Goal: Book appointment/travel/reservation

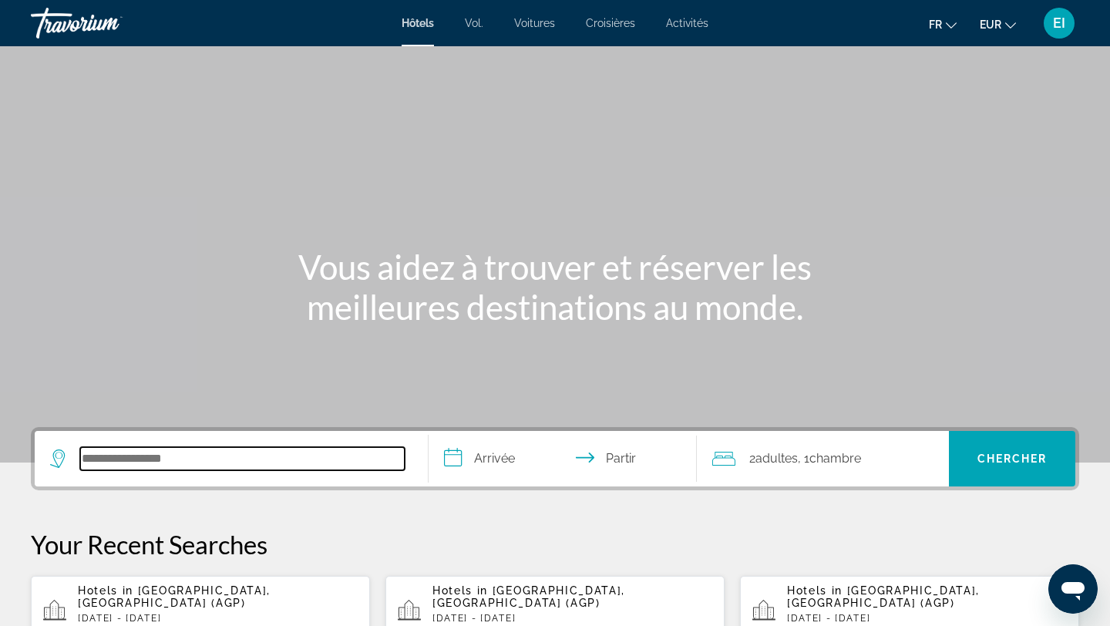
click at [97, 455] on input "Rechercher une destination hôtelière" at bounding box center [242, 458] width 324 height 23
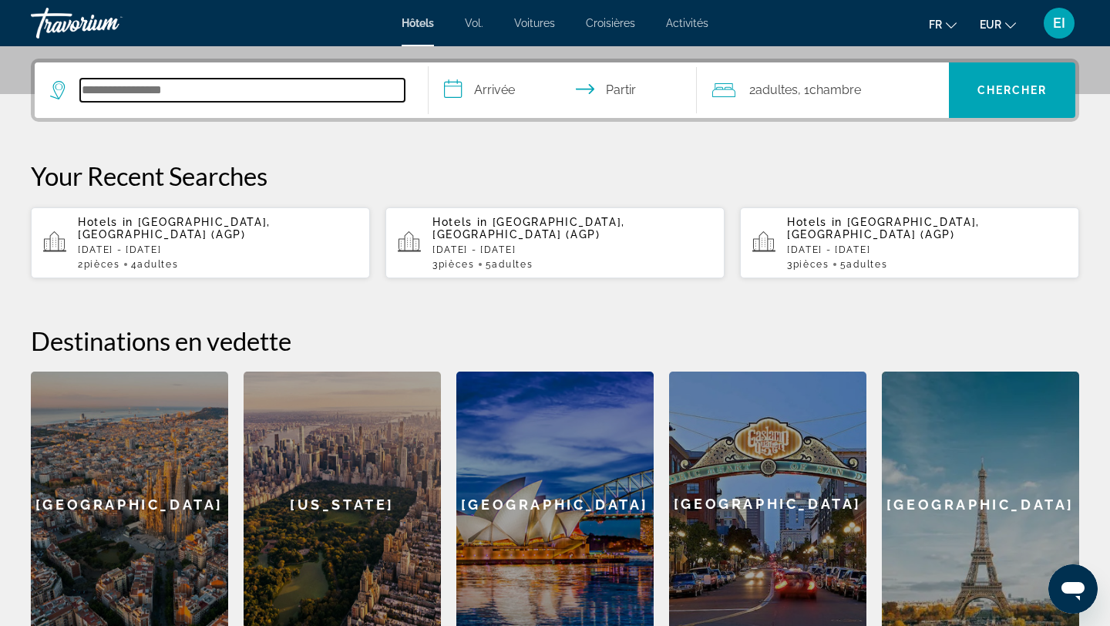
scroll to position [377, 0]
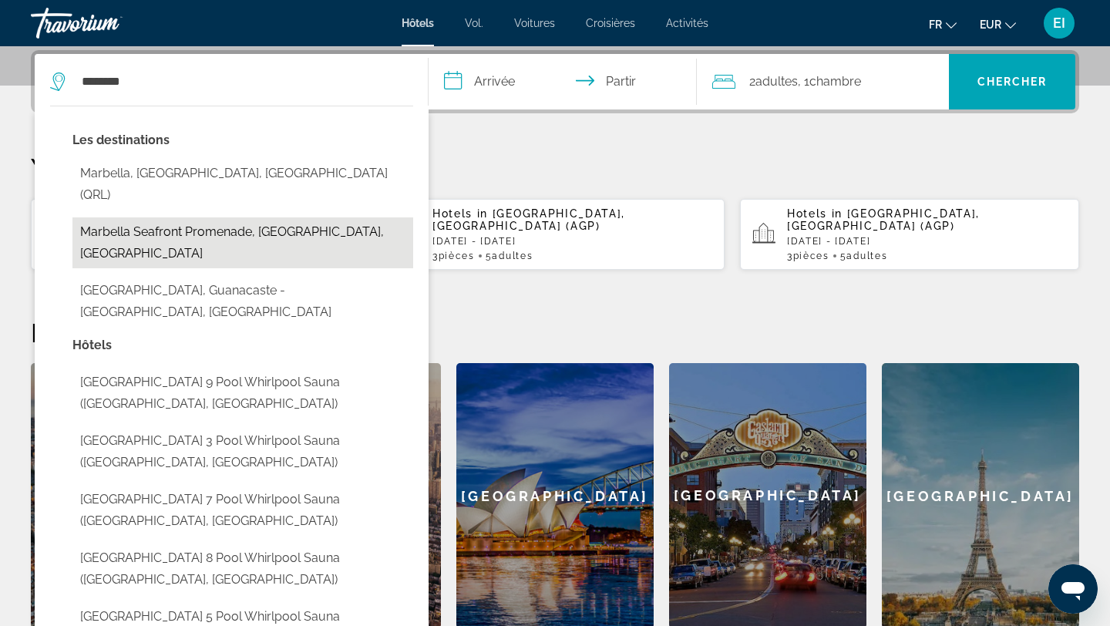
click at [216, 217] on button "Marbella Seafront Promenade, [GEOGRAPHIC_DATA], [GEOGRAPHIC_DATA]" at bounding box center [242, 242] width 341 height 51
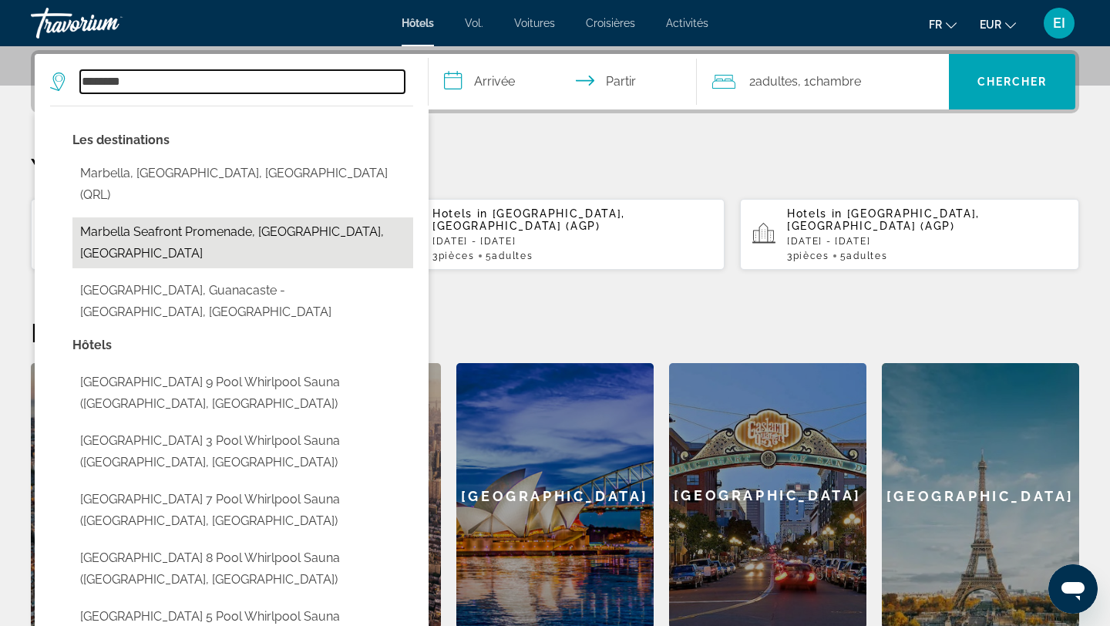
type input "**********"
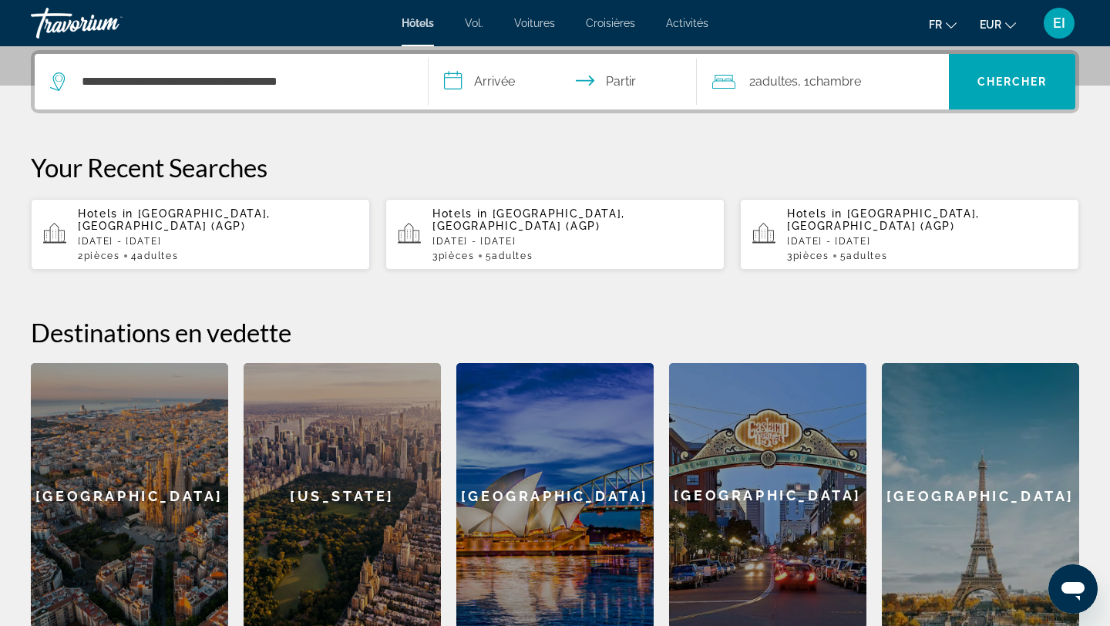
click at [471, 81] on input "**********" at bounding box center [565, 84] width 274 height 60
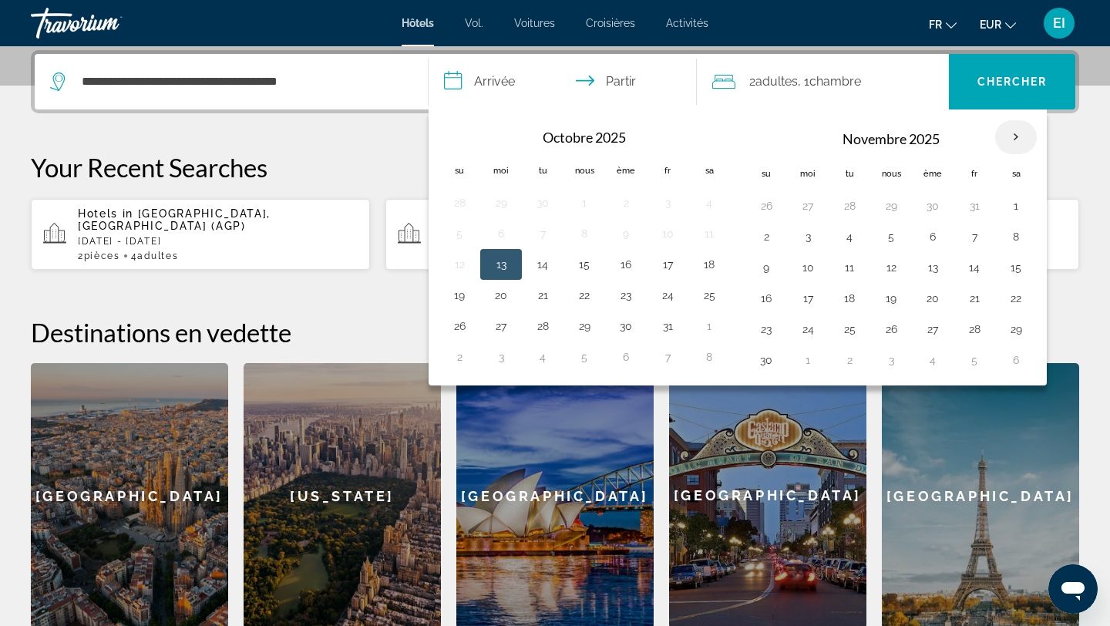
click at [1015, 130] on th "Mois prochain" at bounding box center [1016, 137] width 42 height 34
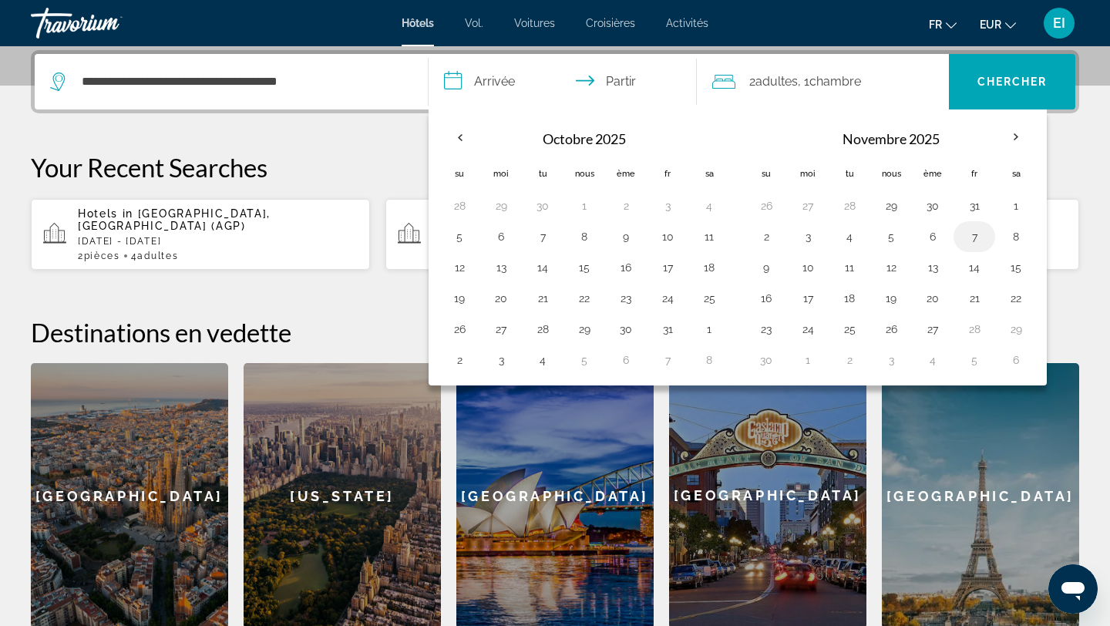
click at [979, 225] on td "7" at bounding box center [974, 236] width 42 height 31
click at [978, 269] on button "14" at bounding box center [974, 268] width 25 height 22
click at [819, 271] on button "10" at bounding box center [807, 268] width 25 height 22
type input "**********"
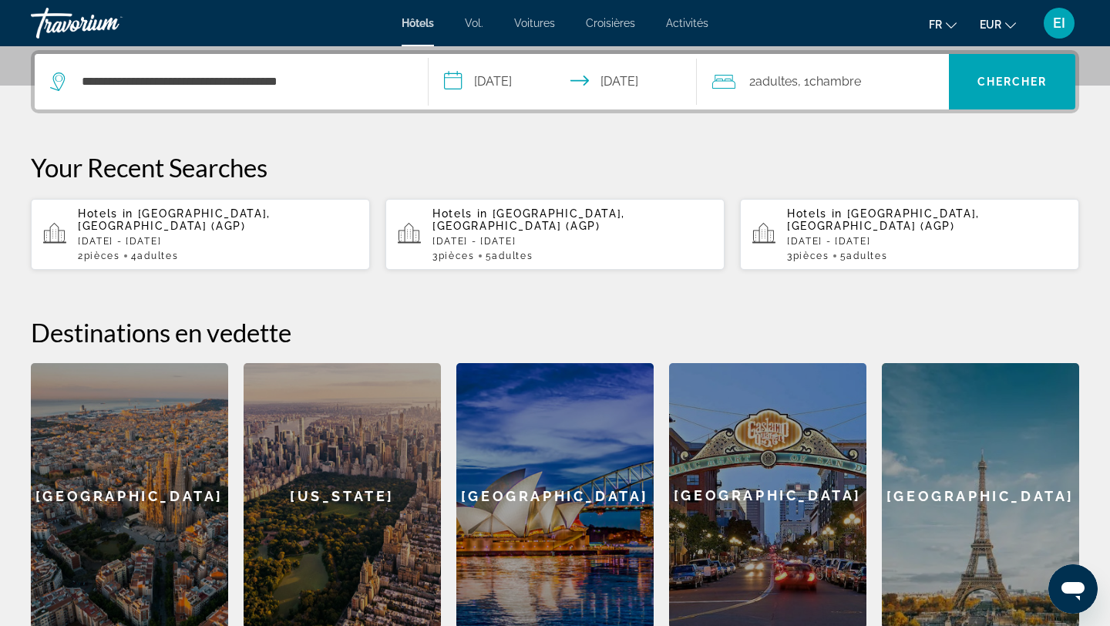
click at [923, 80] on div "2 adultes Adulte , 1 Chambre pièces" at bounding box center [830, 82] width 237 height 22
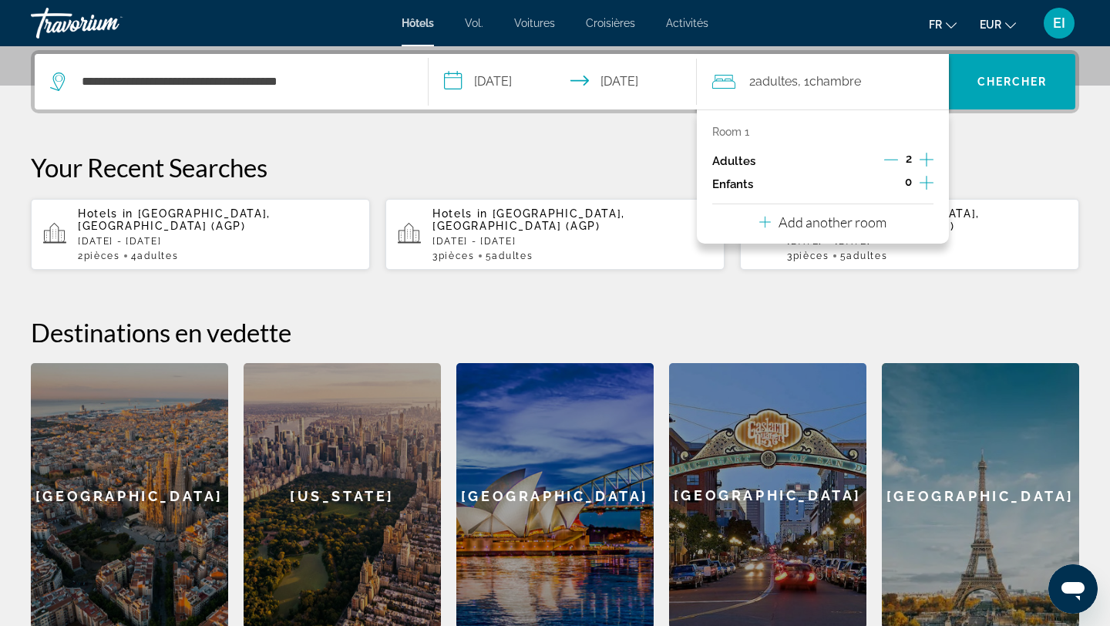
click at [915, 219] on div "Room 1 Adultes 2 Enfants 0 Add another room" at bounding box center [823, 176] width 253 height 134
click at [879, 227] on p "Add another room" at bounding box center [832, 221] width 108 height 17
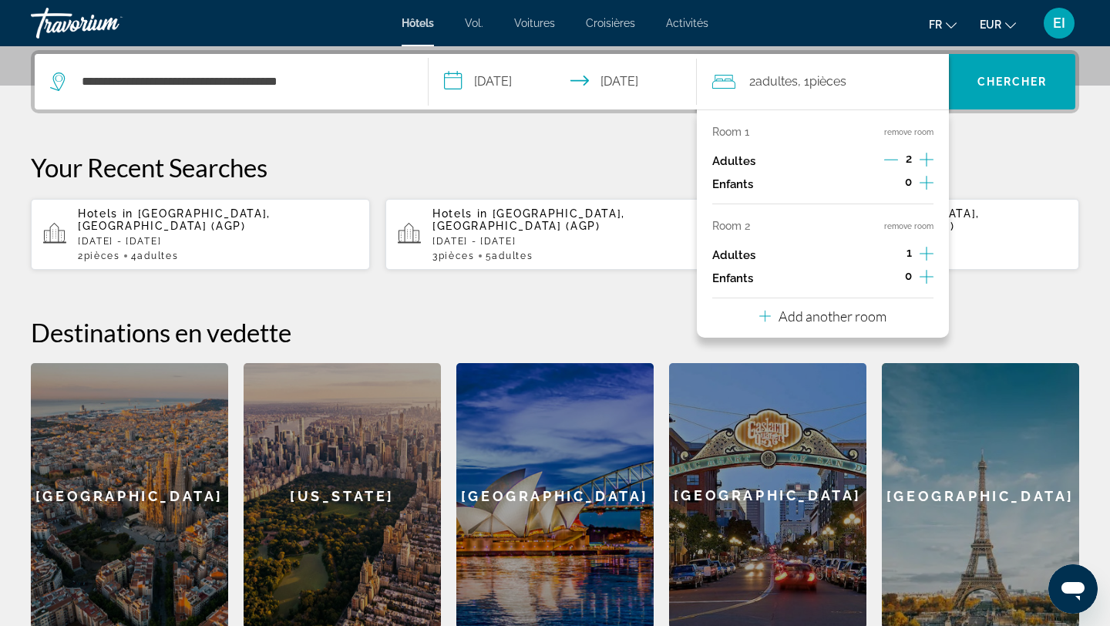
click at [923, 247] on icon "Increment adults" at bounding box center [926, 253] width 14 height 18
click at [996, 81] on font "Chercher" at bounding box center [1012, 82] width 70 height 12
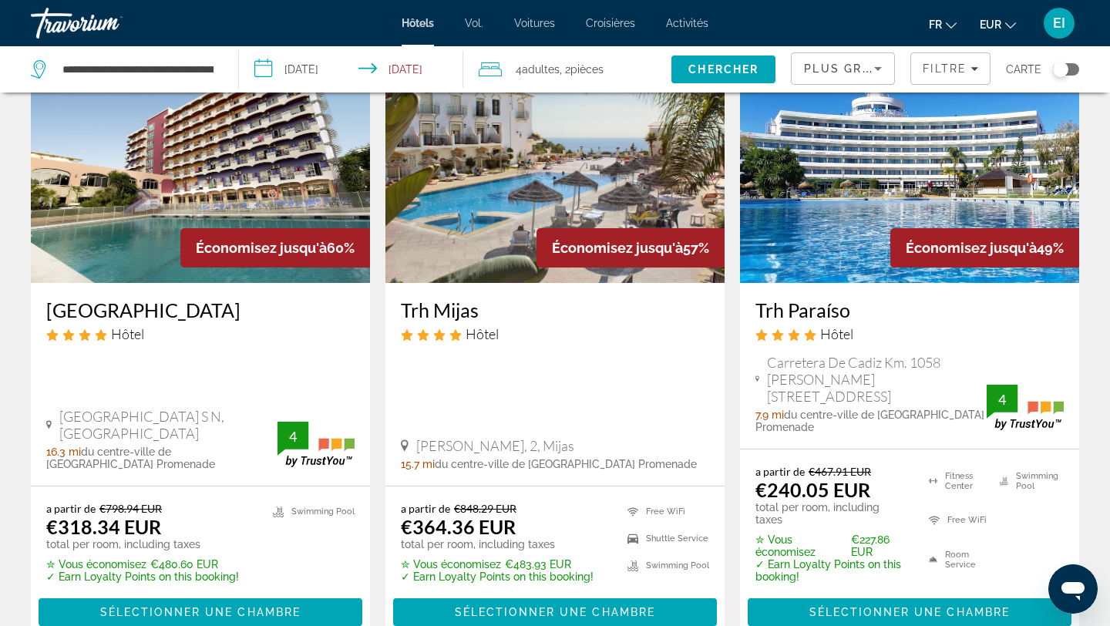
scroll to position [137, 0]
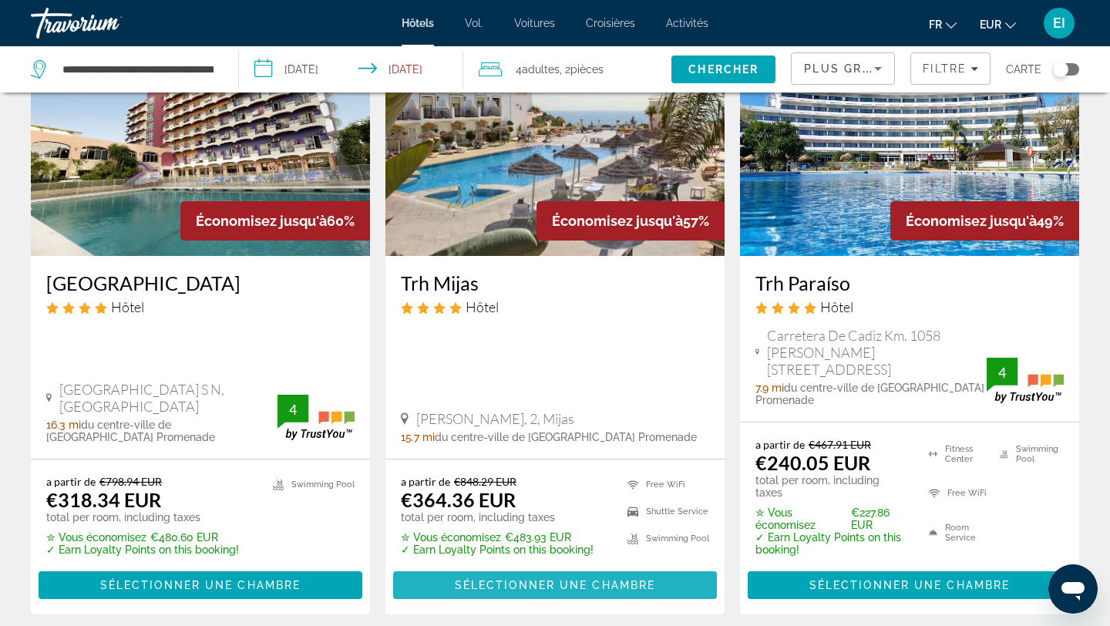
click at [606, 579] on span "Sélectionner une chambre" at bounding box center [555, 585] width 200 height 12
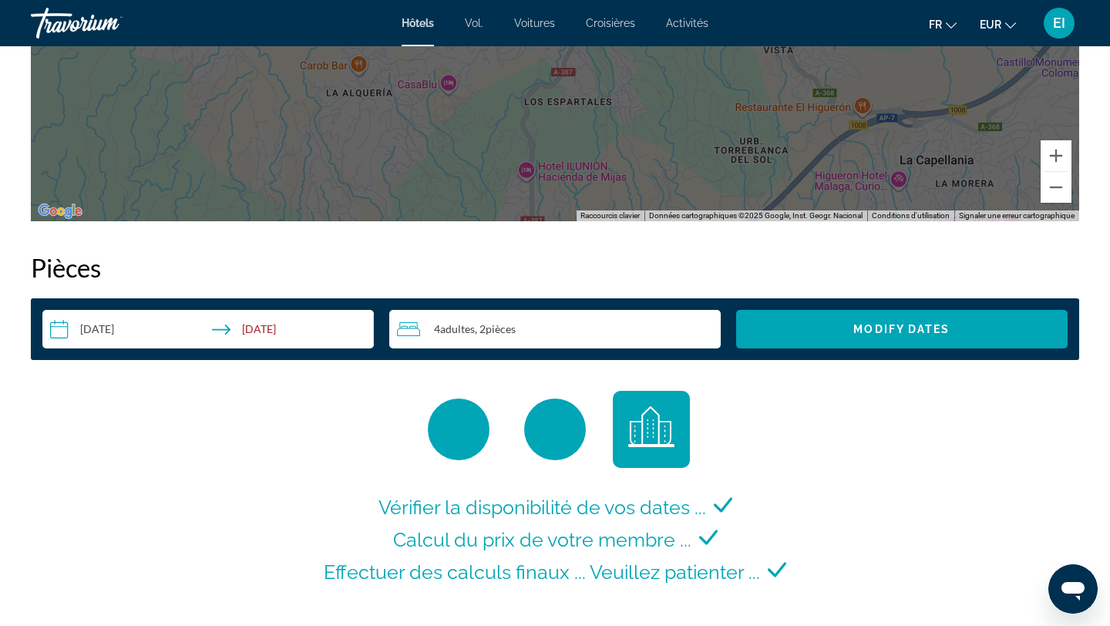
scroll to position [1793, 0]
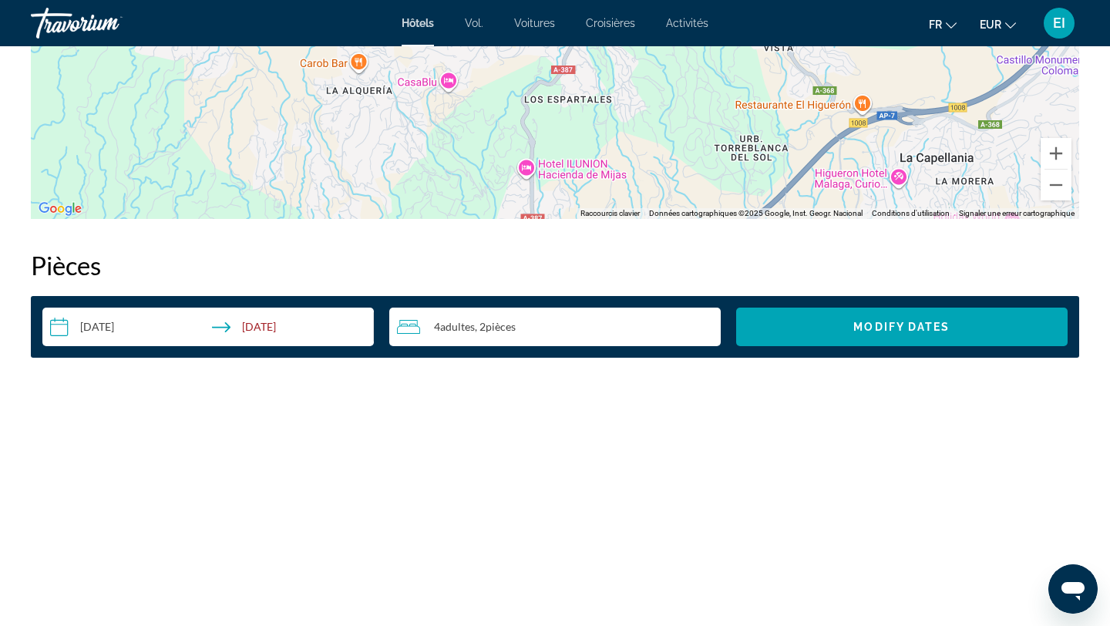
click at [296, 328] on input "**********" at bounding box center [211, 328] width 338 height 43
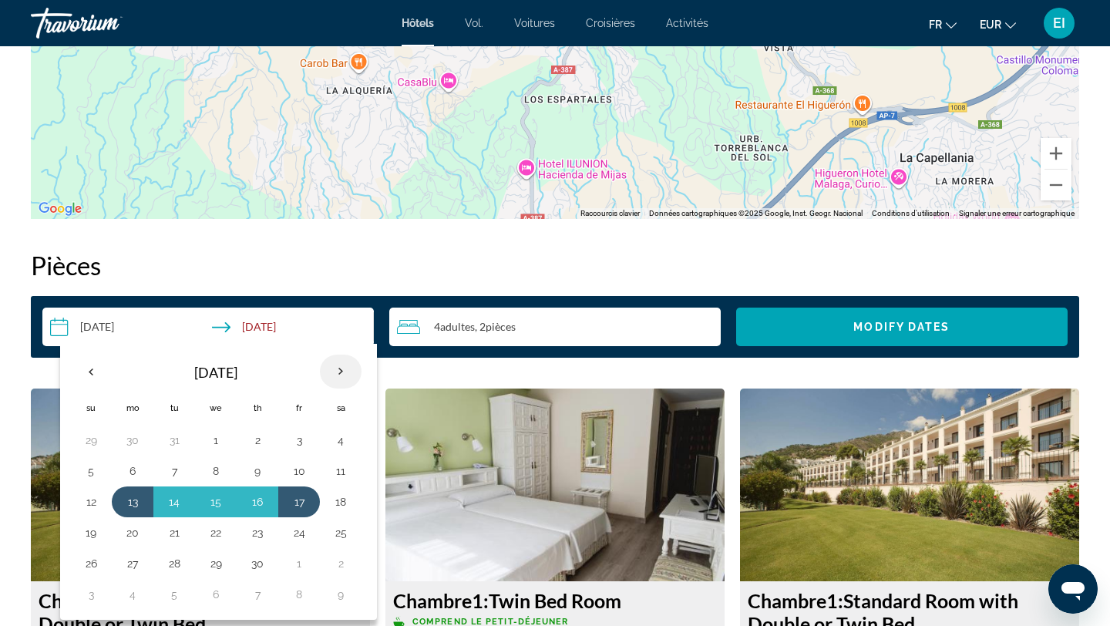
click at [338, 367] on th "Next month" at bounding box center [341, 371] width 42 height 34
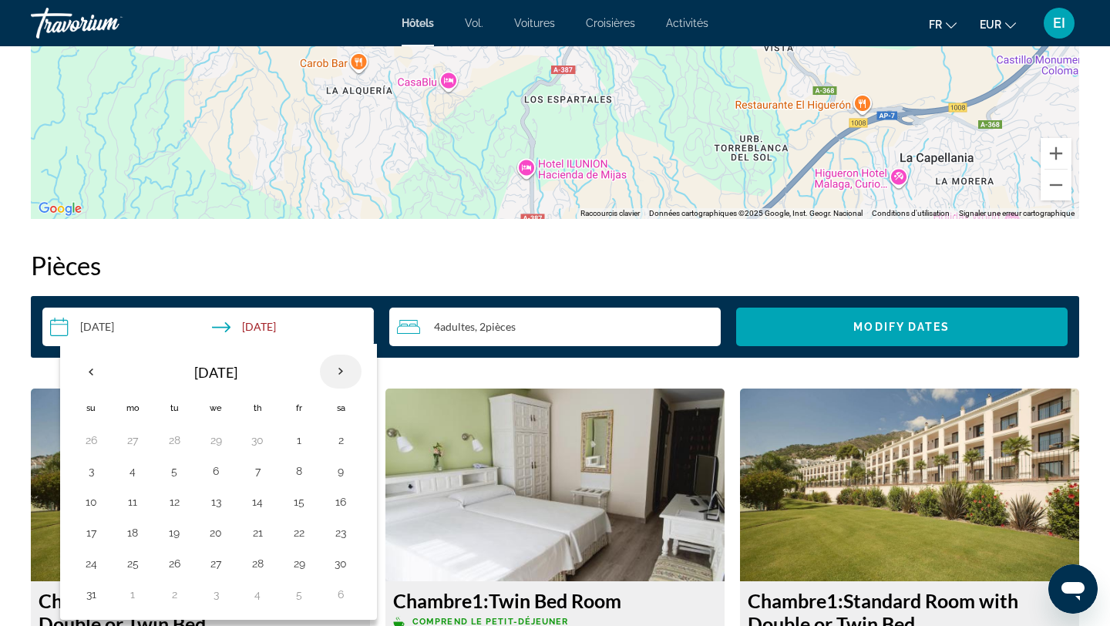
click at [338, 368] on th "Next month" at bounding box center [341, 371] width 42 height 34
click at [83, 503] on button "9" at bounding box center [91, 502] width 25 height 22
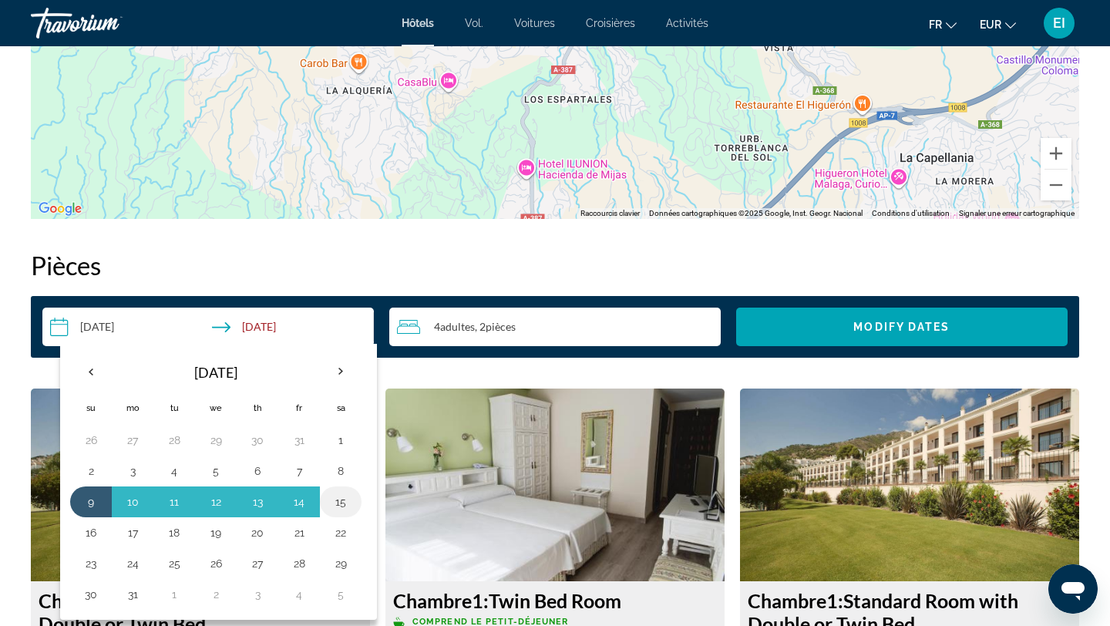
click at [333, 504] on button "15" at bounding box center [340, 502] width 25 height 22
type input "**********"
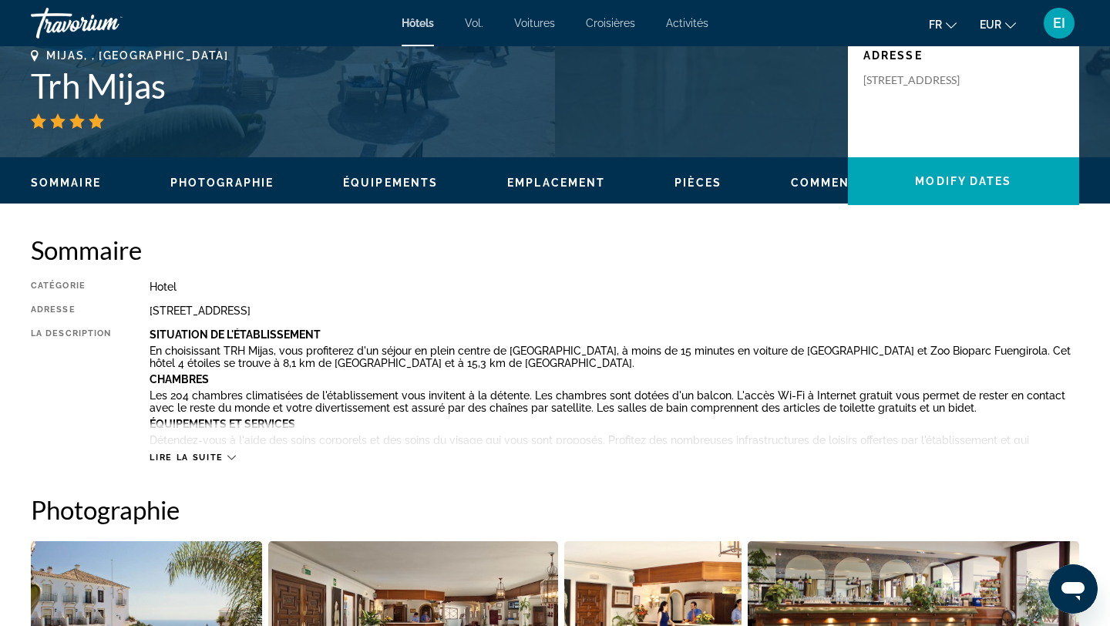
scroll to position [351, 0]
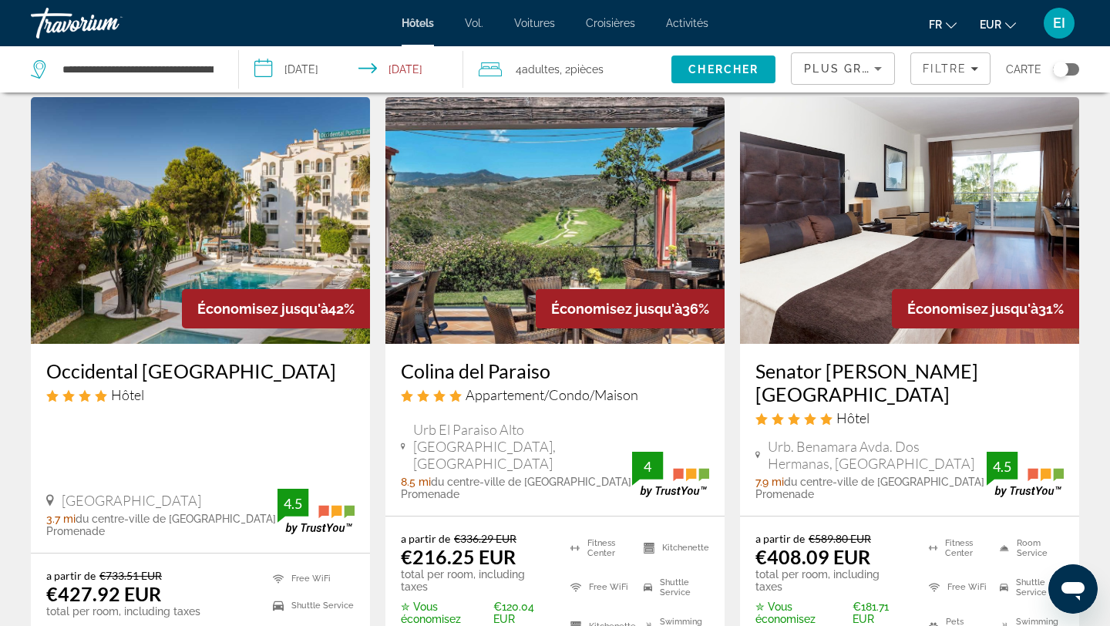
scroll to position [708, 0]
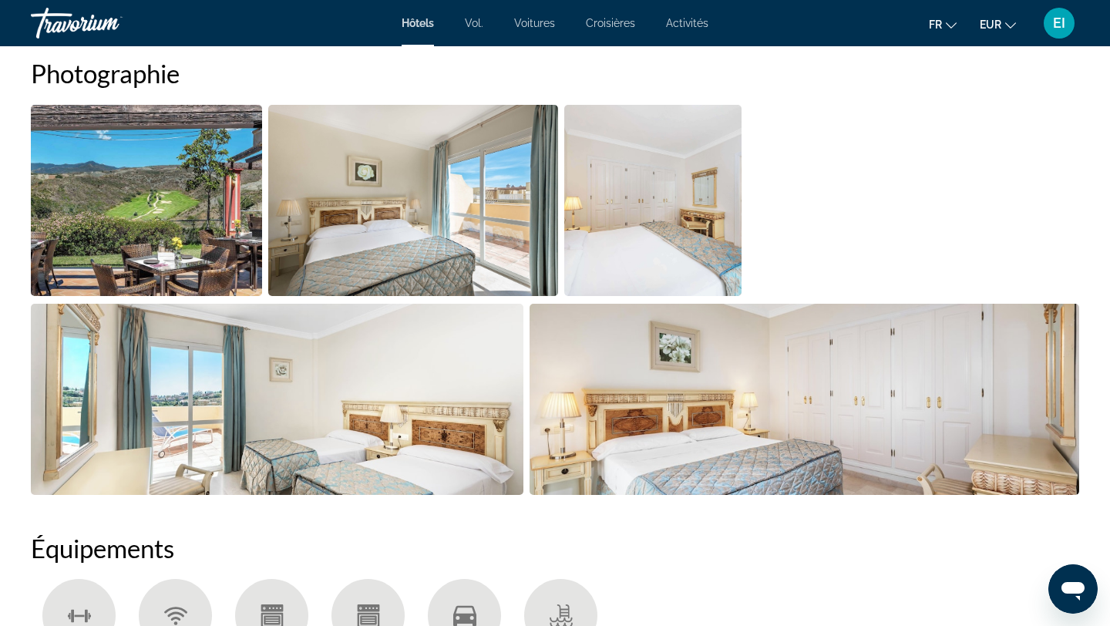
scroll to position [779, 0]
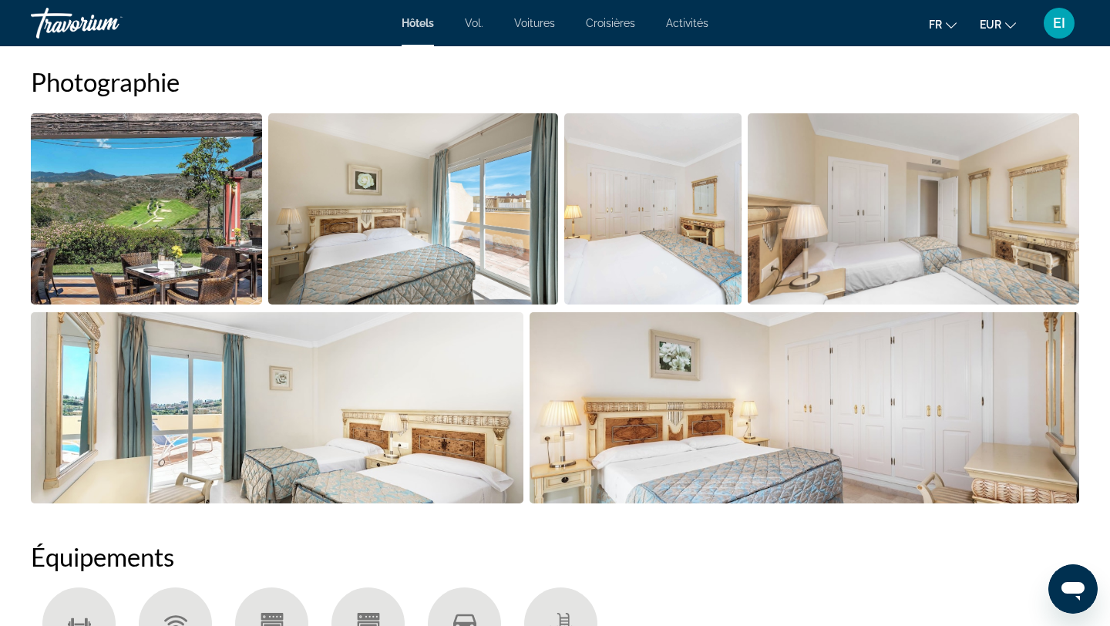
click at [760, 438] on img "Open full-screen image slider" at bounding box center [804, 407] width 550 height 191
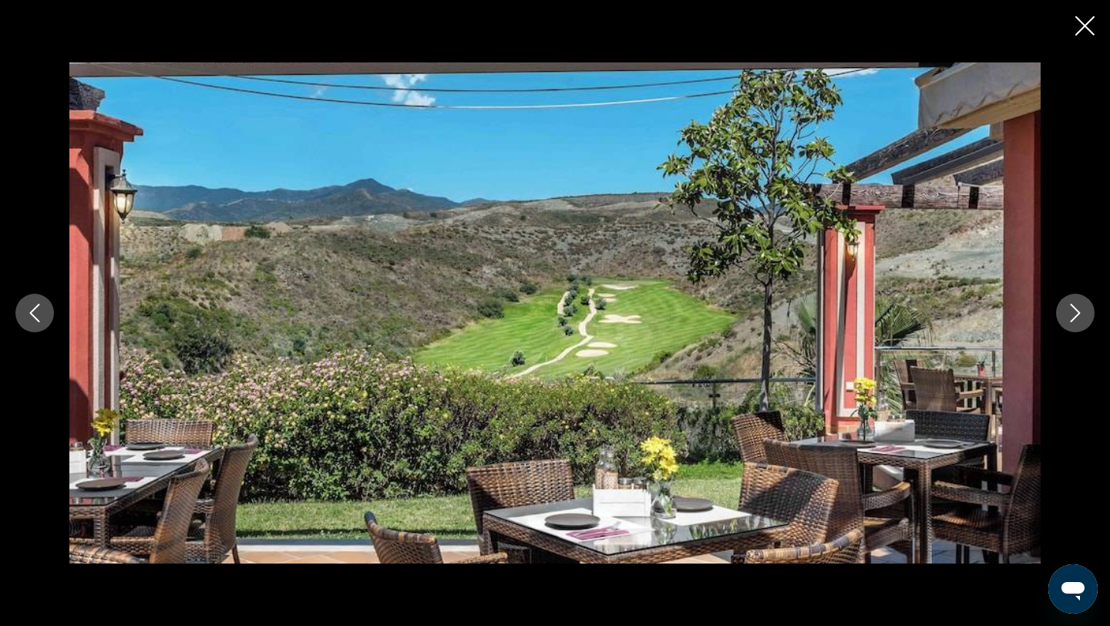
click at [1073, 317] on icon "Next image" at bounding box center [1075, 313] width 18 height 18
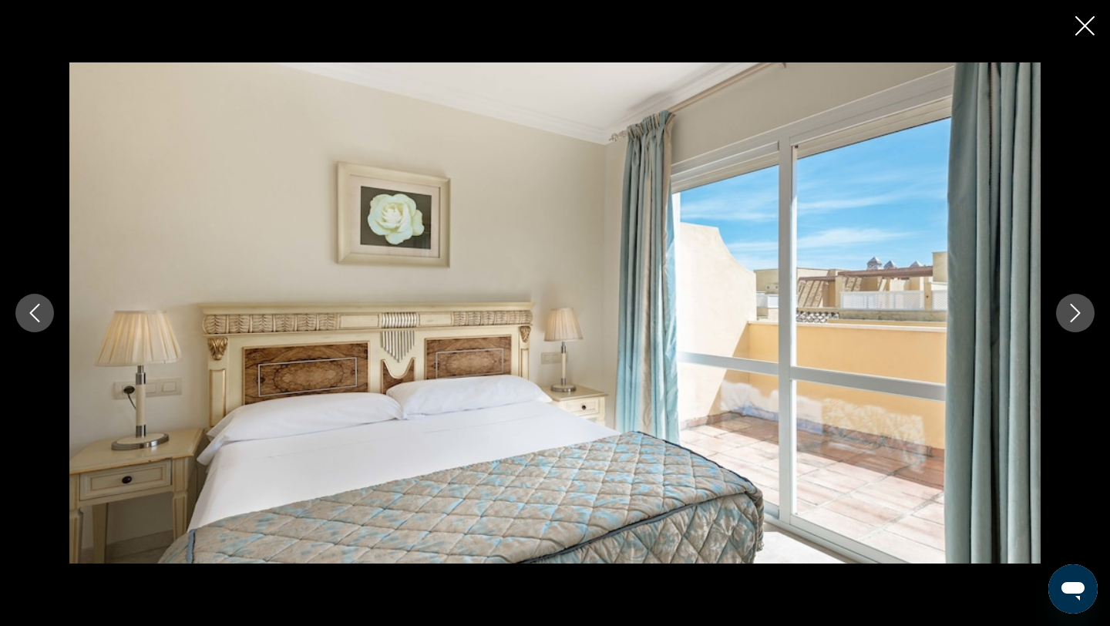
click at [1073, 316] on icon "Next image" at bounding box center [1075, 313] width 18 height 18
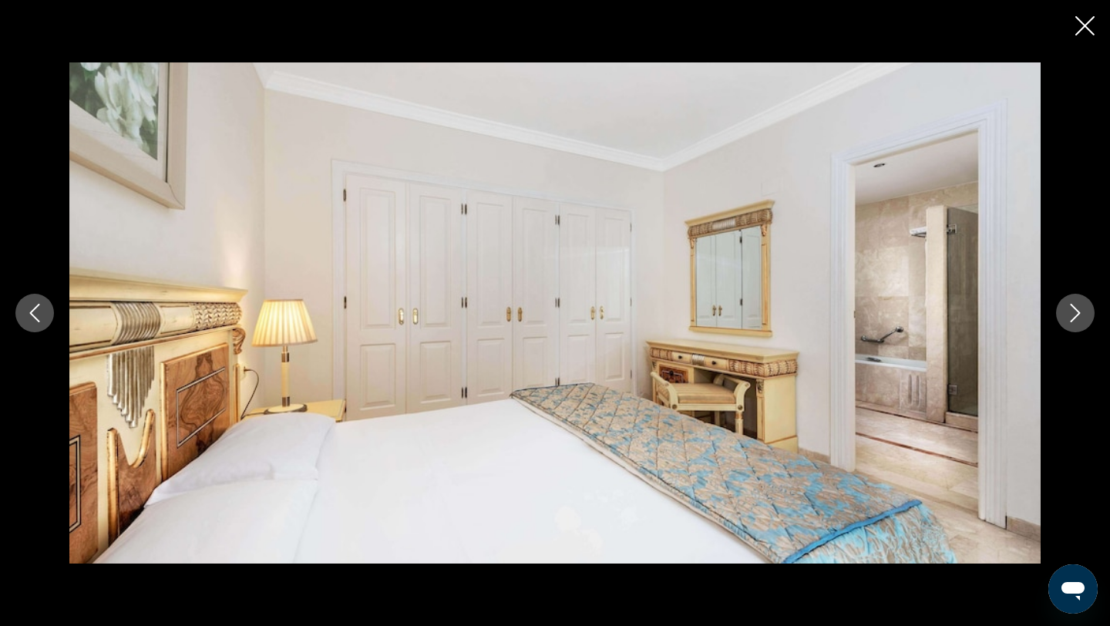
click at [1073, 316] on icon "Next image" at bounding box center [1075, 313] width 18 height 18
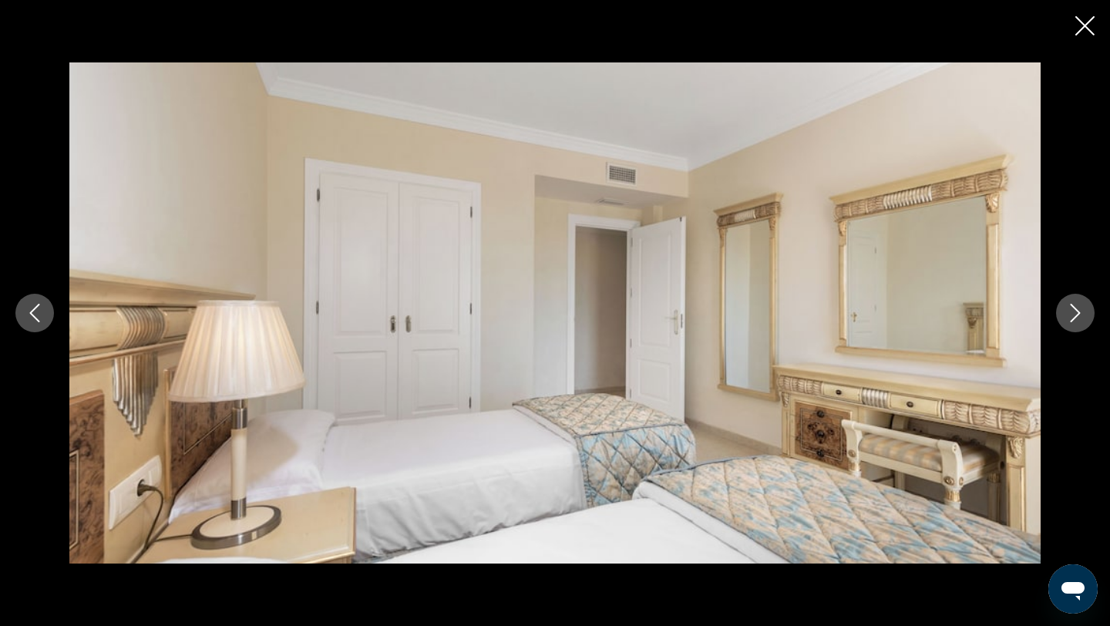
click at [1073, 316] on icon "Next image" at bounding box center [1075, 313] width 18 height 18
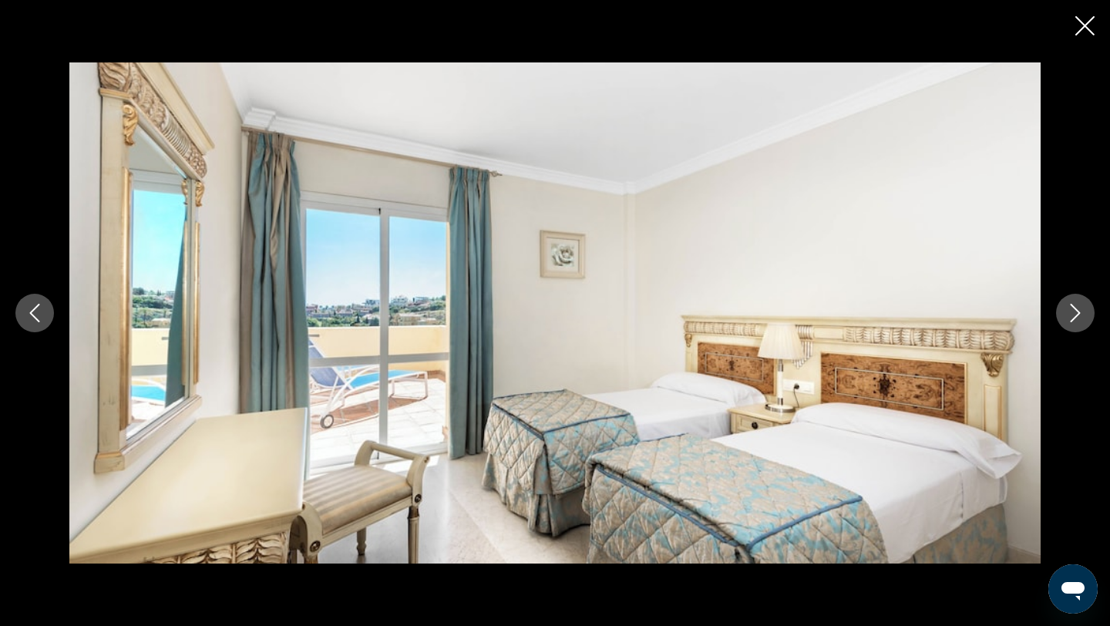
click at [1073, 316] on icon "Next image" at bounding box center [1075, 313] width 18 height 18
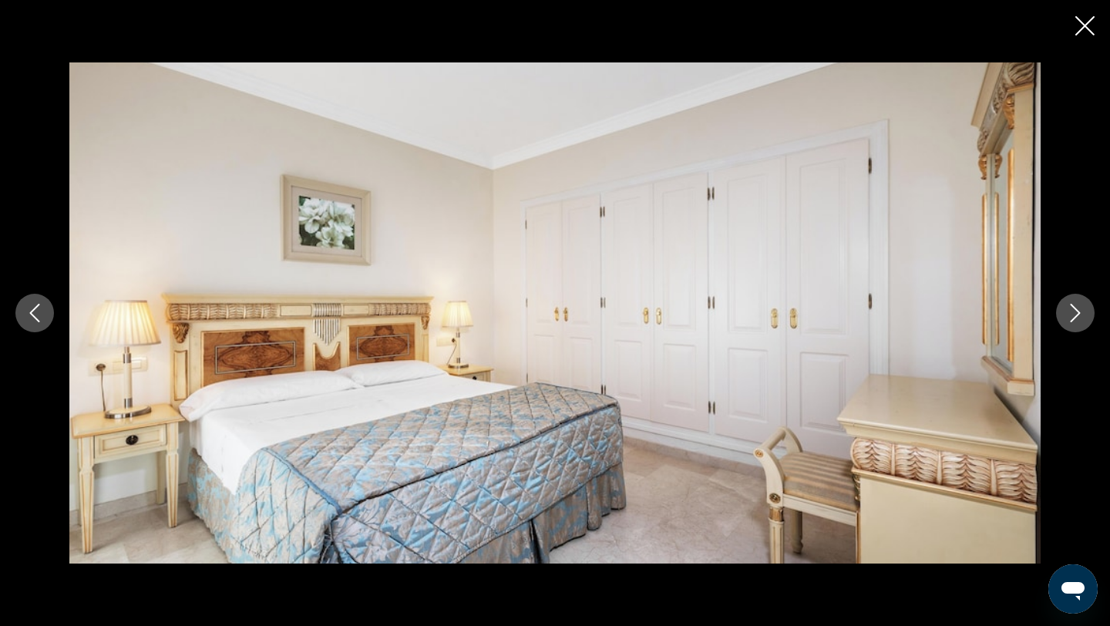
click at [1073, 316] on icon "Next image" at bounding box center [1075, 313] width 18 height 18
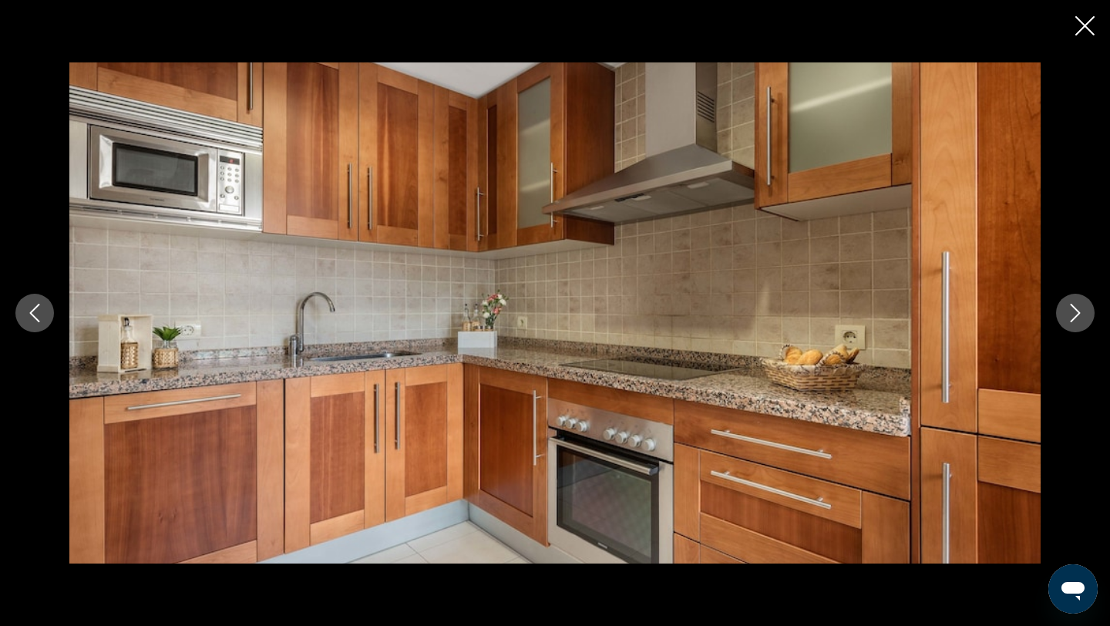
click at [1073, 316] on icon "Next image" at bounding box center [1075, 313] width 18 height 18
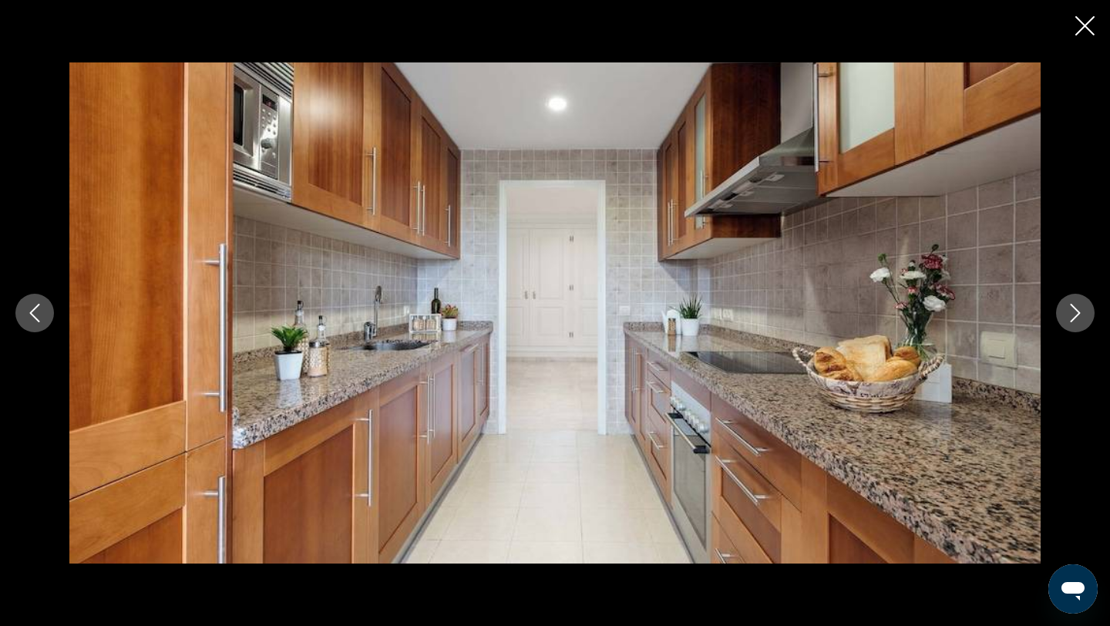
click at [1073, 316] on icon "Next image" at bounding box center [1075, 313] width 18 height 18
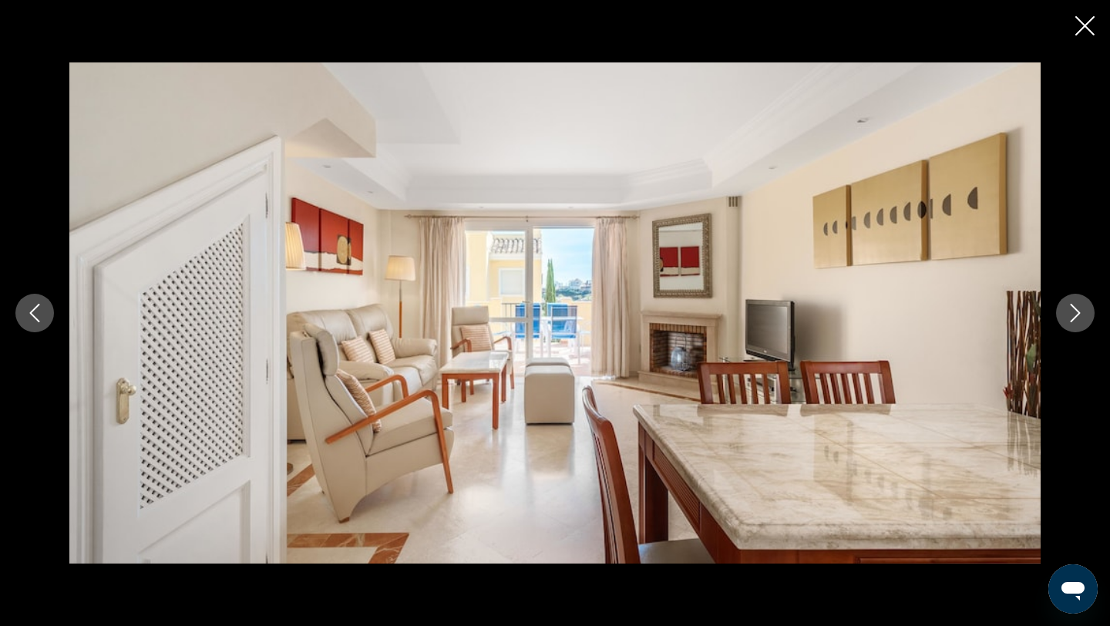
click at [1073, 316] on icon "Next image" at bounding box center [1075, 313] width 18 height 18
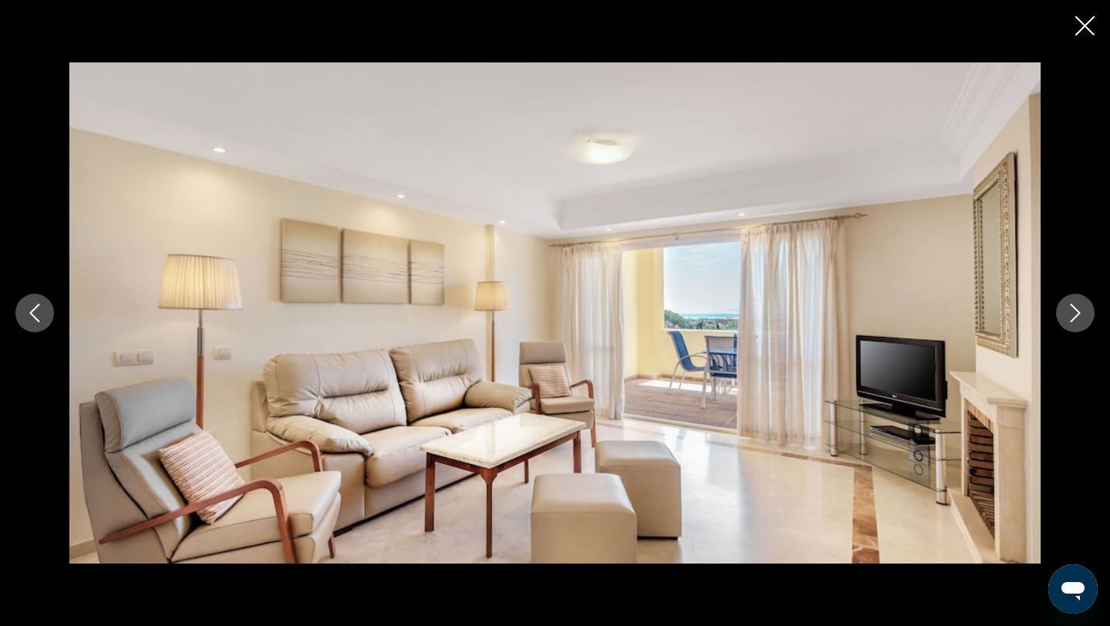
click at [1073, 316] on icon "Next image" at bounding box center [1075, 313] width 18 height 18
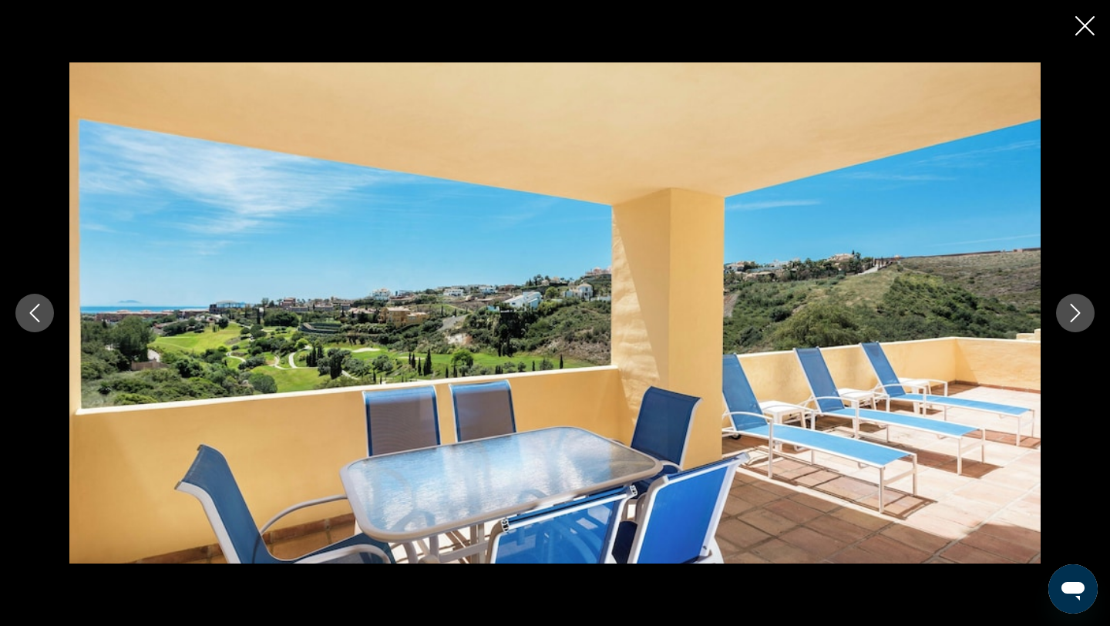
click at [1073, 316] on icon "Next image" at bounding box center [1075, 313] width 18 height 18
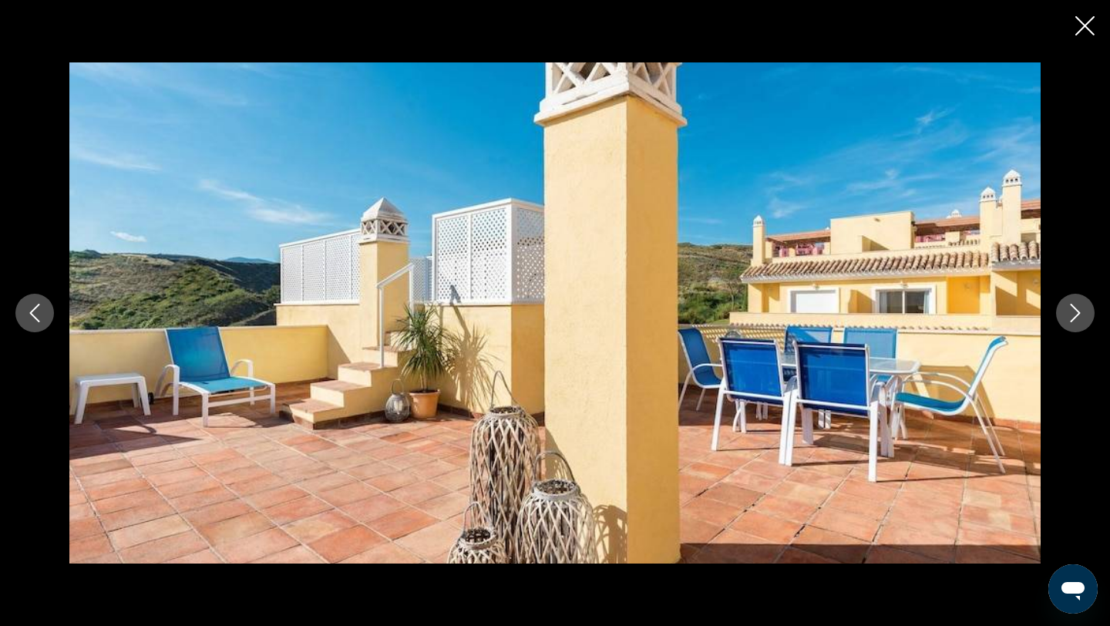
click at [1073, 316] on icon "Next image" at bounding box center [1075, 313] width 18 height 18
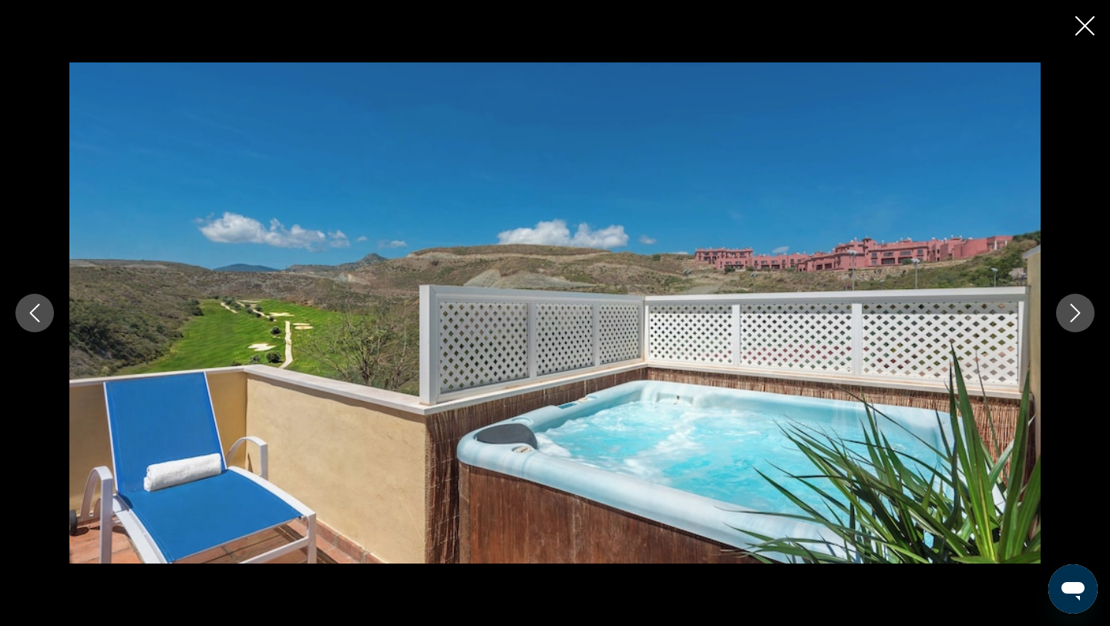
click at [1073, 316] on icon "Next image" at bounding box center [1075, 313] width 18 height 18
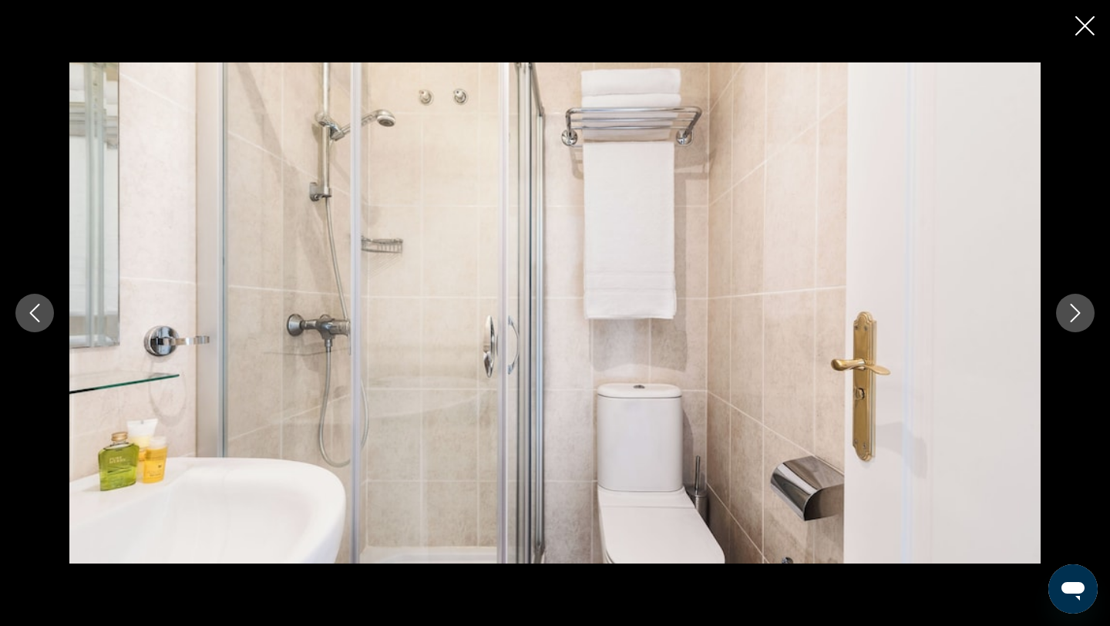
click at [1073, 316] on icon "Next image" at bounding box center [1075, 313] width 18 height 18
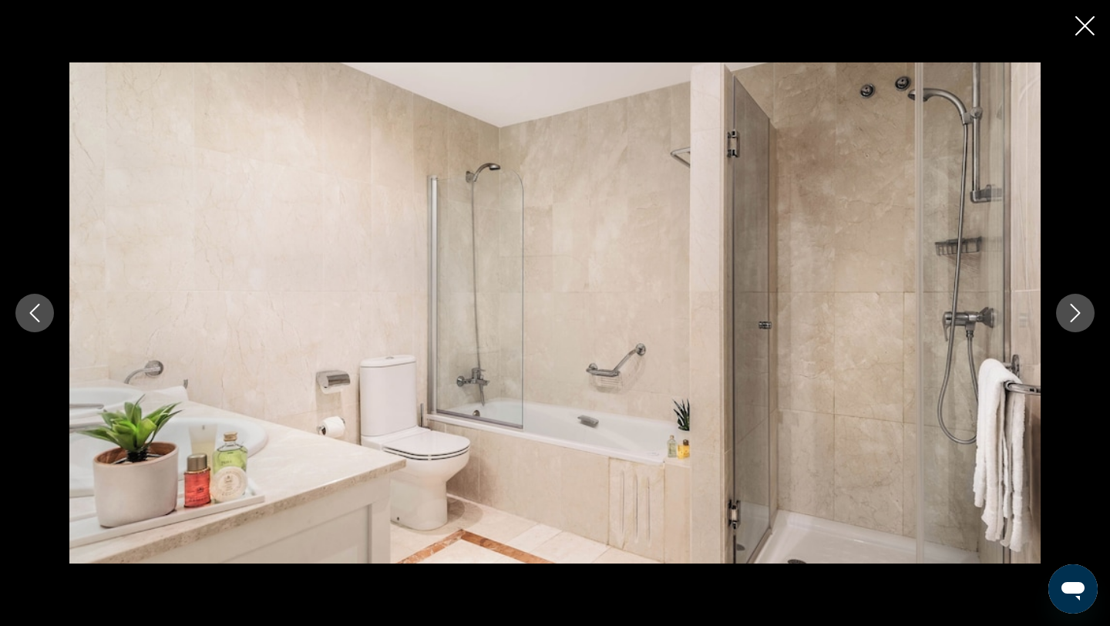
click at [1073, 316] on icon "Next image" at bounding box center [1075, 313] width 18 height 18
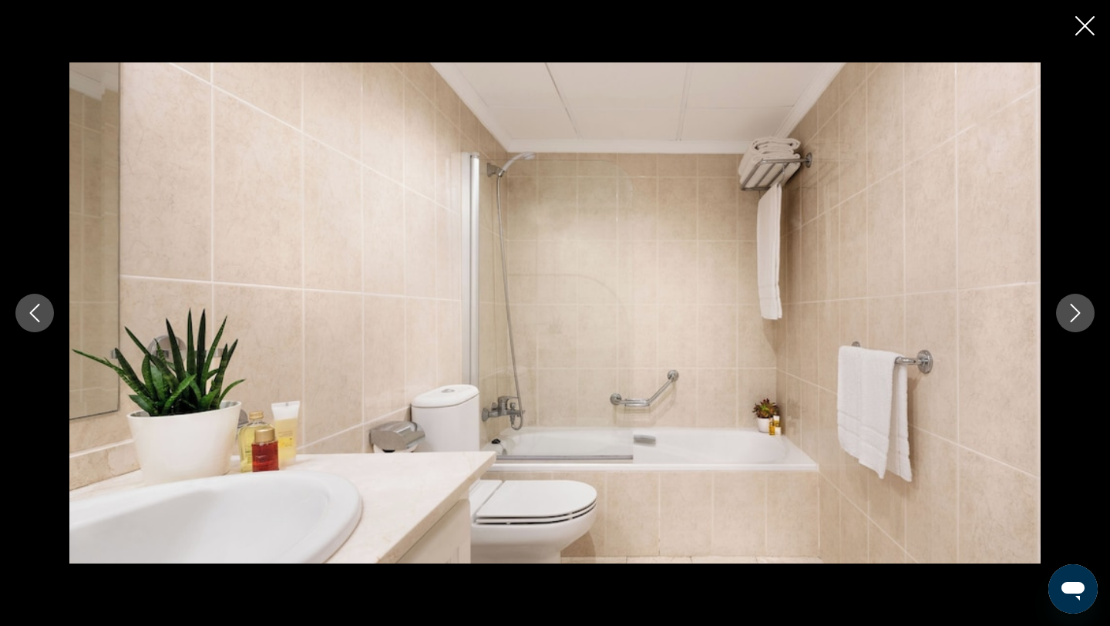
click at [1073, 316] on icon "Next image" at bounding box center [1075, 313] width 18 height 18
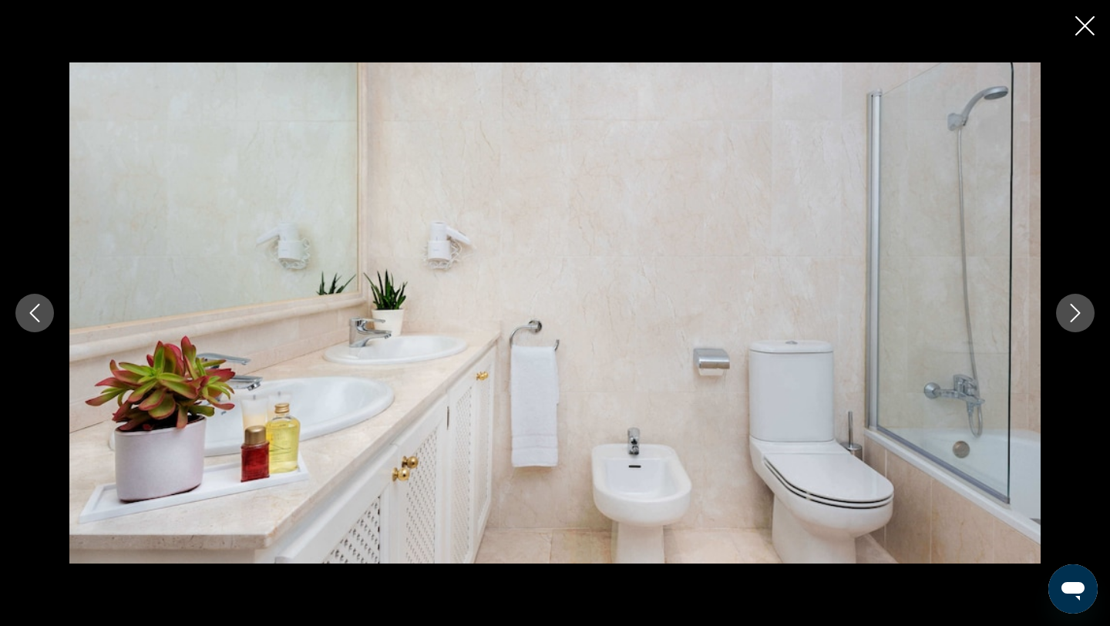
click at [1073, 316] on icon "Next image" at bounding box center [1075, 313] width 18 height 18
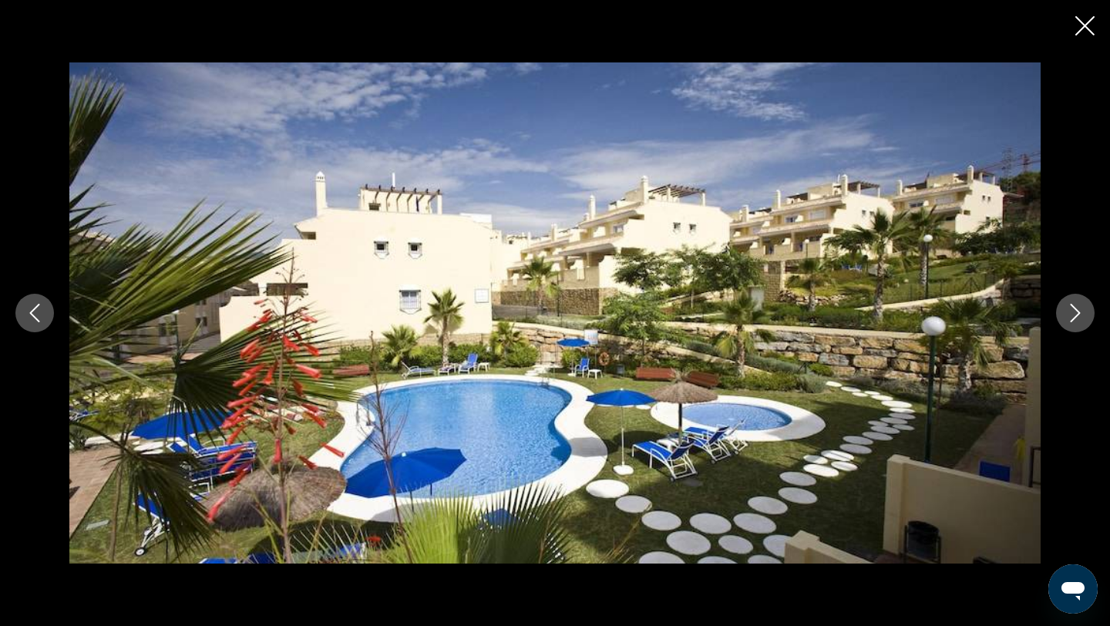
click at [1077, 32] on icon "Close slideshow" at bounding box center [1084, 25] width 19 height 19
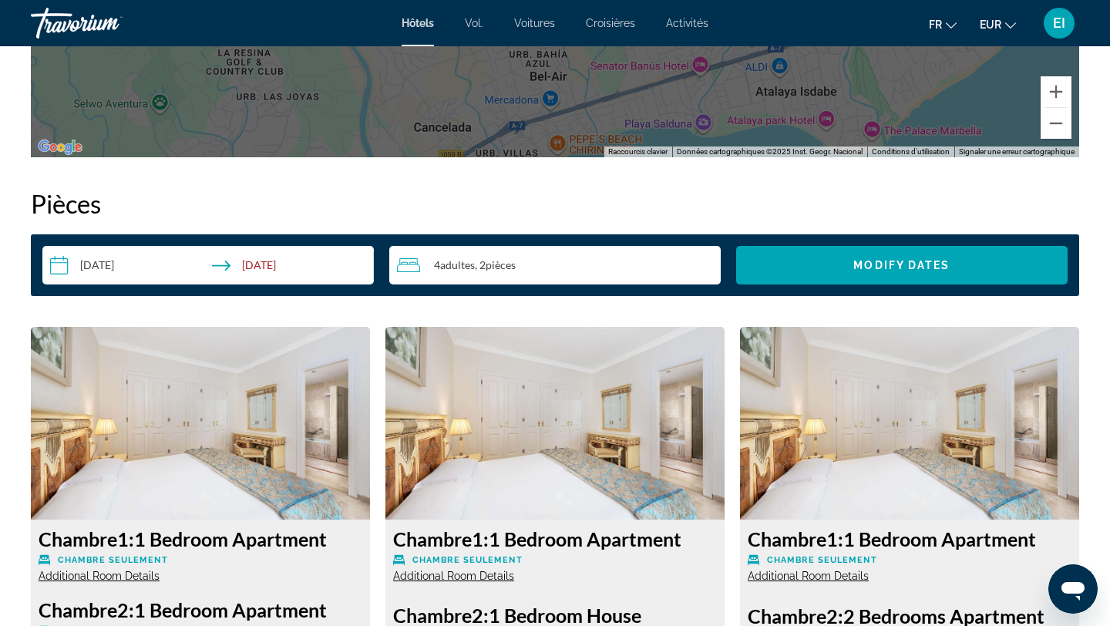
scroll to position [1870, 0]
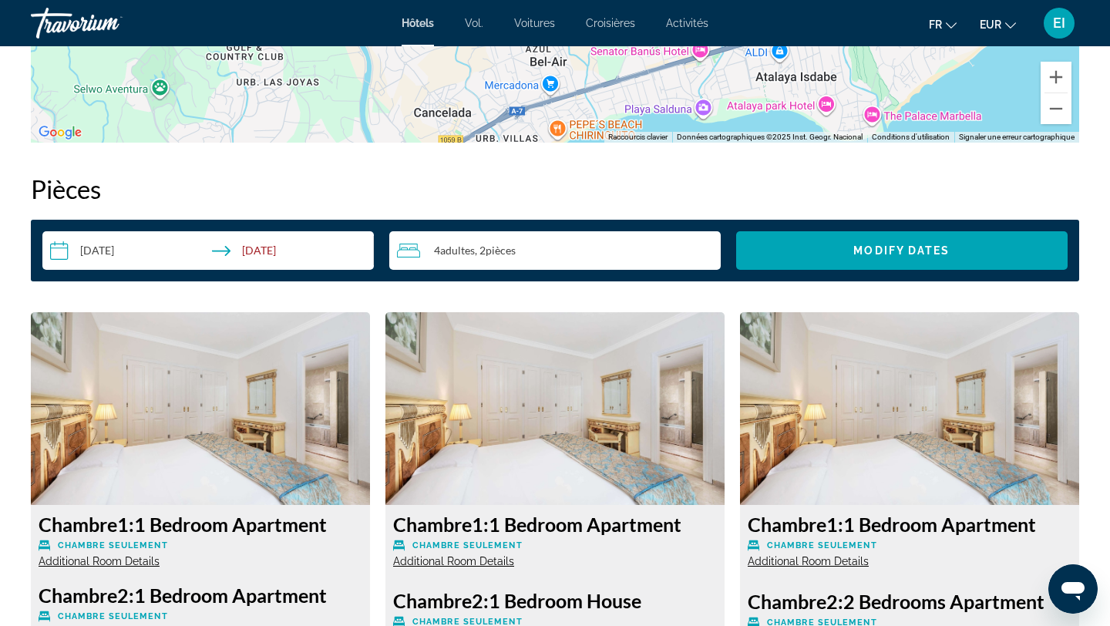
click at [702, 244] on div "4 Adulte Adultes , 2 Chambre pièces" at bounding box center [559, 250] width 324 height 18
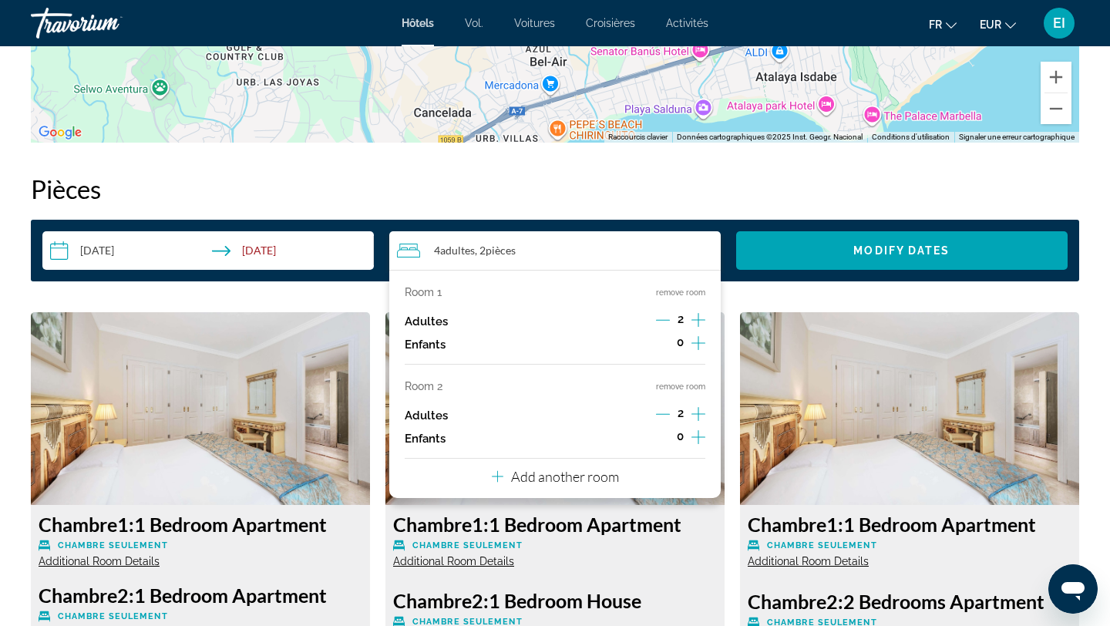
click at [698, 320] on icon "Increment adults" at bounding box center [698, 320] width 14 height 14
click at [237, 253] on input "**********" at bounding box center [211, 252] width 338 height 43
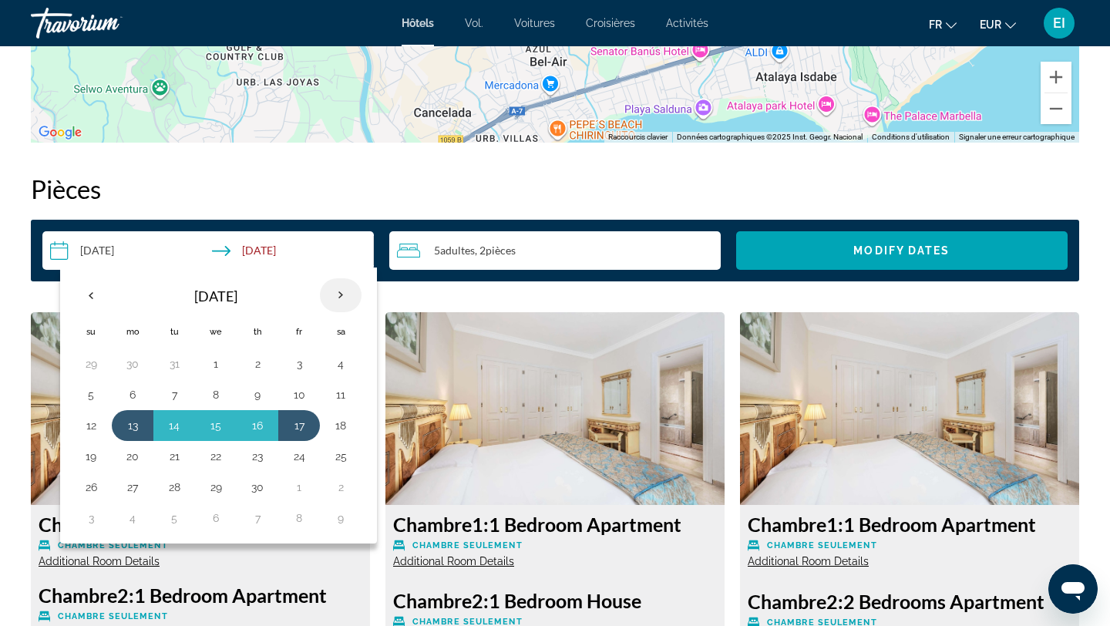
click at [337, 290] on th "Next month" at bounding box center [341, 295] width 42 height 34
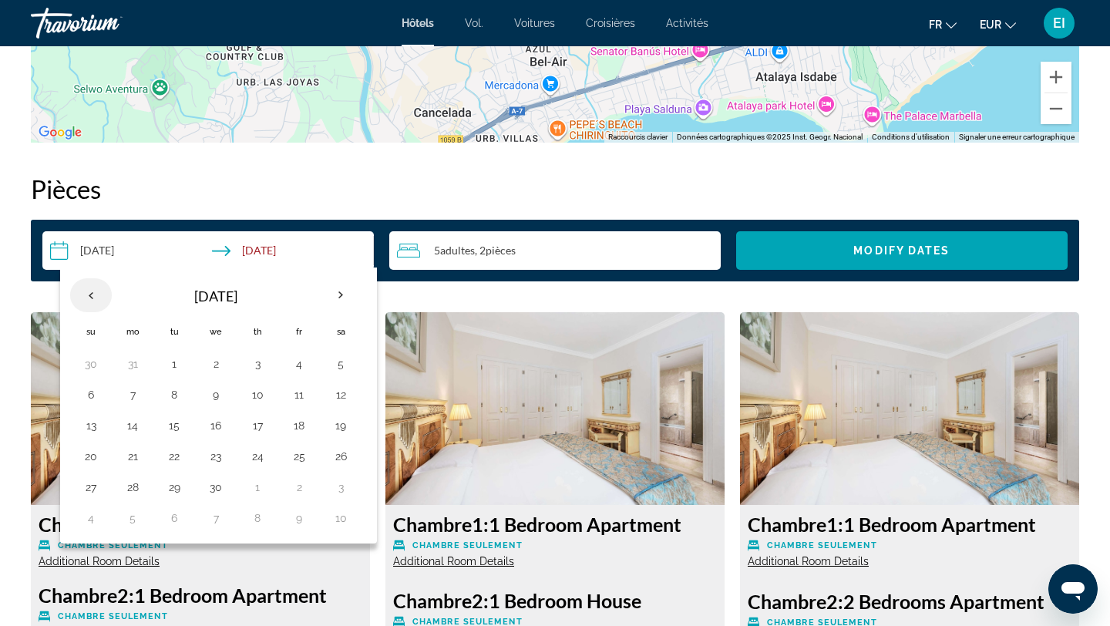
click at [80, 295] on th "Previous month" at bounding box center [91, 295] width 42 height 34
click at [87, 416] on button "9" at bounding box center [91, 426] width 25 height 22
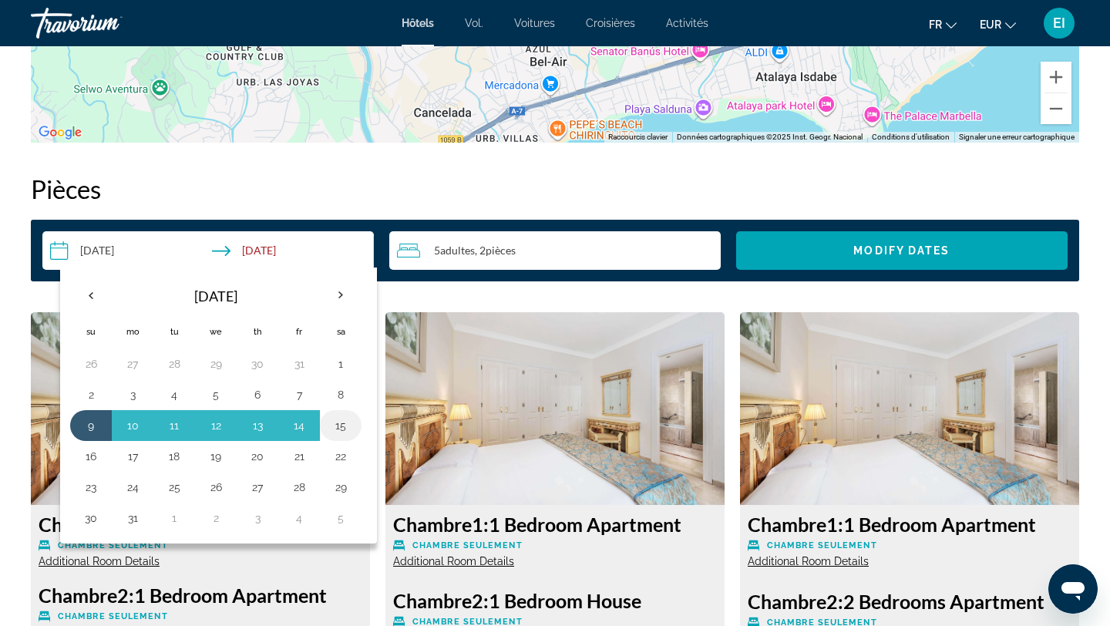
click at [335, 420] on button "15" at bounding box center [340, 426] width 25 height 22
type input "**********"
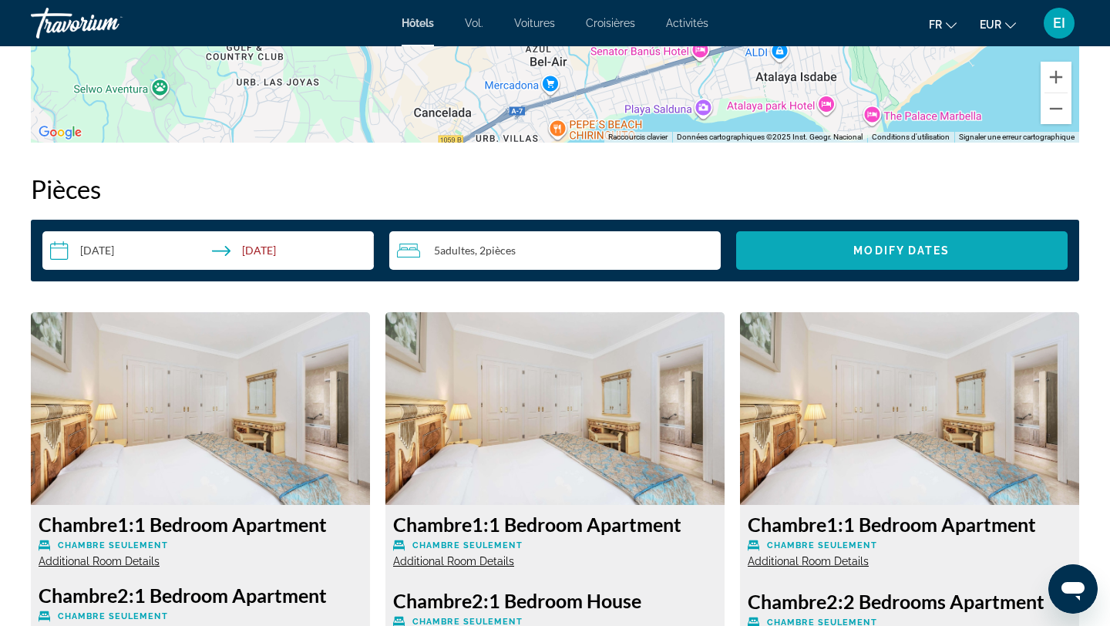
click at [822, 257] on span "Search widget" at bounding box center [901, 250] width 331 height 37
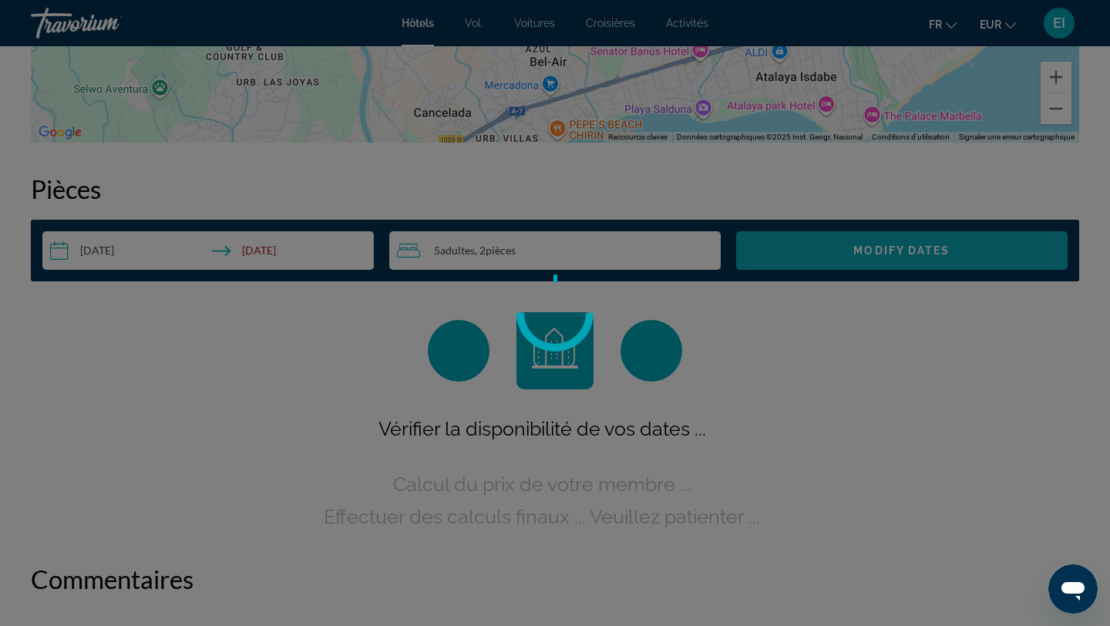
scroll to position [1950, 0]
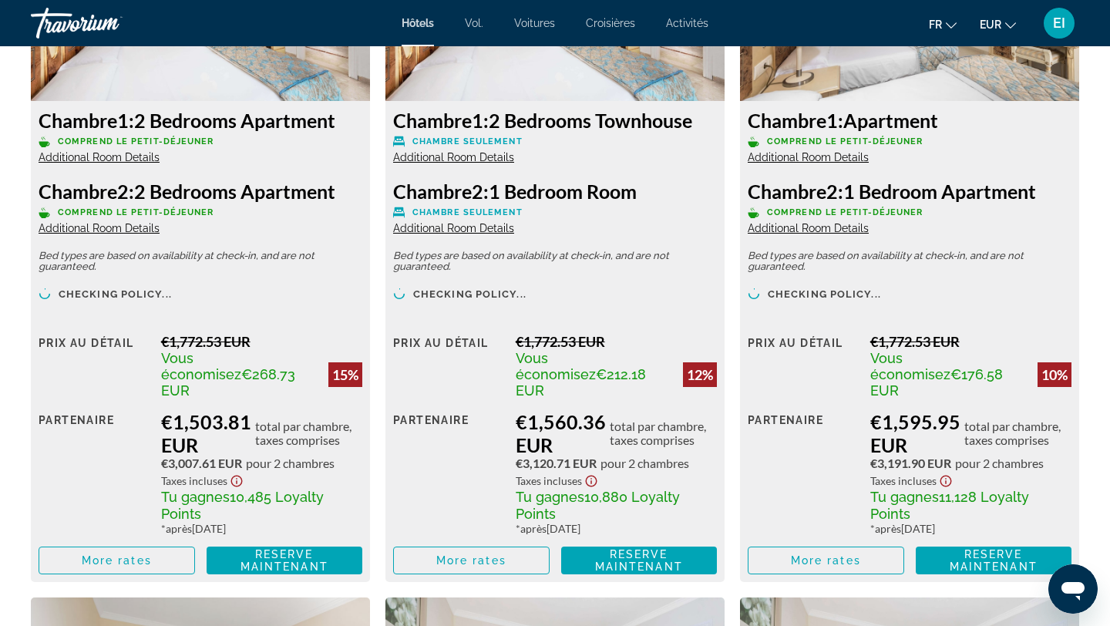
scroll to position [2968, 0]
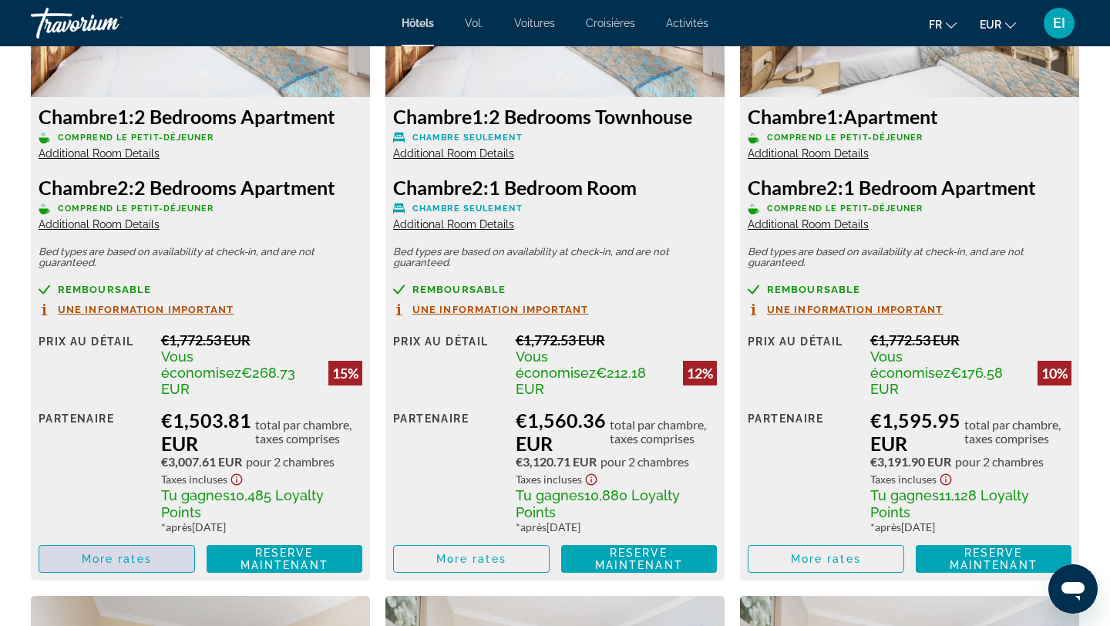
click at [173, 540] on span "Contenu principal" at bounding box center [116, 558] width 155 height 37
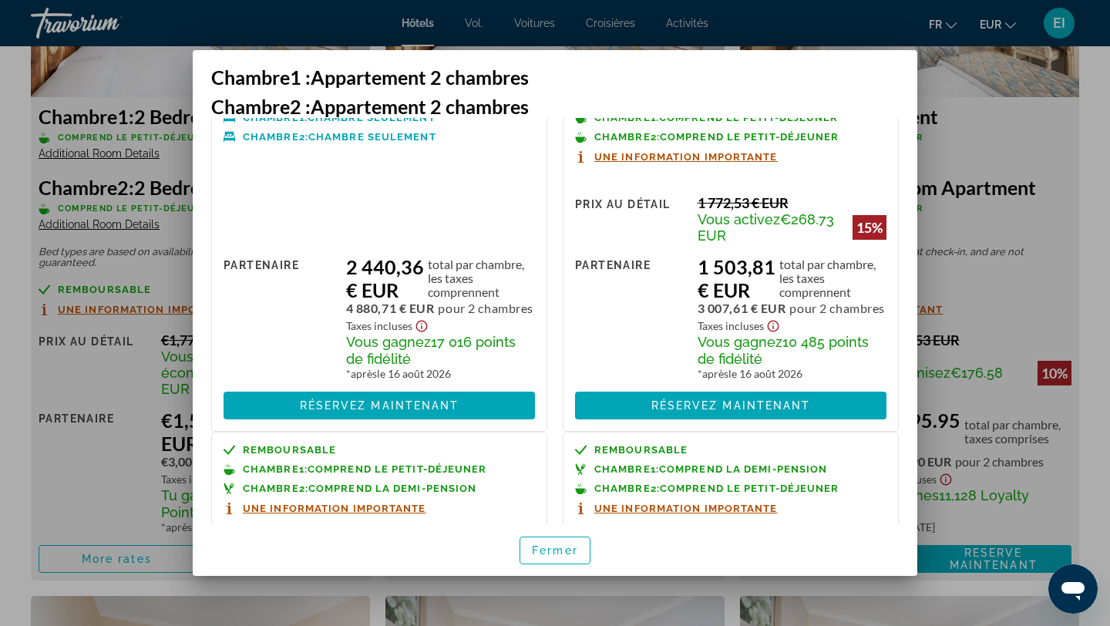
scroll to position [0, 0]
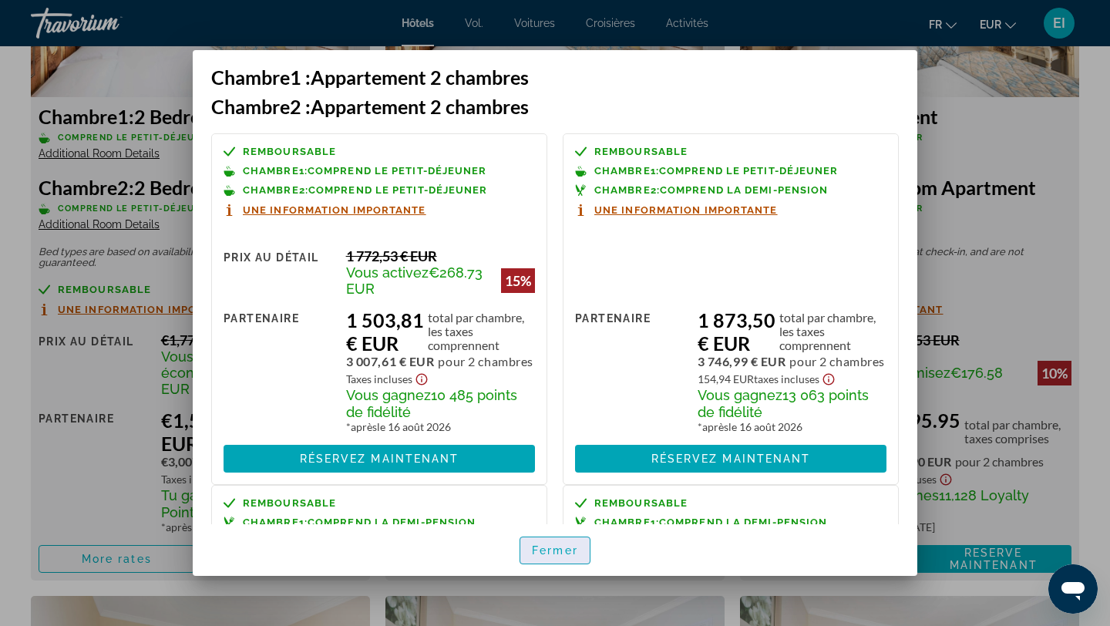
click at [582, 539] on span "button" at bounding box center [554, 550] width 69 height 37
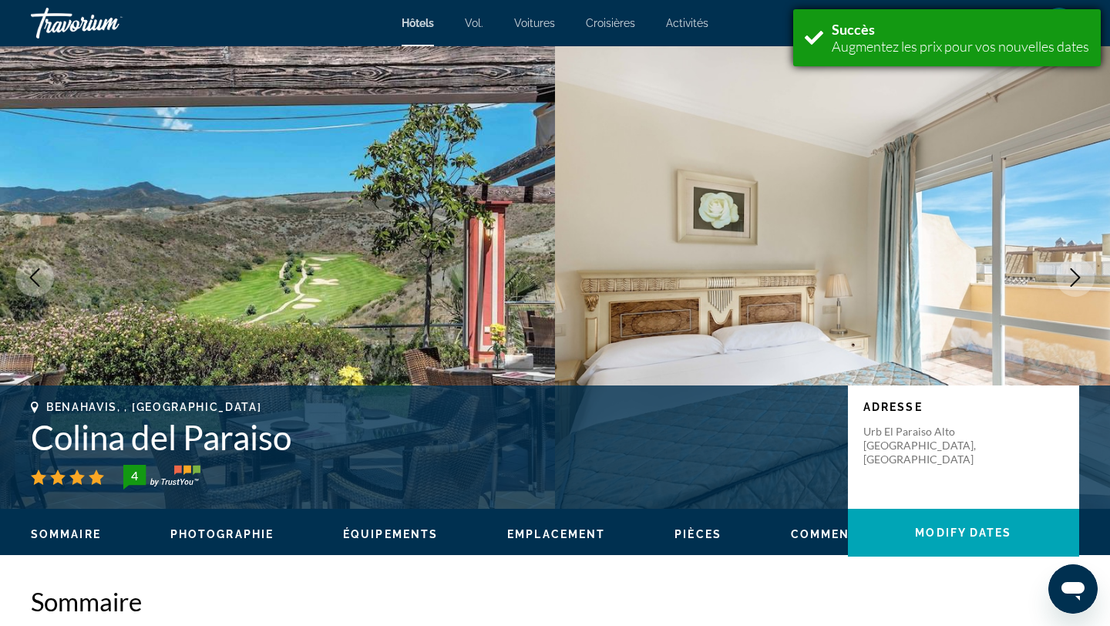
click at [865, 43] on font "Augmentez les prix pour vos nouvelles dates" at bounding box center [960, 46] width 257 height 17
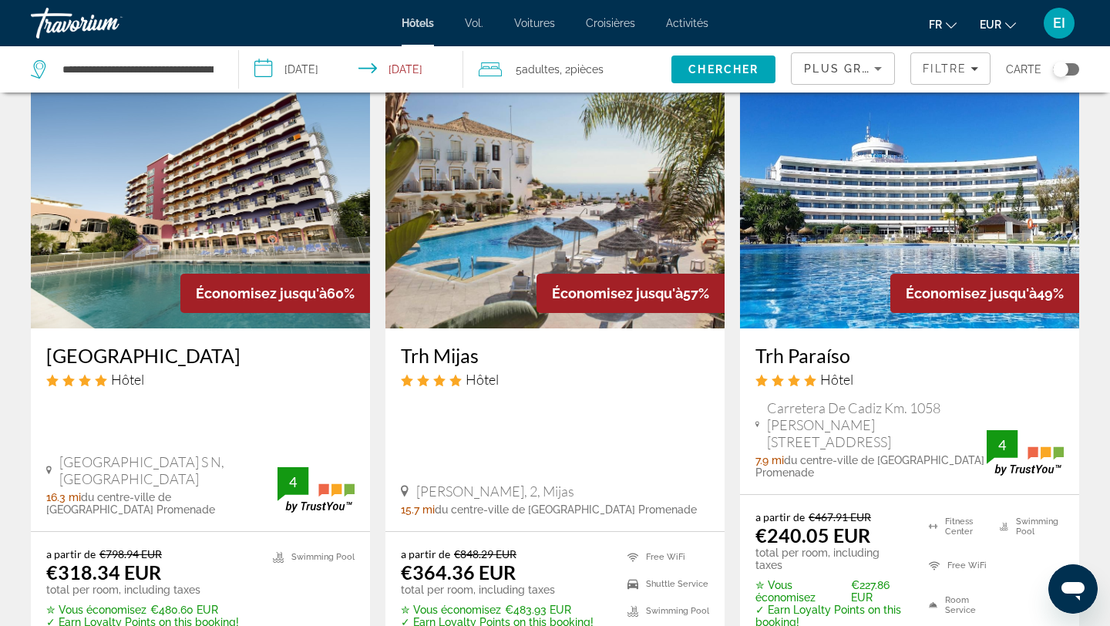
scroll to position [102, 0]
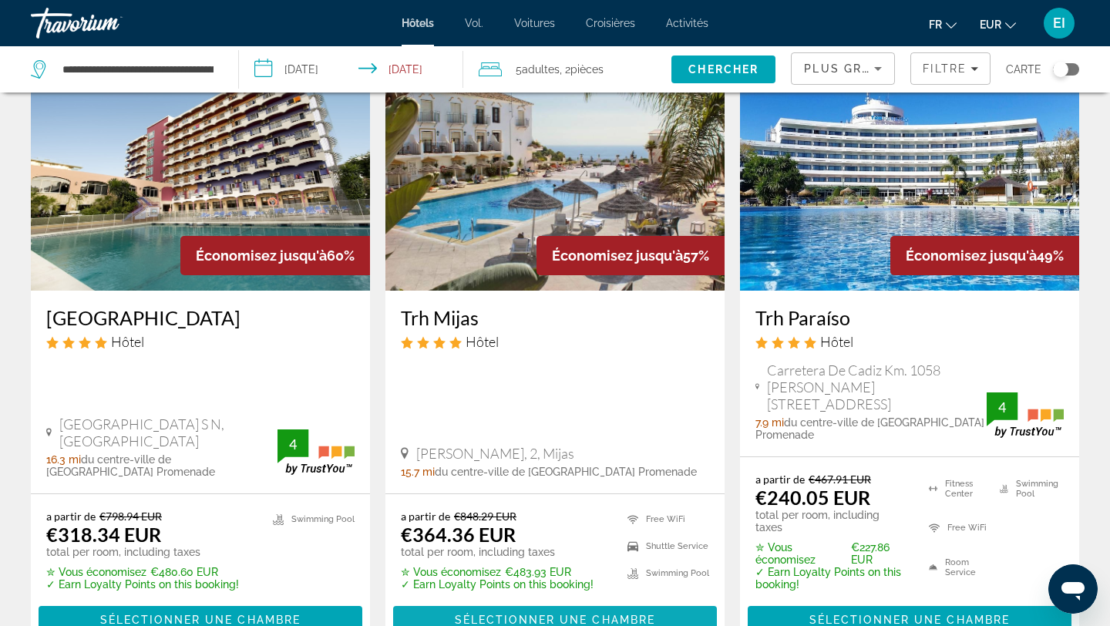
click at [648, 613] on span "Sélectionner une chambre" at bounding box center [555, 619] width 200 height 12
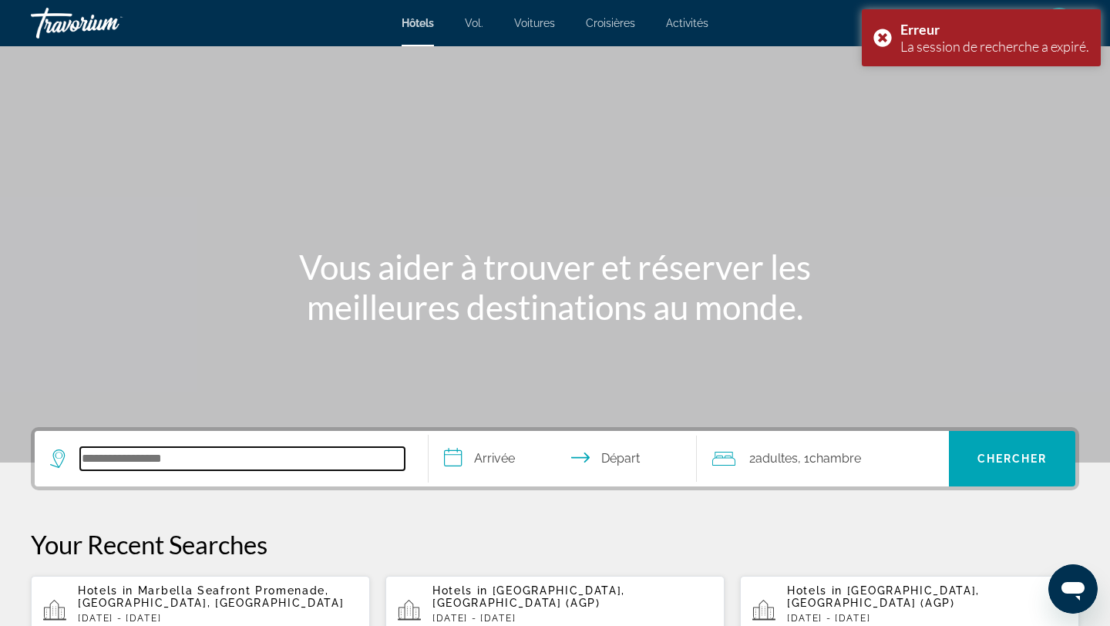
click at [351, 460] on input "Search hotel destination" at bounding box center [242, 458] width 324 height 23
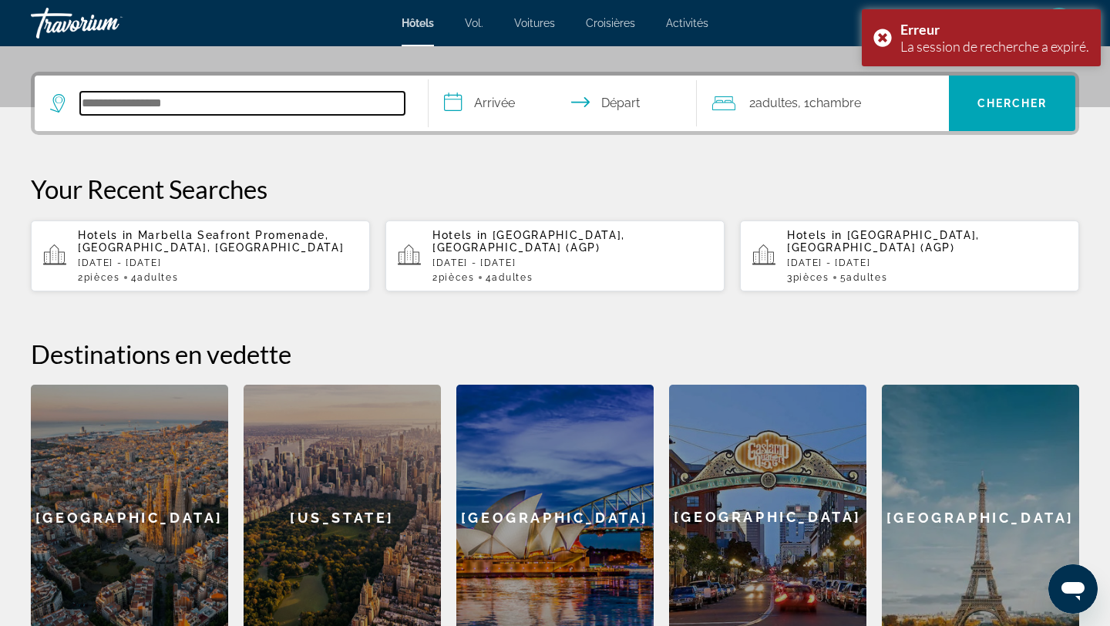
scroll to position [377, 0]
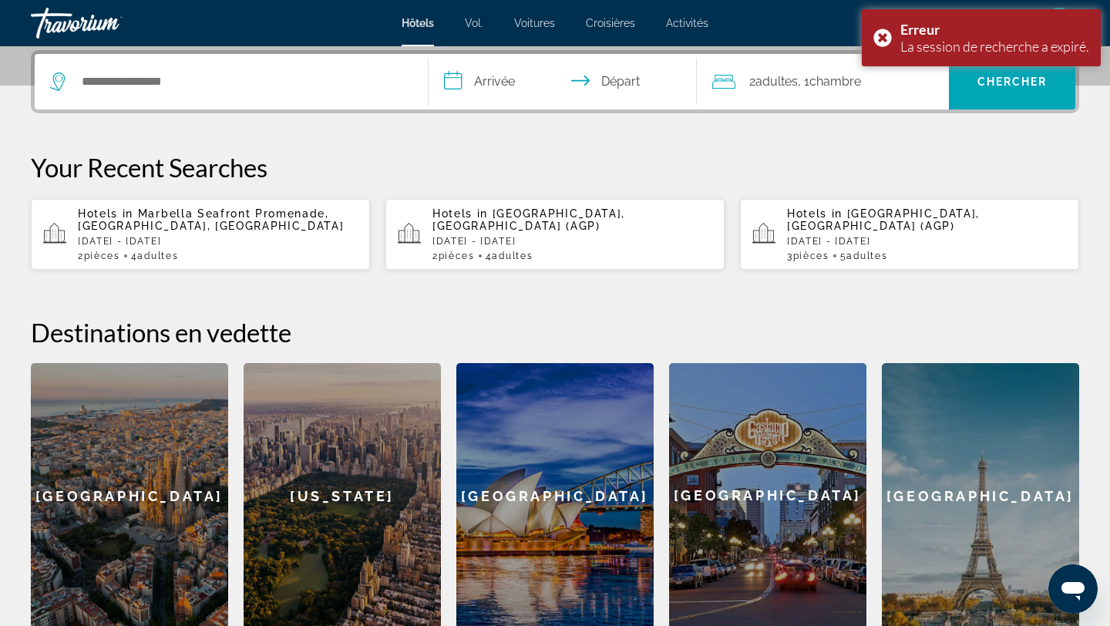
click at [297, 223] on p "Hotels in [GEOGRAPHIC_DATA] Promenade, [GEOGRAPHIC_DATA], [GEOGRAPHIC_DATA]" at bounding box center [218, 219] width 280 height 25
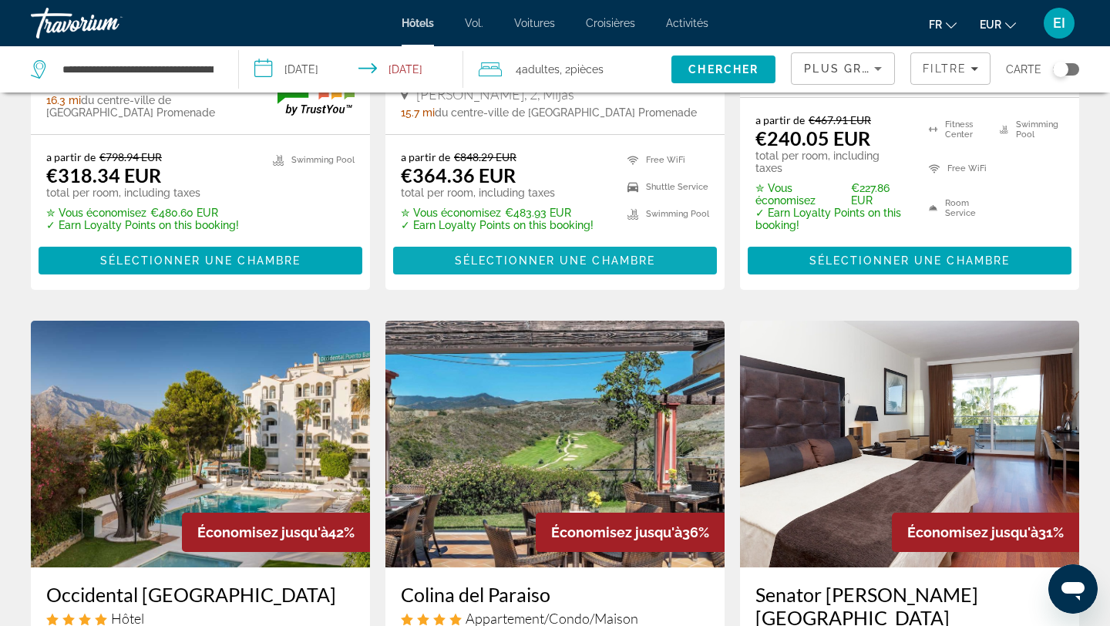
scroll to position [482, 0]
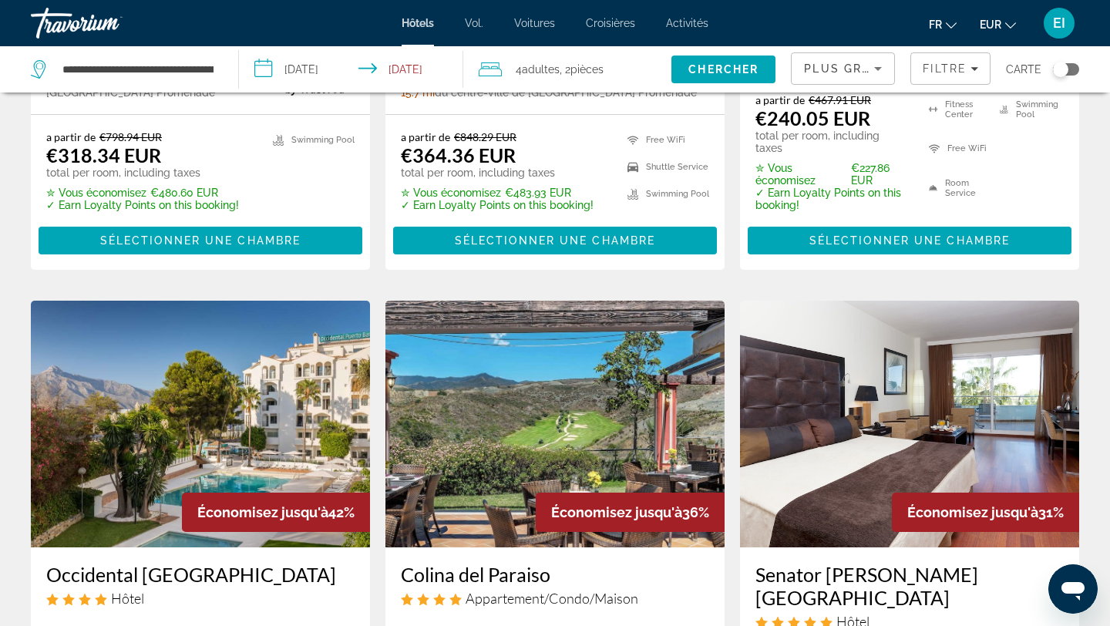
click at [337, 64] on input "**********" at bounding box center [354, 71] width 230 height 51
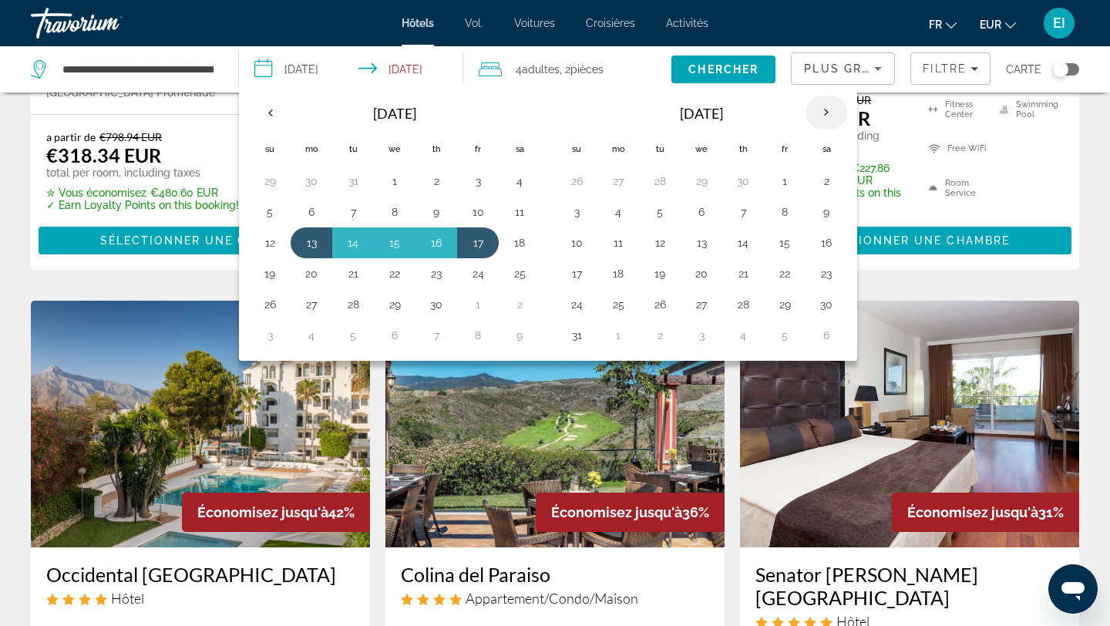
click at [835, 113] on th "Next month" at bounding box center [826, 113] width 42 height 34
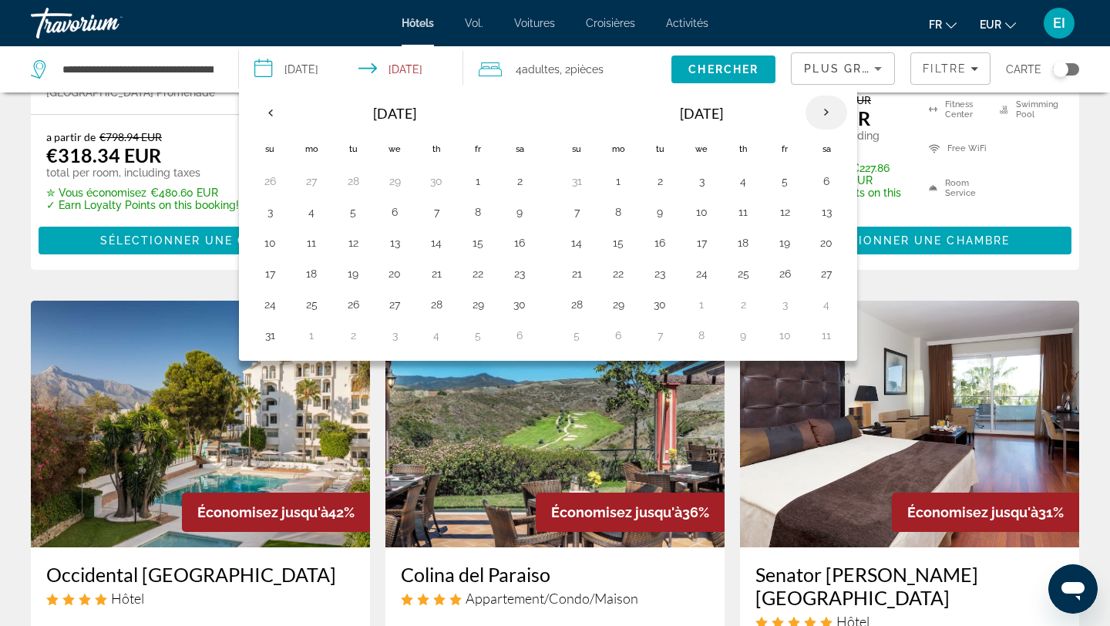
click at [835, 113] on th "Next month" at bounding box center [826, 113] width 42 height 34
click at [580, 249] on button "9" at bounding box center [576, 243] width 25 height 22
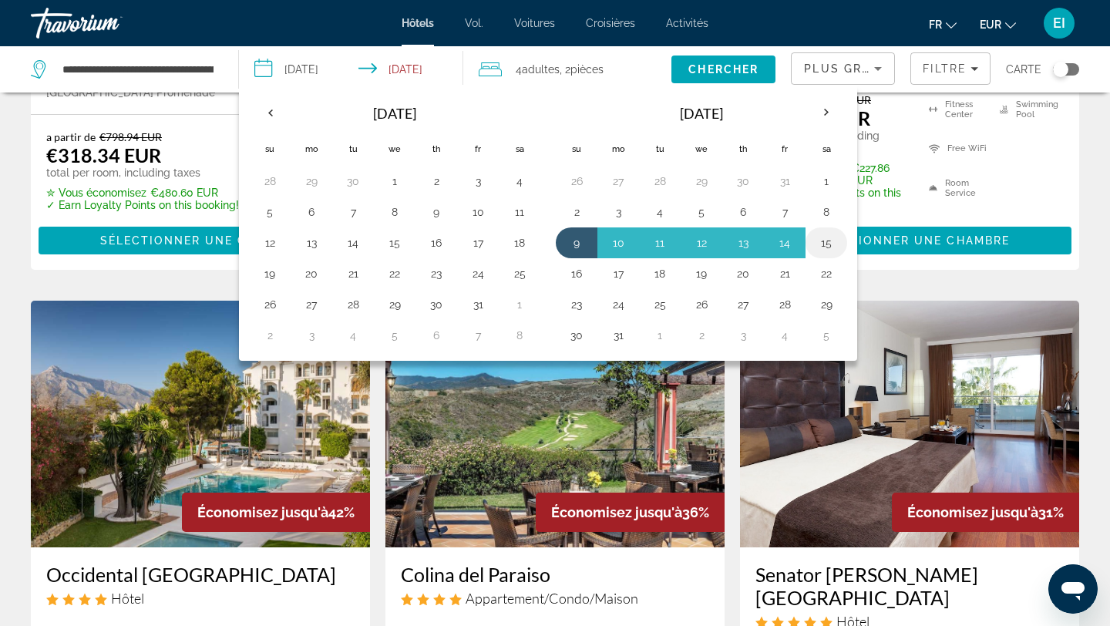
click at [821, 247] on button "15" at bounding box center [826, 243] width 25 height 22
type input "**********"
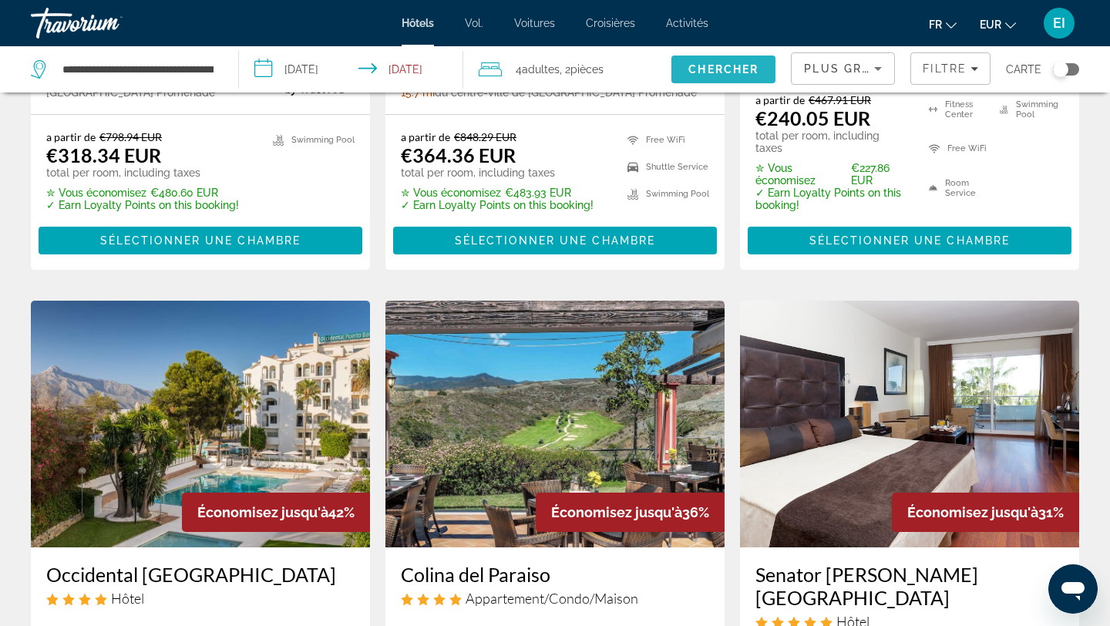
click at [738, 79] on span "Search" at bounding box center [723, 69] width 104 height 37
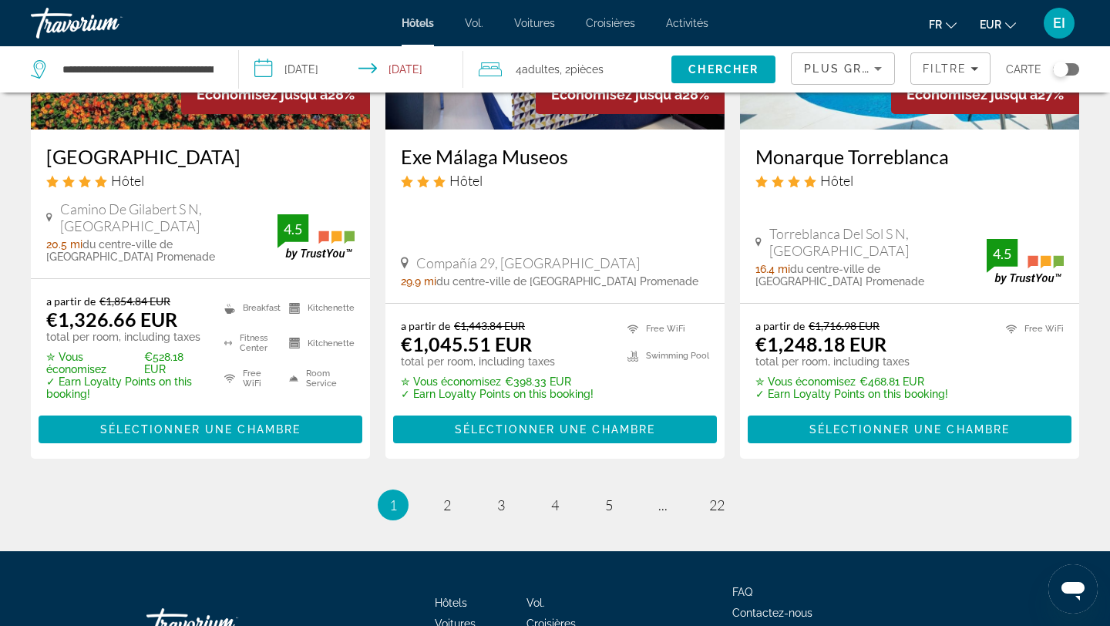
scroll to position [2243, 0]
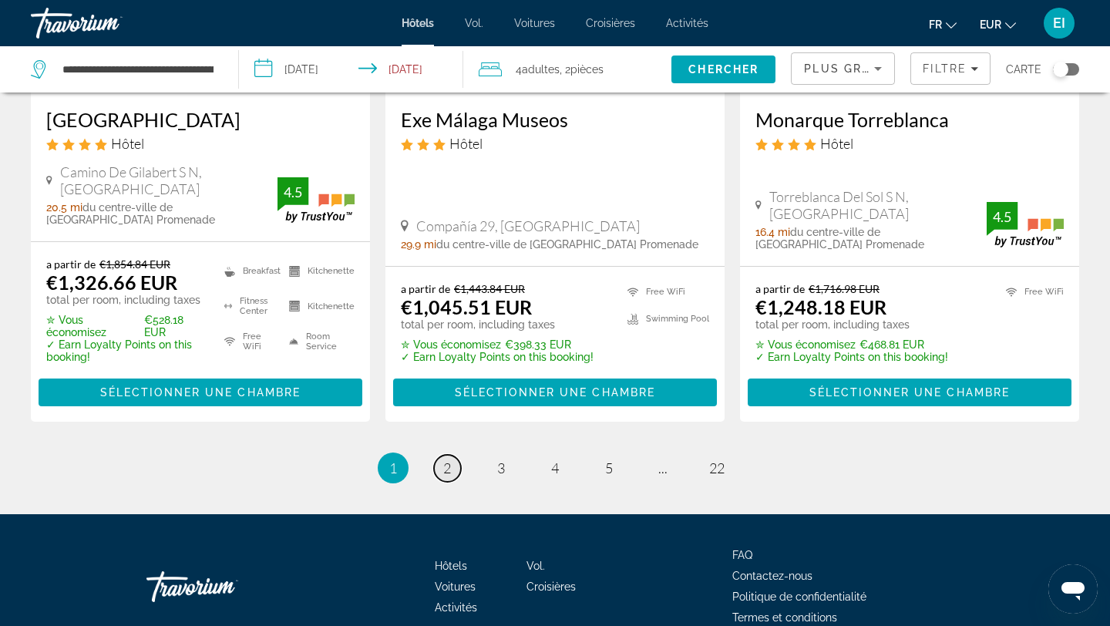
click at [448, 459] on span "2" at bounding box center [447, 467] width 8 height 17
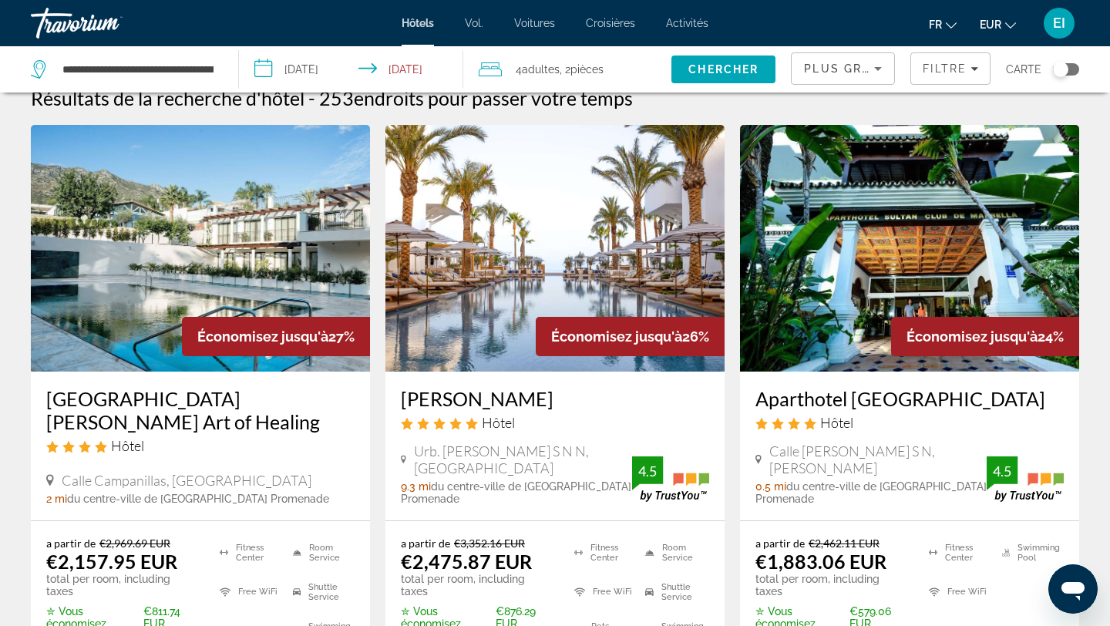
scroll to position [14, 0]
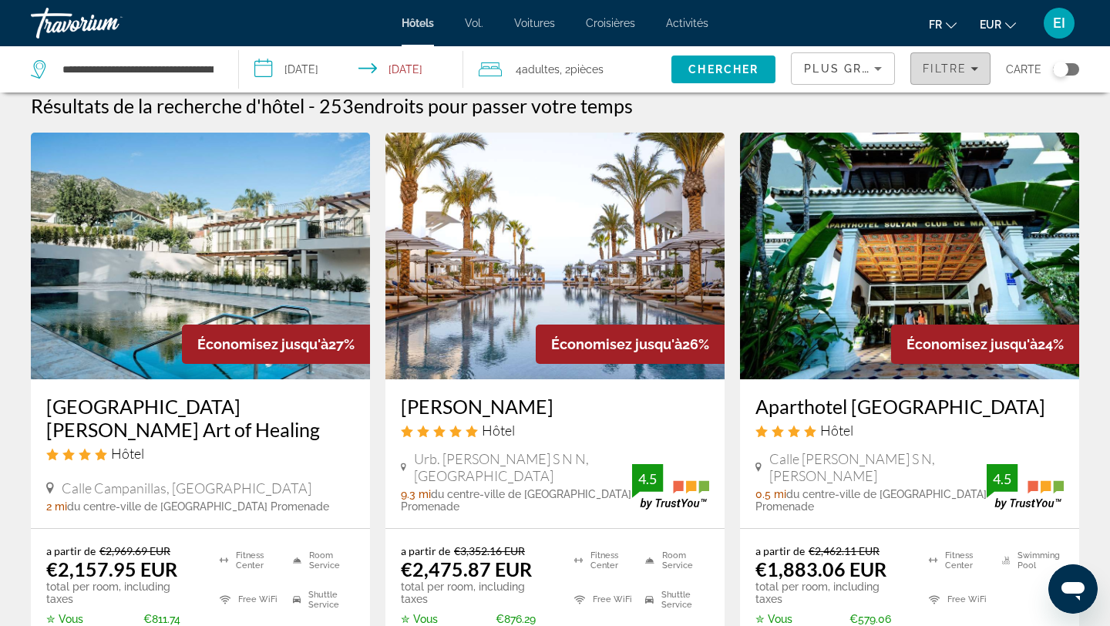
click at [925, 69] on span "Filtre" at bounding box center [944, 68] width 44 height 12
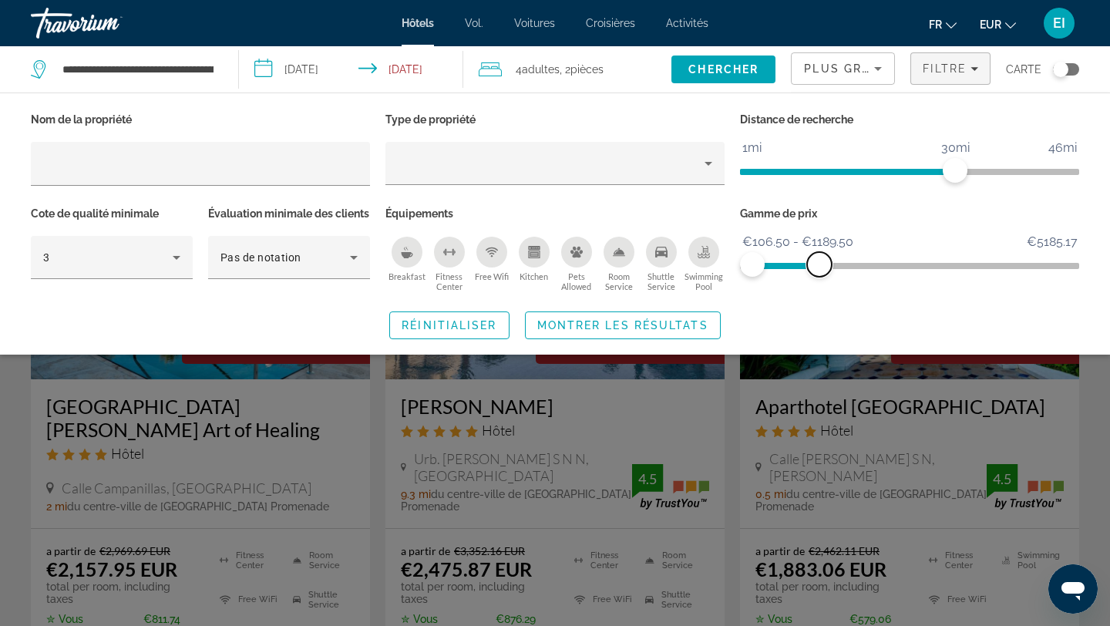
drag, startPoint x: 1071, startPoint y: 265, endPoint x: 819, endPoint y: 278, distance: 252.3
click at [819, 279] on div "Gamme de prix €106.50 €5185.17 €106.50 €1189.50 €106.50 - €1189.50" at bounding box center [909, 249] width 354 height 93
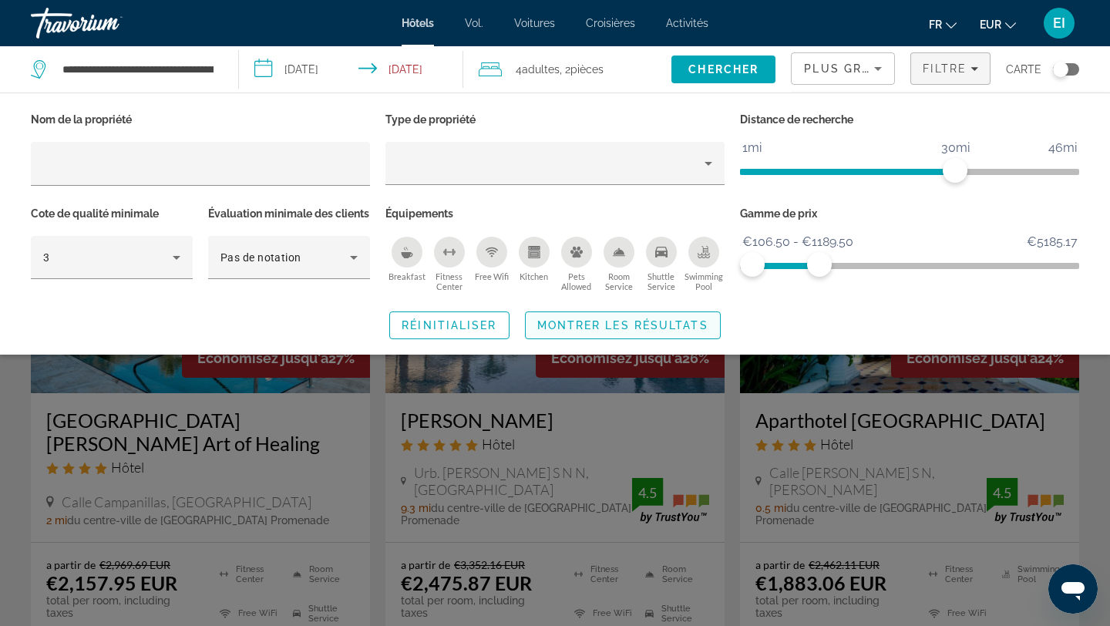
click at [668, 331] on span "Montrer les résultats" at bounding box center [622, 325] width 171 height 12
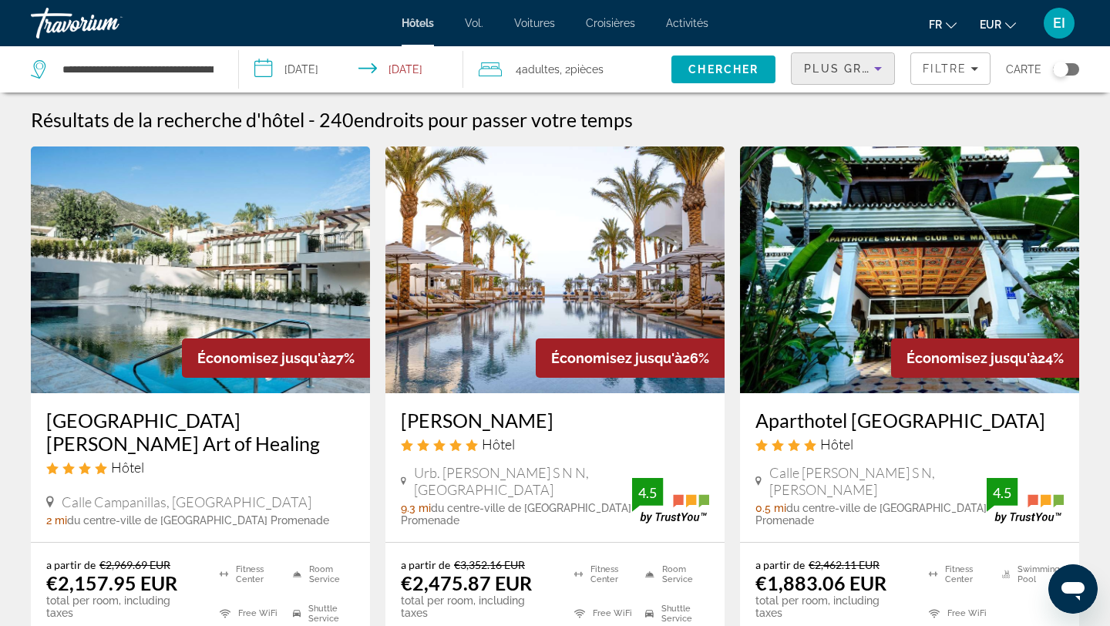
click at [877, 70] on icon "Sort by" at bounding box center [878, 68] width 18 height 18
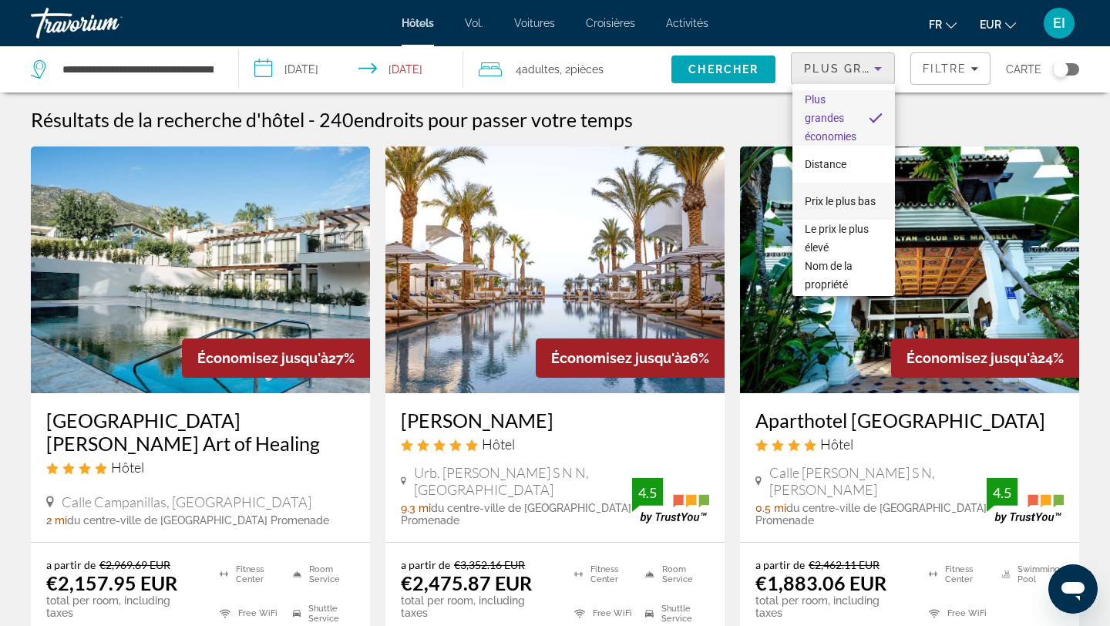
click at [853, 192] on span "Prix ​​le plus bas" at bounding box center [840, 201] width 71 height 18
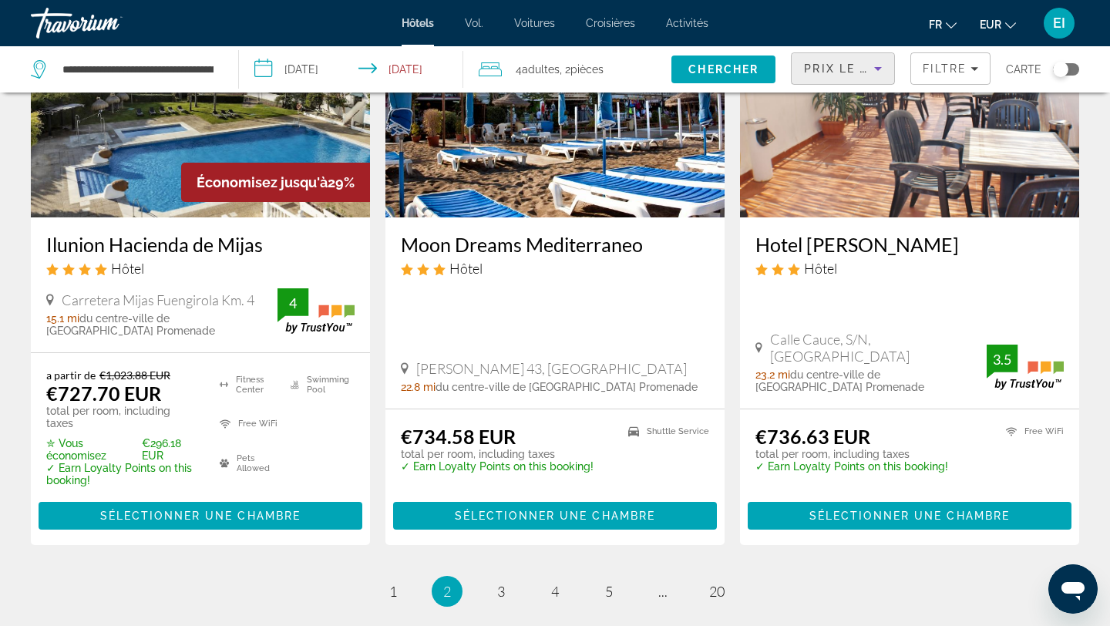
scroll to position [1993, 0]
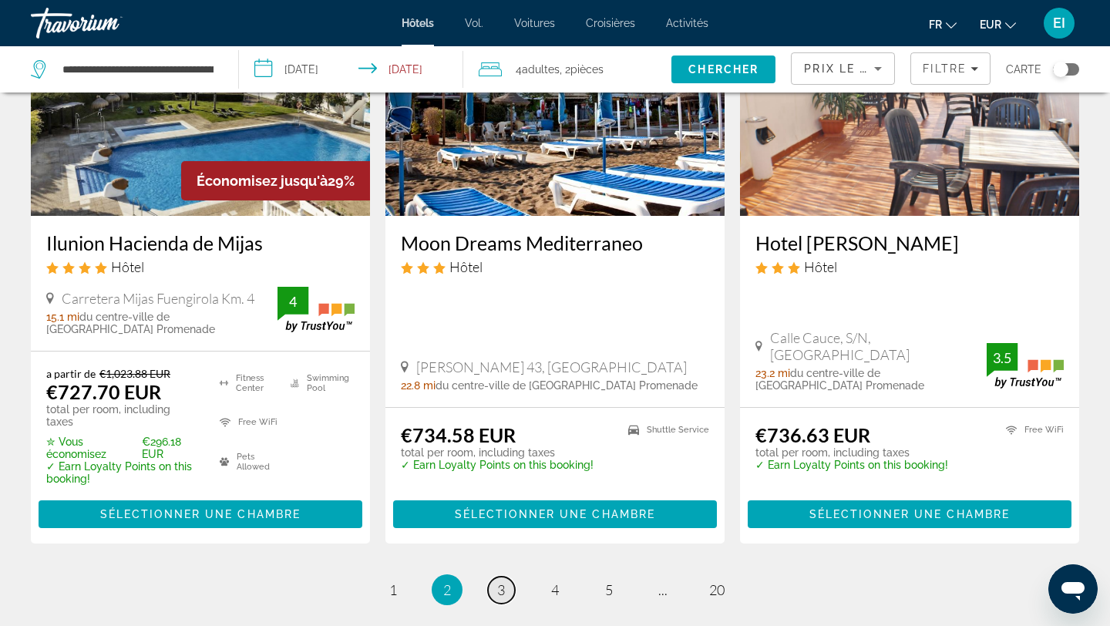
click at [505, 581] on span "3" at bounding box center [501, 589] width 8 height 17
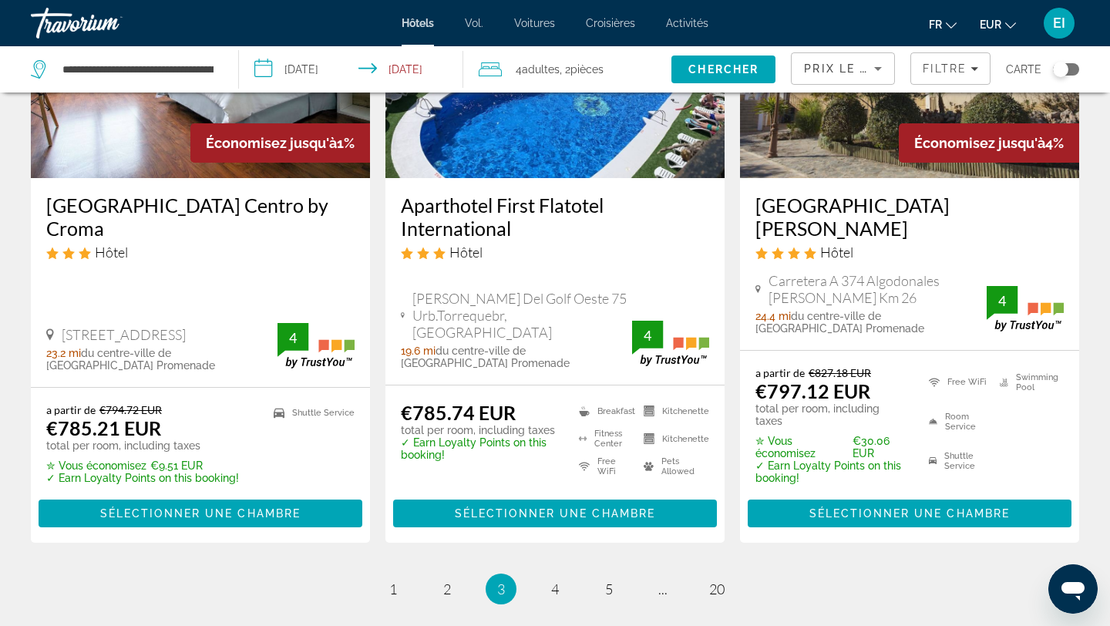
scroll to position [2195, 0]
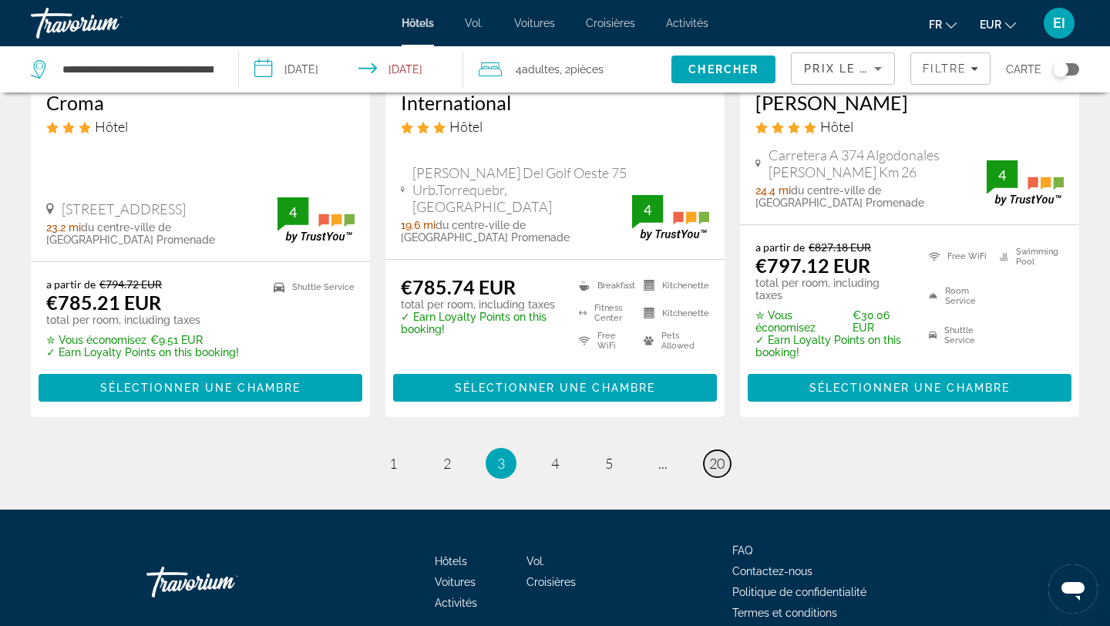
click at [713, 450] on link "page 20" at bounding box center [717, 463] width 27 height 27
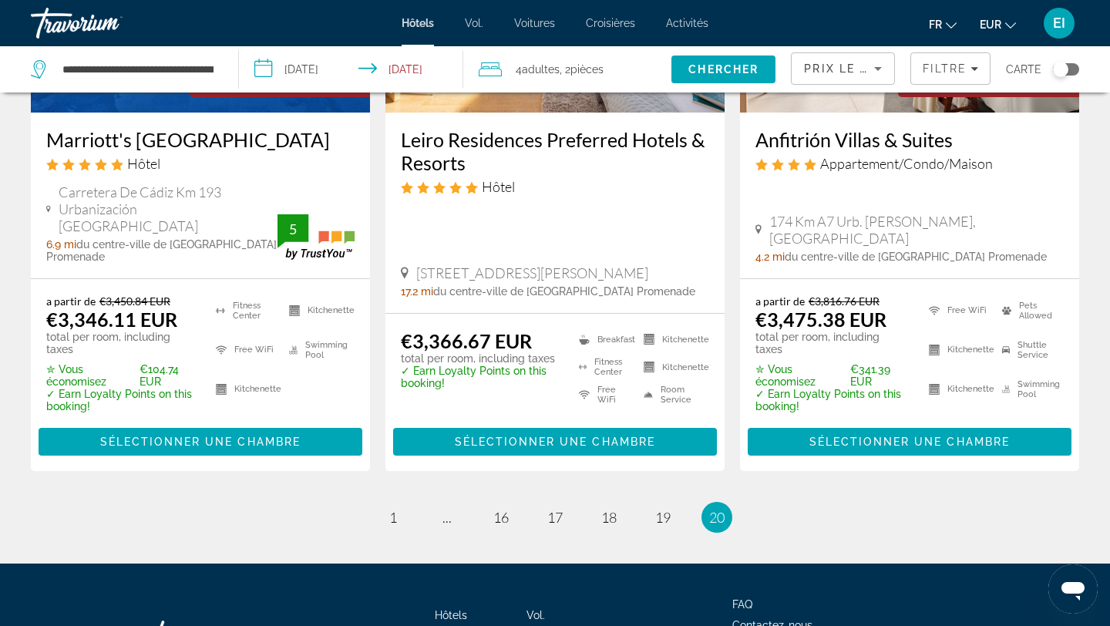
scroll to position [2254, 0]
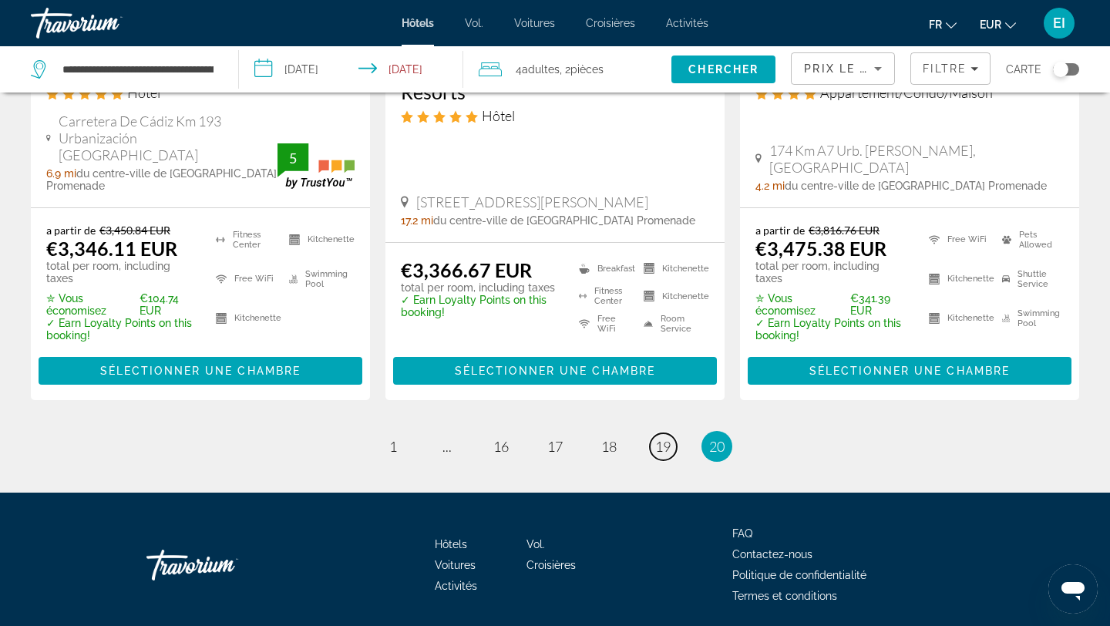
click at [670, 433] on link "page 19" at bounding box center [663, 446] width 27 height 27
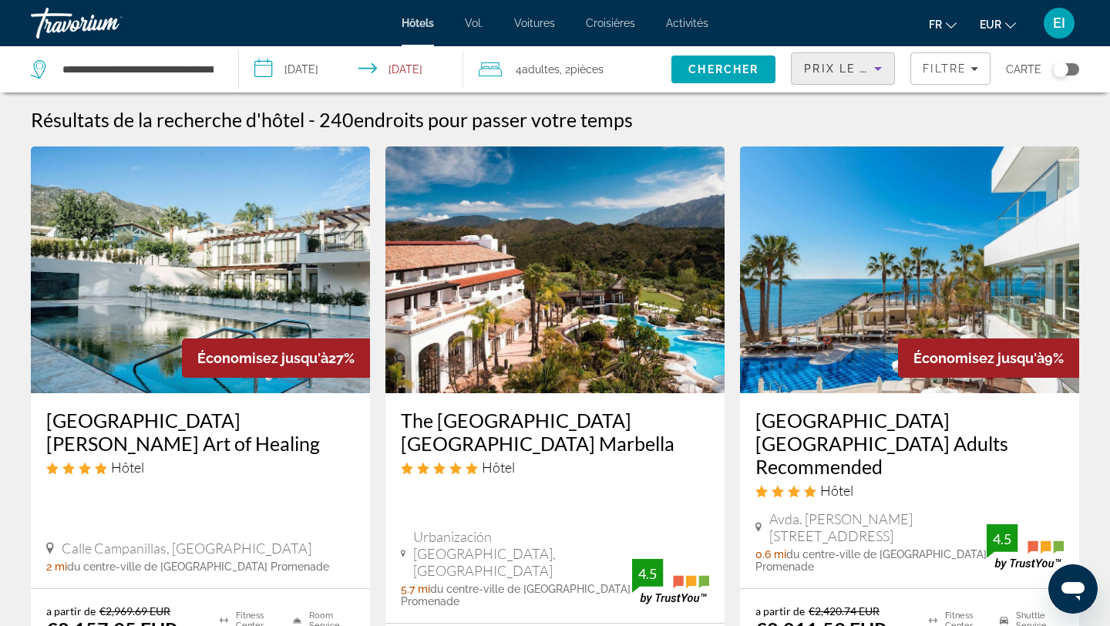
click at [872, 72] on icon "Sort by" at bounding box center [878, 68] width 18 height 18
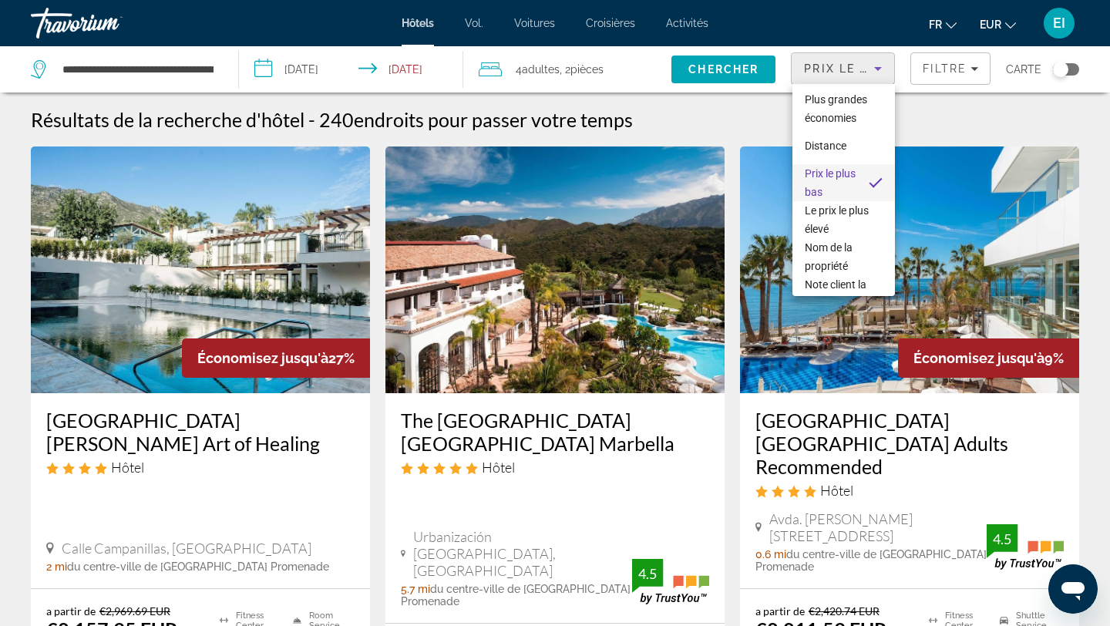
click at [961, 75] on div at bounding box center [555, 313] width 1110 height 626
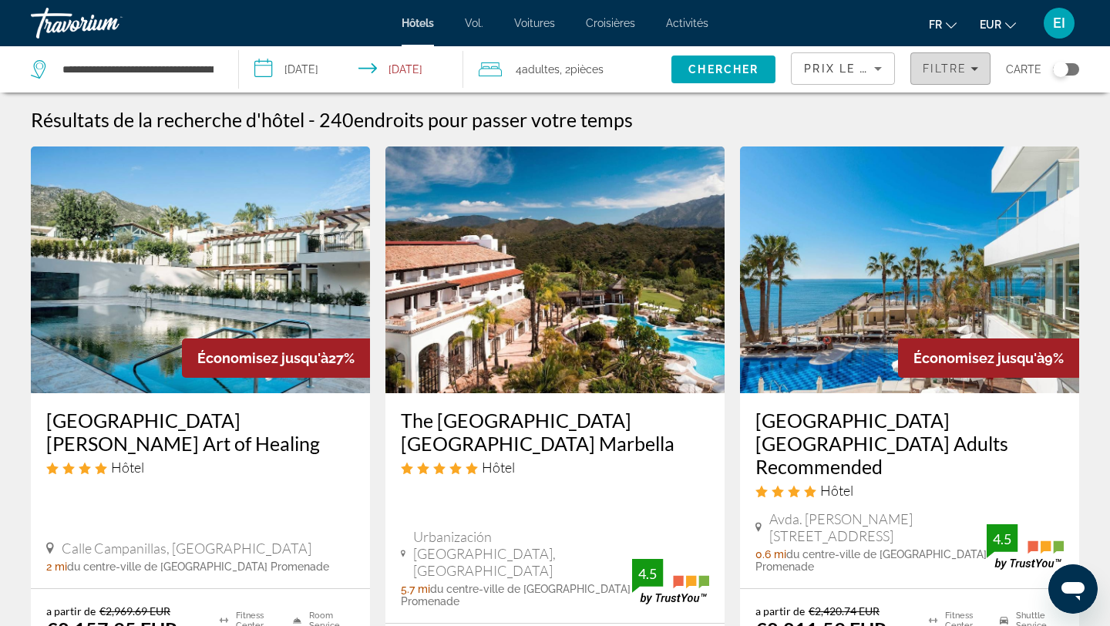
click at [959, 71] on span "Filtre" at bounding box center [944, 68] width 44 height 12
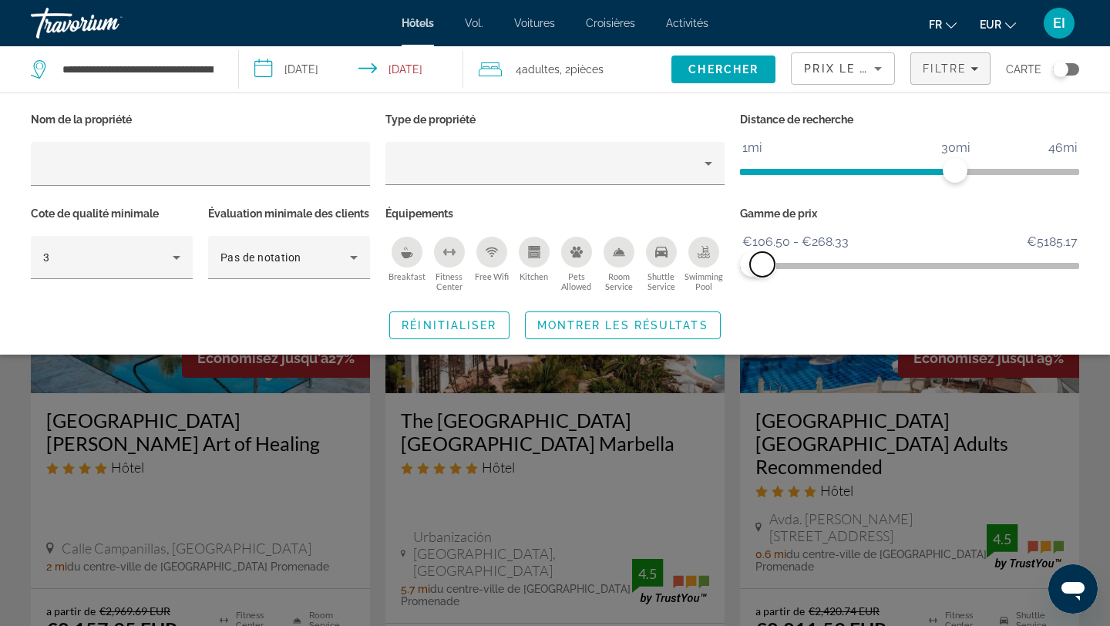
drag, startPoint x: 821, startPoint y: 266, endPoint x: 763, endPoint y: 263, distance: 58.6
click at [763, 263] on span "ngx-slider-max" at bounding box center [762, 264] width 25 height 25
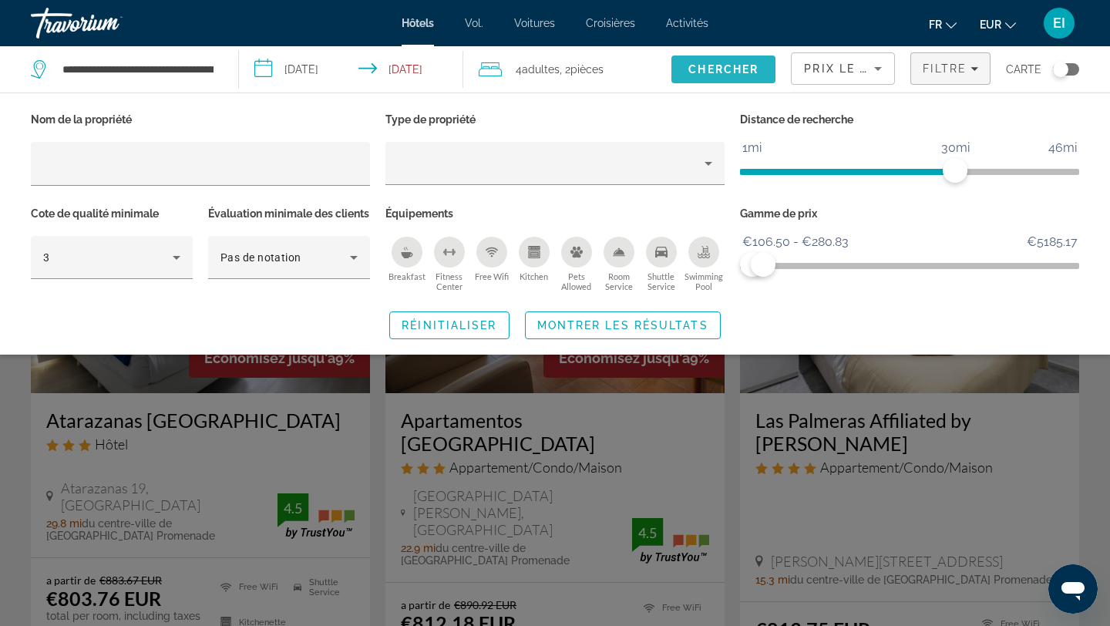
click at [736, 69] on span "Chercher" at bounding box center [723, 69] width 70 height 12
click at [677, 344] on span "Search widget" at bounding box center [623, 325] width 194 height 37
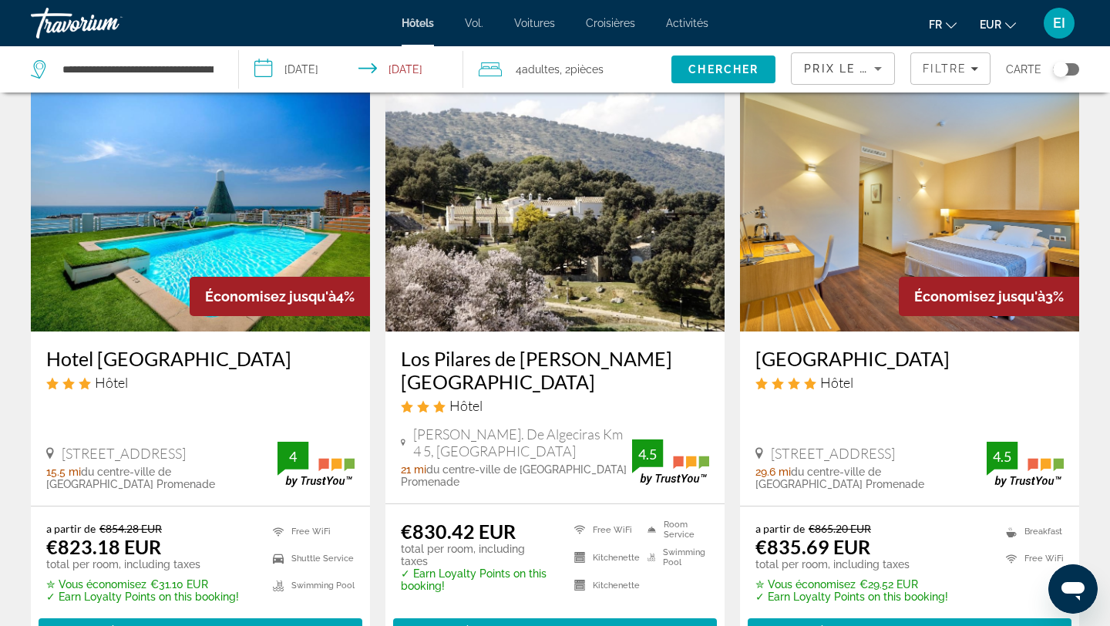
scroll to position [684, 0]
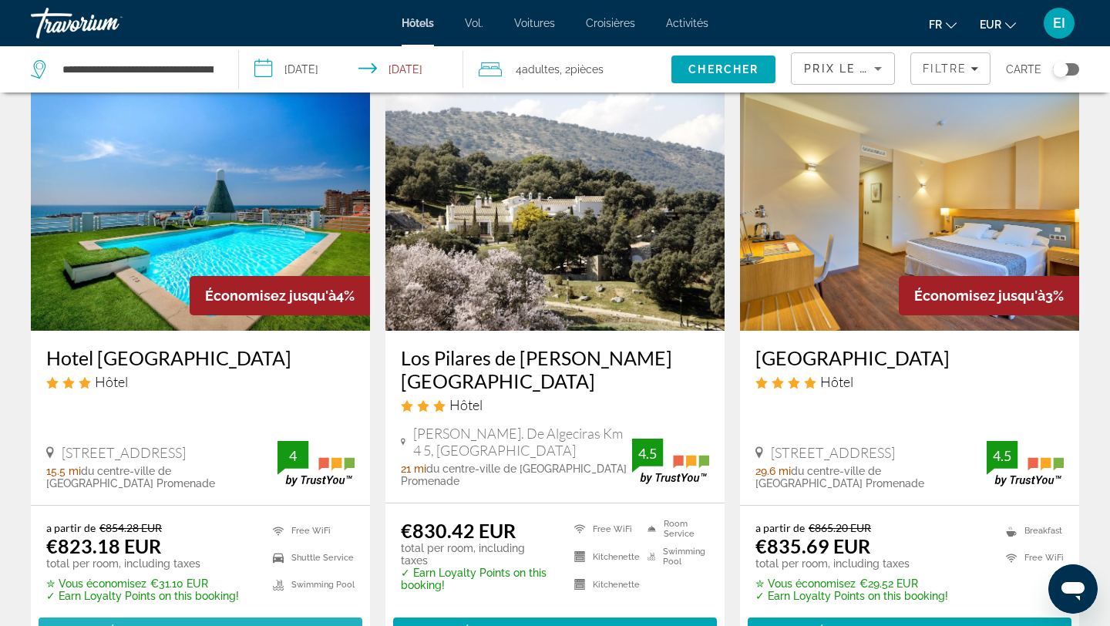
click at [187, 625] on span "Sélectionner une chambre" at bounding box center [200, 631] width 200 height 12
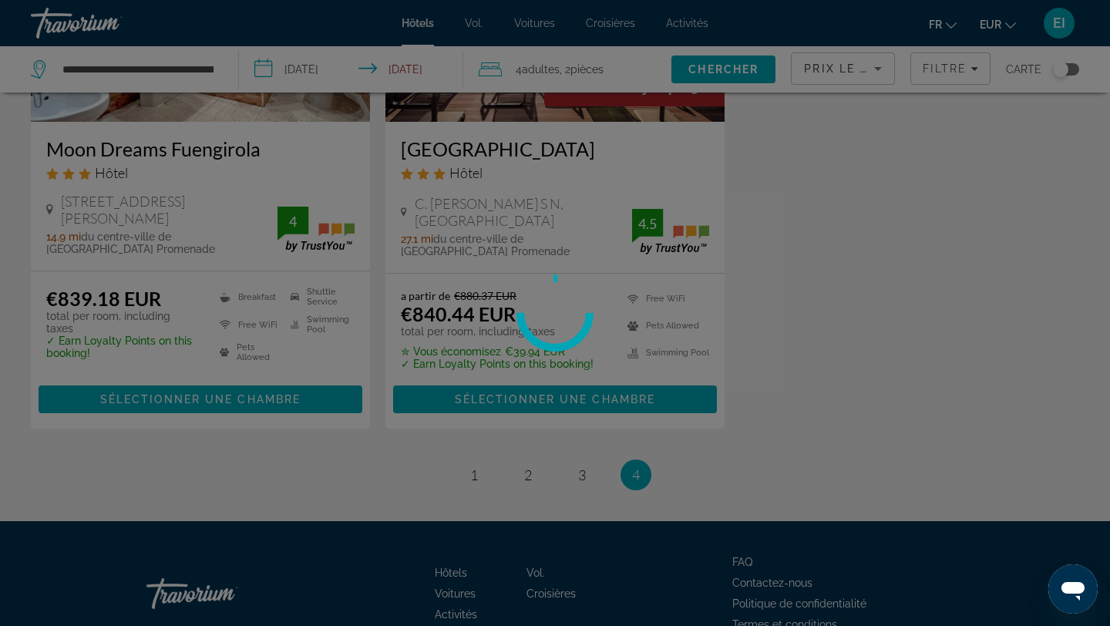
scroll to position [1528, 0]
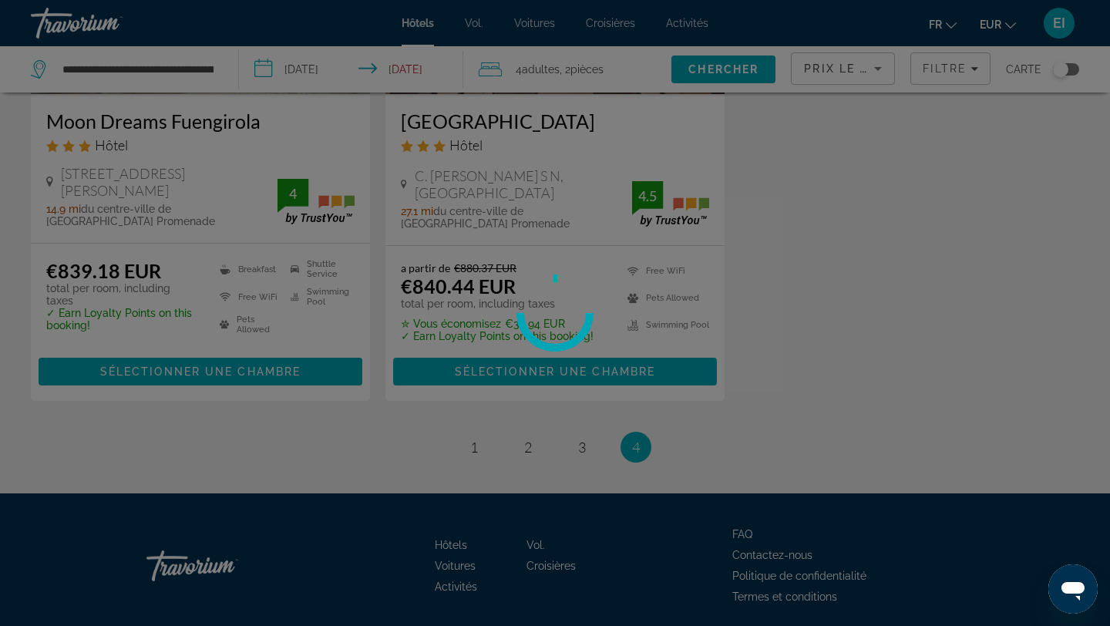
click at [583, 397] on div at bounding box center [555, 313] width 1110 height 626
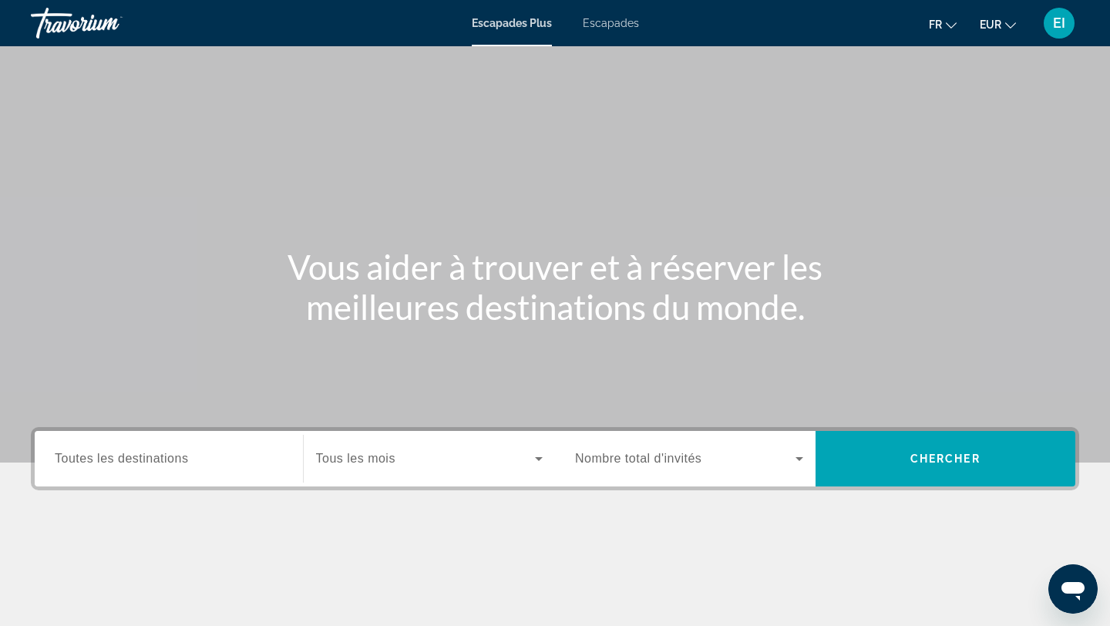
click at [610, 22] on font "Escapades" at bounding box center [611, 23] width 56 height 12
click at [100, 459] on span "Toutes les destinations" at bounding box center [121, 458] width 133 height 13
click at [100, 459] on input "Destination Toutes les destinations" at bounding box center [169, 459] width 228 height 18
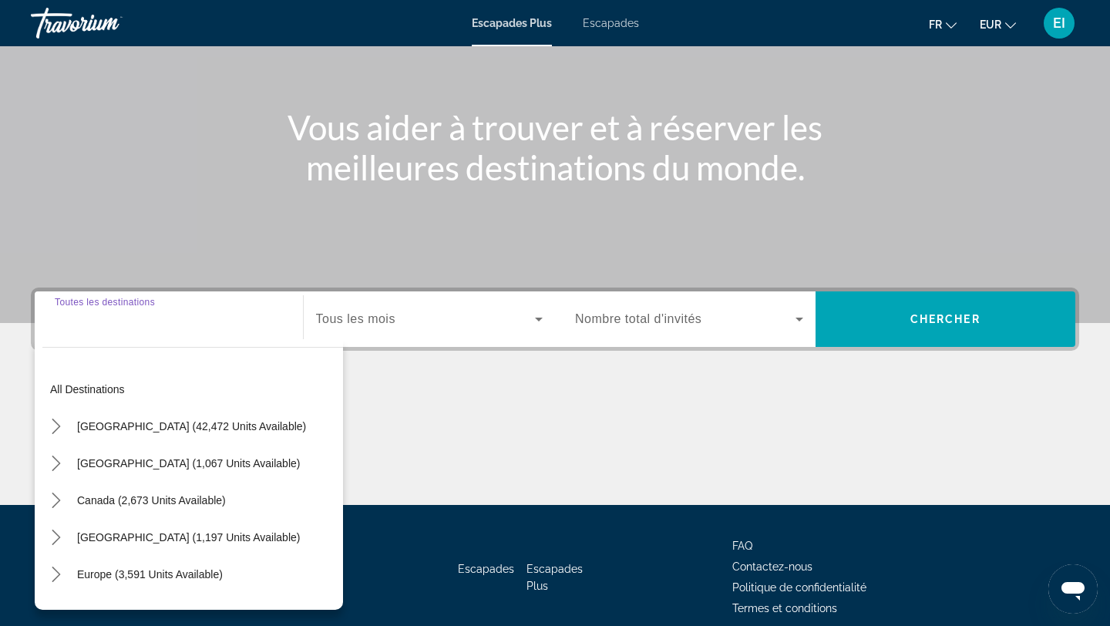
scroll to position [207, 0]
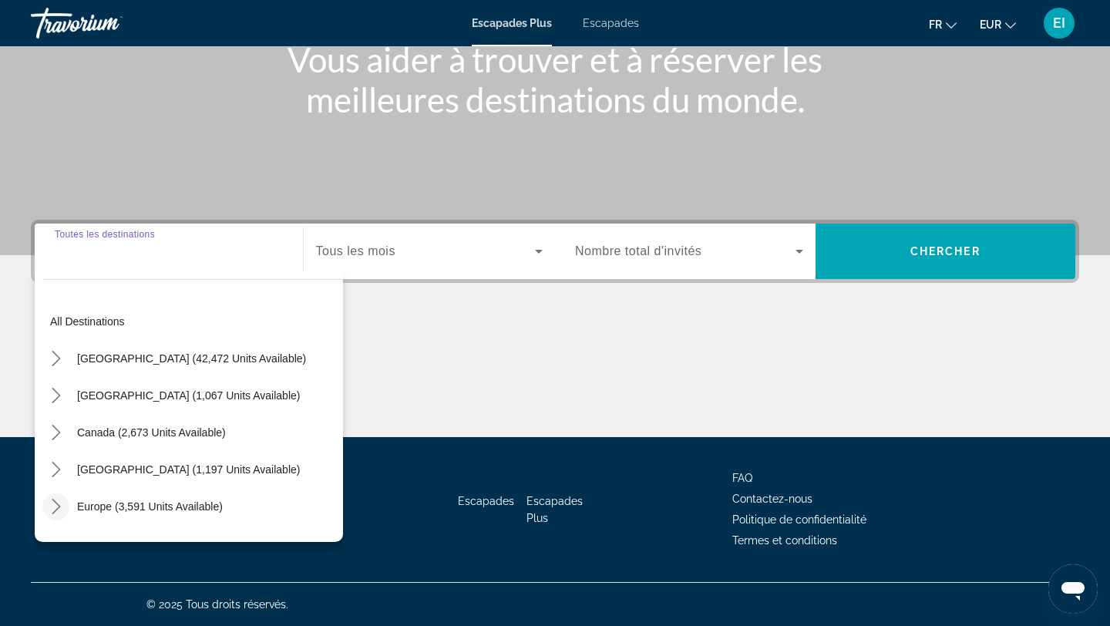
click at [53, 502] on icon "Toggle Europe (3,591 units available) submenu" at bounding box center [56, 506] width 15 height 15
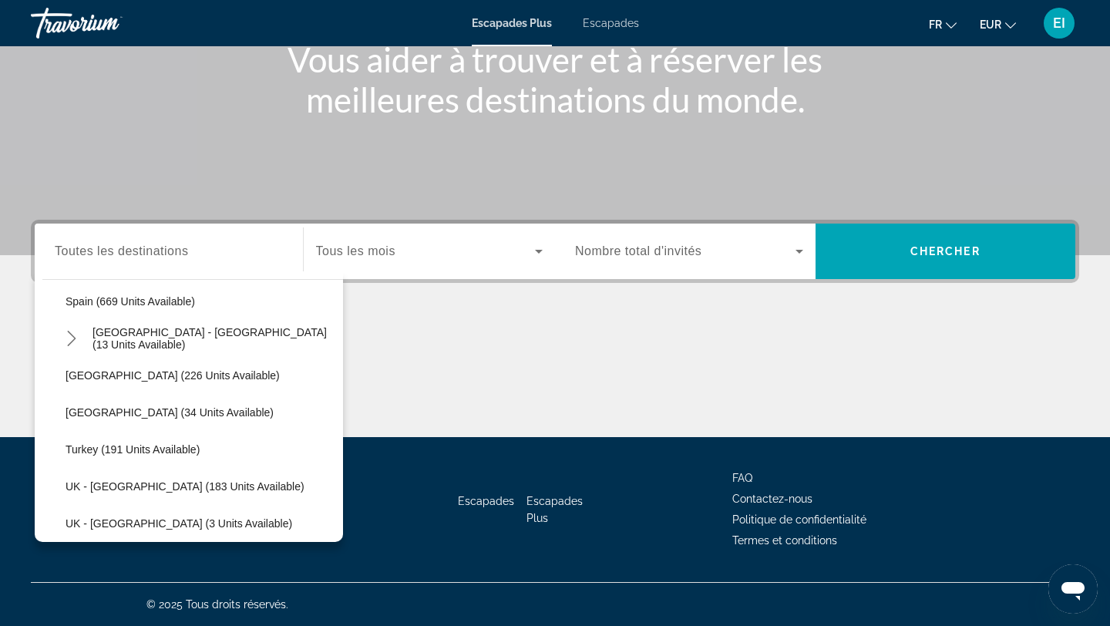
scroll to position [724, 0]
click at [184, 335] on span "Spain - Canary Islands (13 units available)" at bounding box center [213, 337] width 243 height 25
type input "**********"
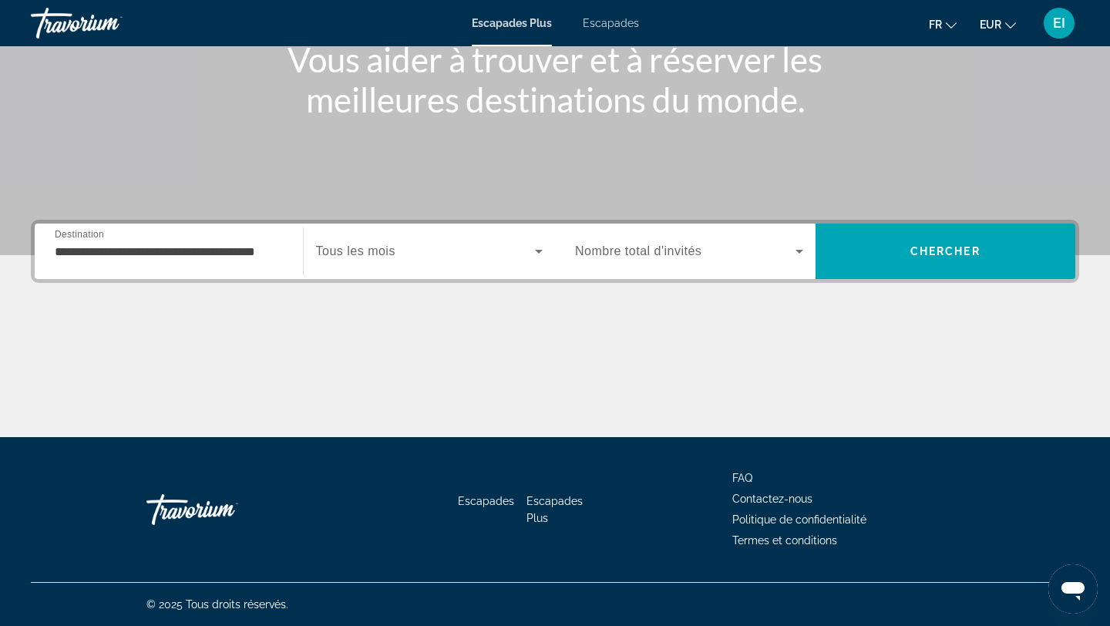
click at [365, 254] on span "Tous les mois" at bounding box center [355, 250] width 79 height 13
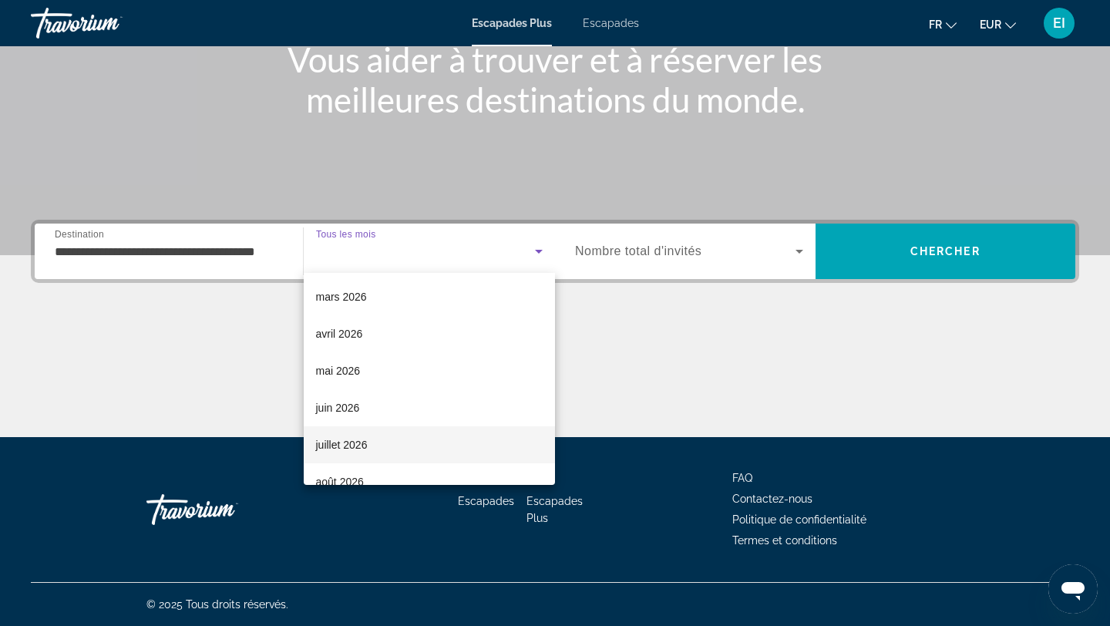
scroll to position [218, 0]
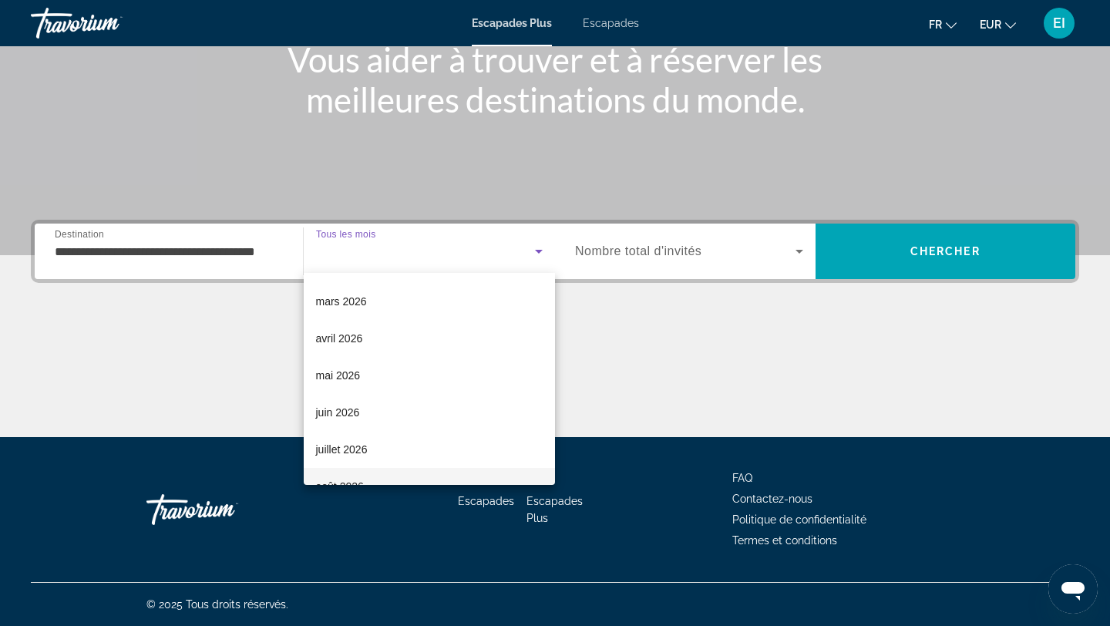
click at [350, 472] on mat-option "août 2026" at bounding box center [430, 486] width 252 height 37
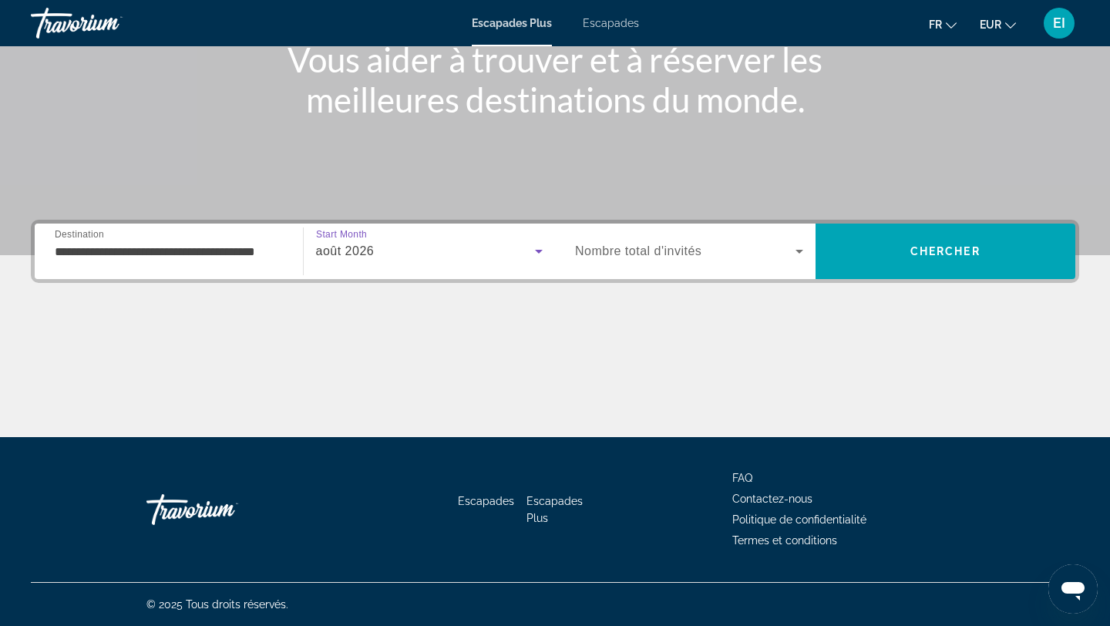
click at [648, 260] on span "Widget de recherche" at bounding box center [685, 251] width 220 height 18
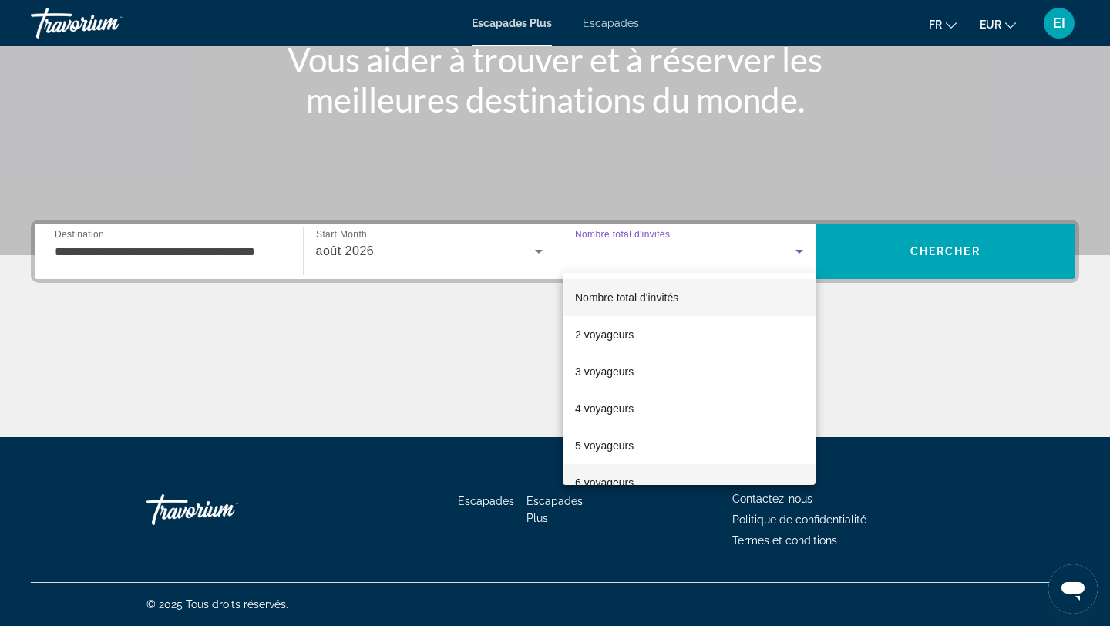
click at [609, 483] on font "6 voyageurs" at bounding box center [604, 482] width 59 height 12
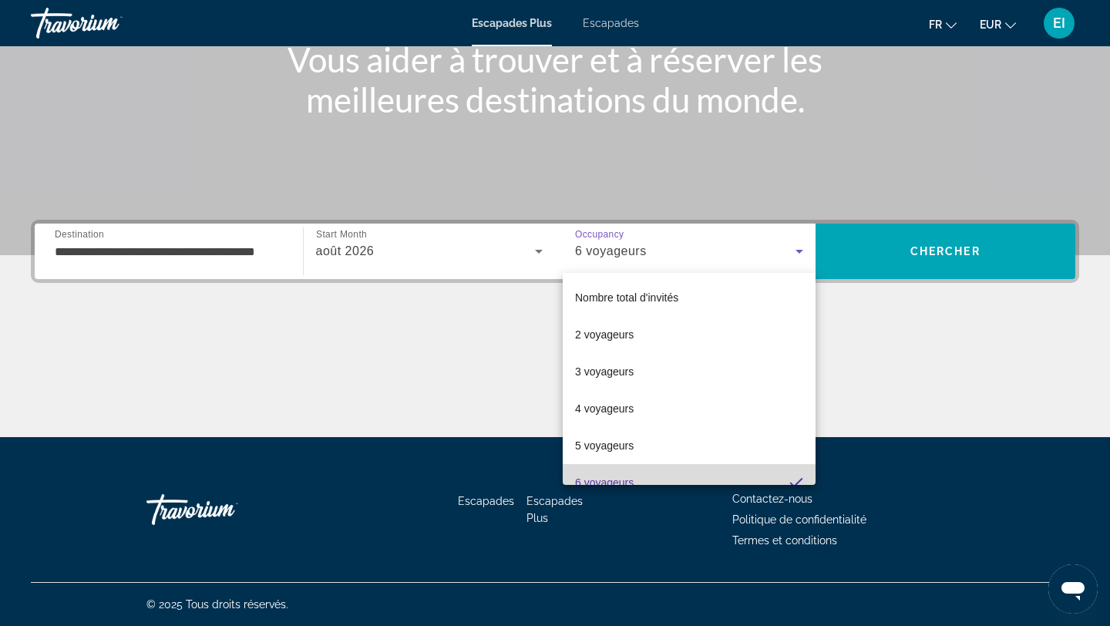
scroll to position [0, 0]
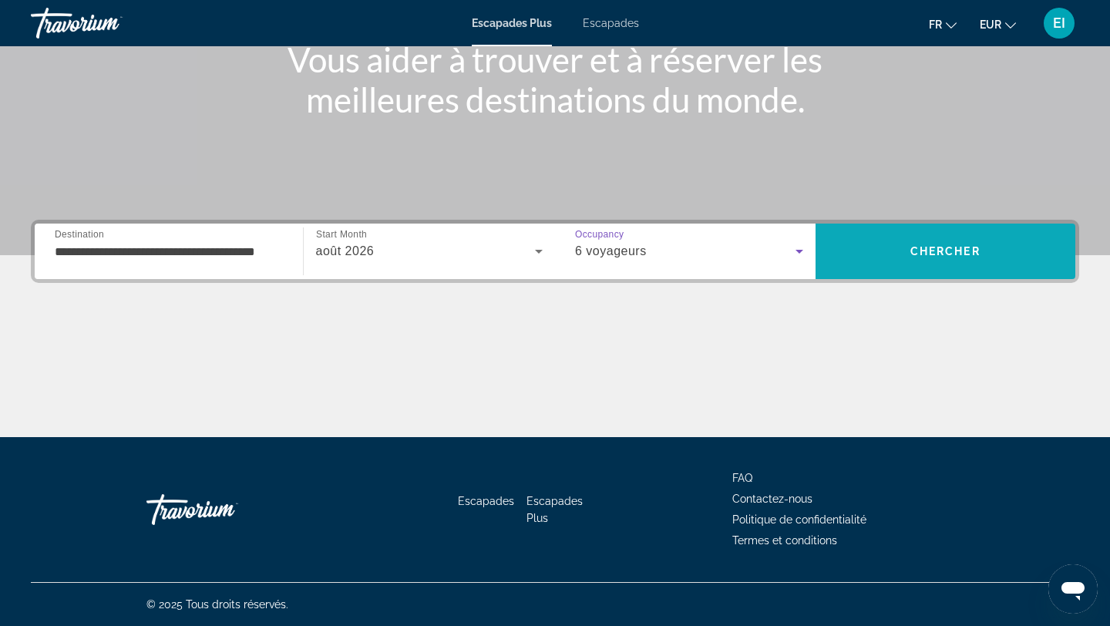
click at [933, 259] on span "Recherche" at bounding box center [945, 251] width 260 height 37
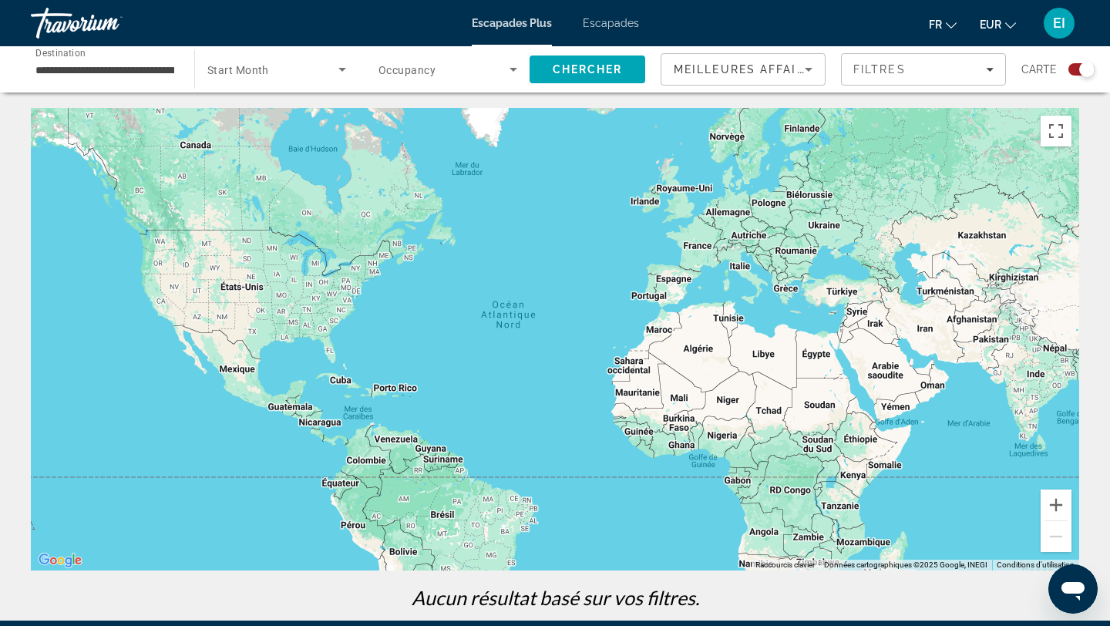
click at [619, 26] on font "Escapades" at bounding box center [611, 23] width 56 height 12
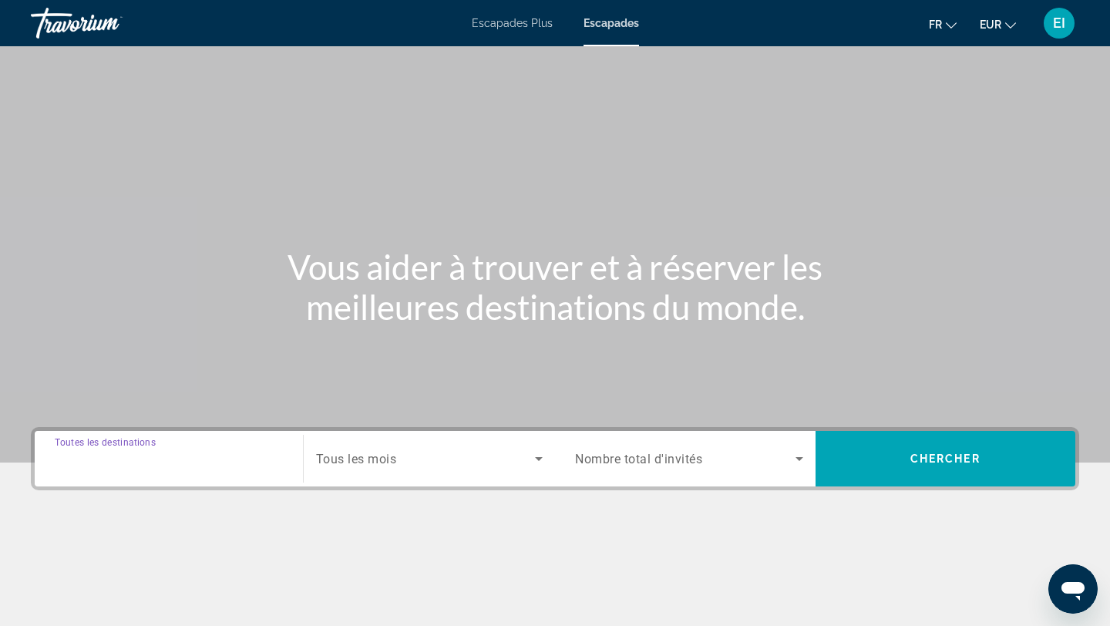
click at [200, 453] on input "Destination Toutes les destinations" at bounding box center [169, 459] width 228 height 18
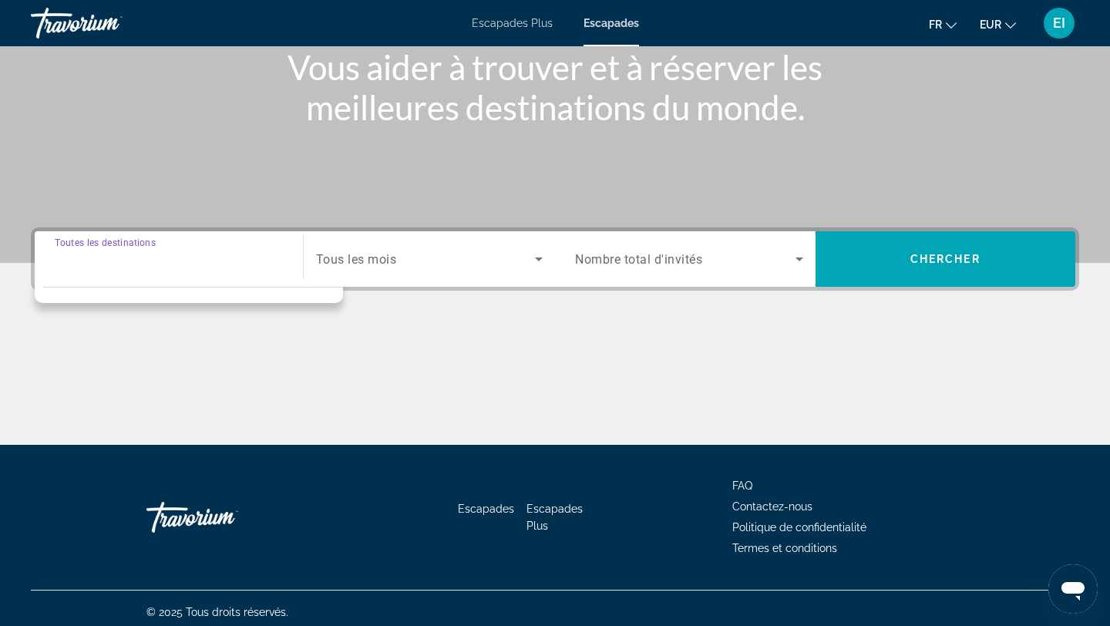
scroll to position [207, 0]
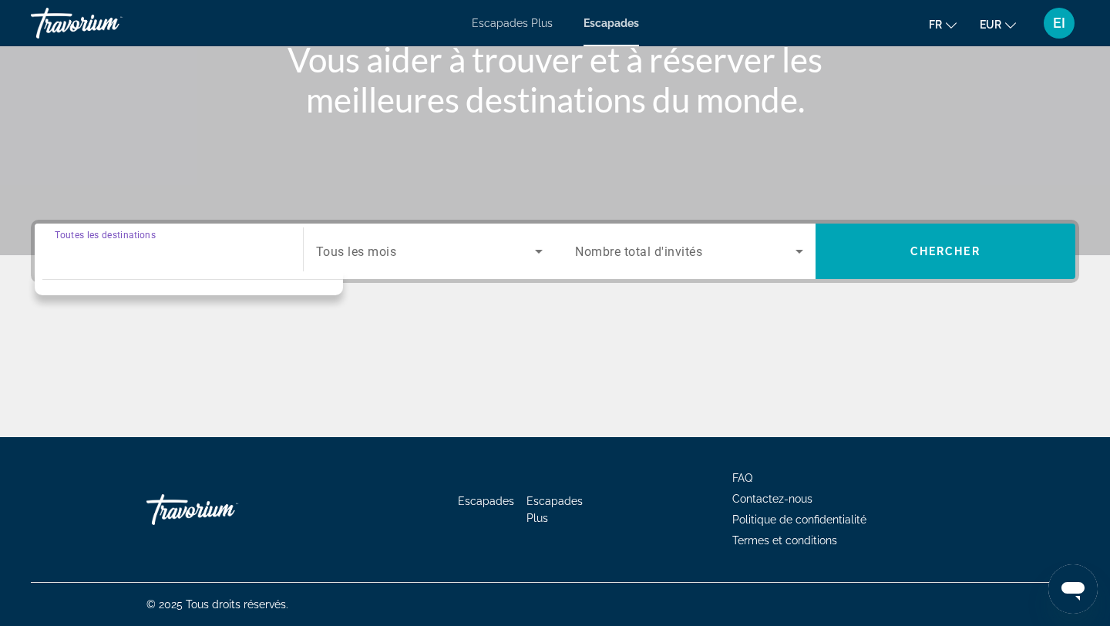
click at [194, 257] on input "Destination Toutes les destinations" at bounding box center [169, 252] width 228 height 18
click at [368, 254] on span "Tous les mois" at bounding box center [356, 251] width 81 height 15
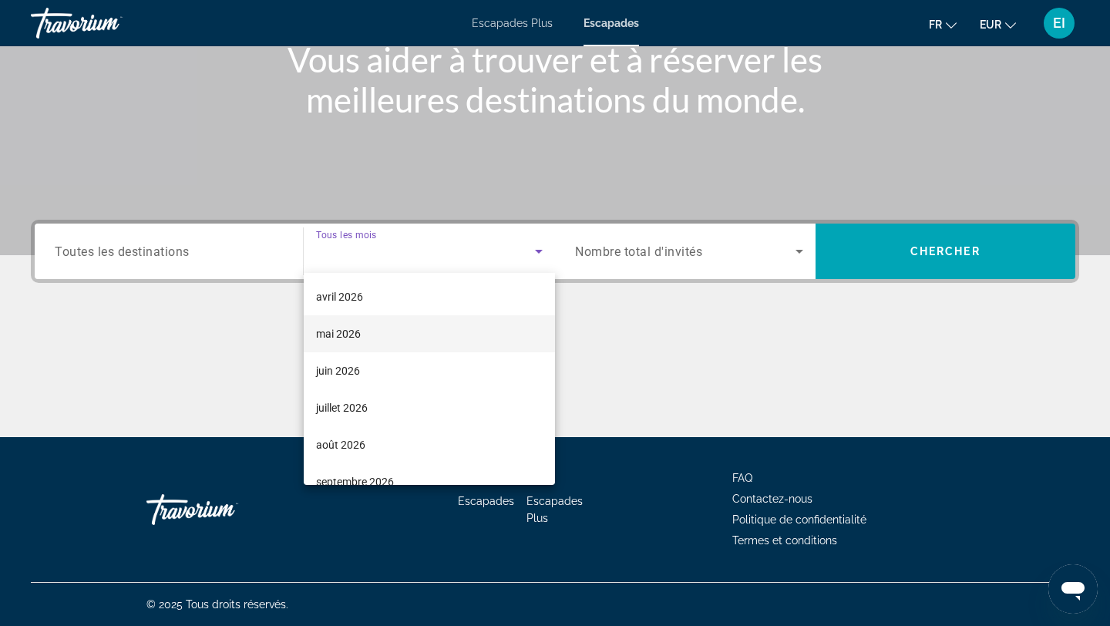
scroll to position [270, 0]
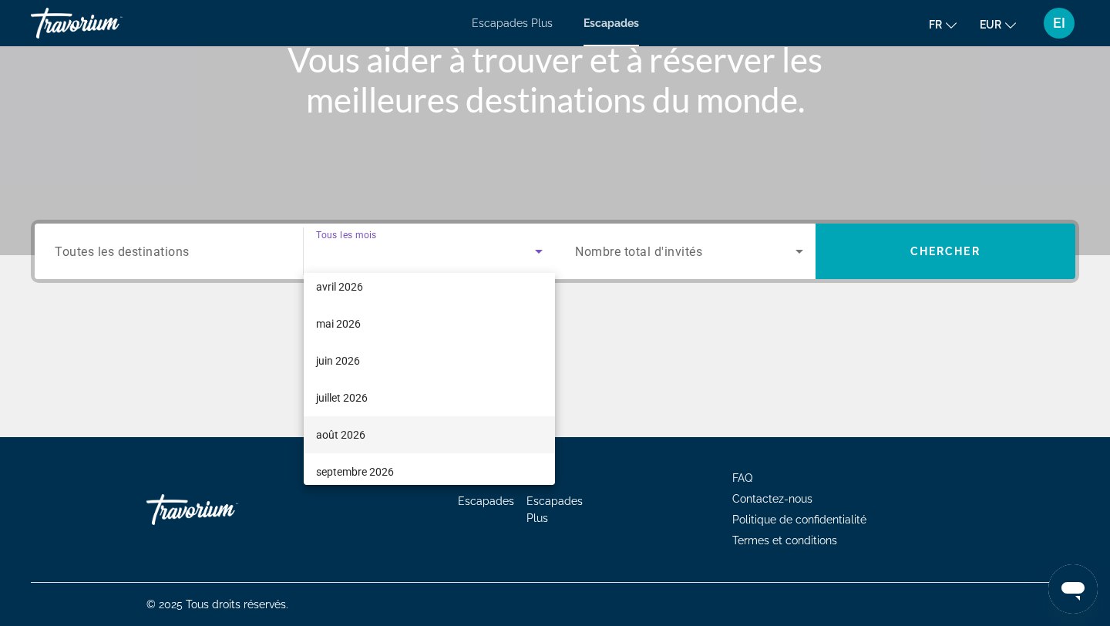
click at [346, 434] on font "août 2026" at bounding box center [340, 434] width 49 height 12
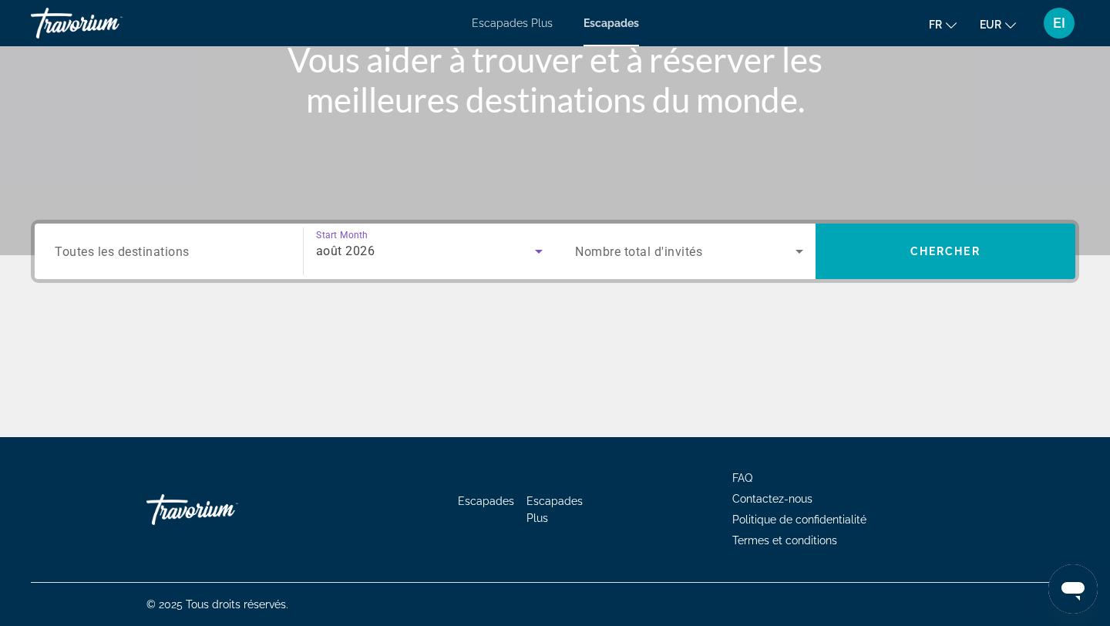
click at [183, 258] on input "Destination Toutes les destinations" at bounding box center [169, 252] width 228 height 18
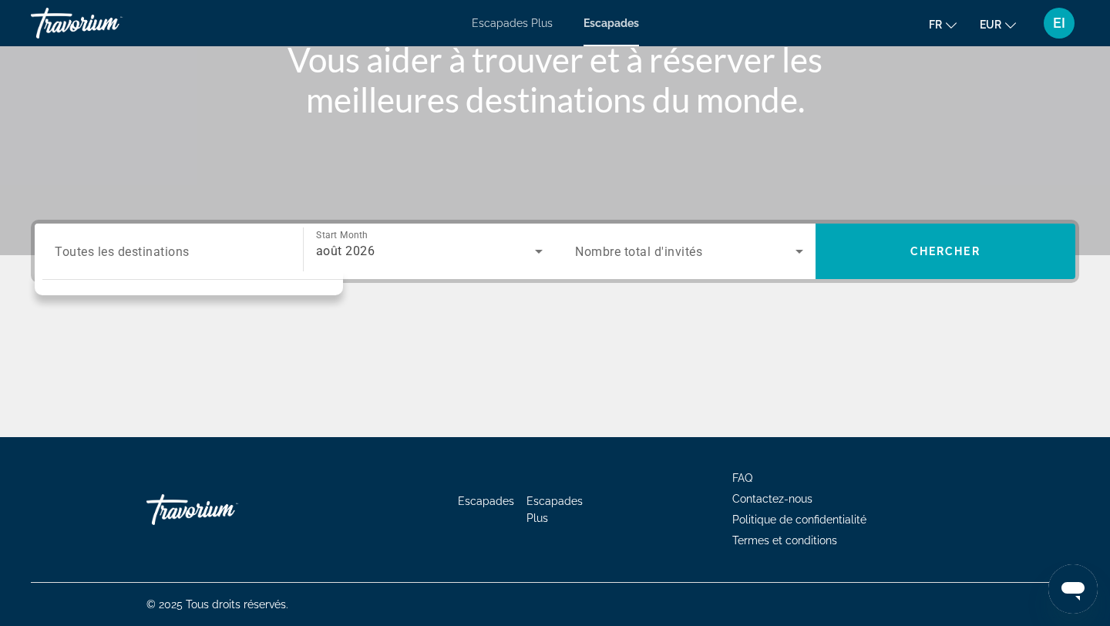
click at [183, 239] on div "Search widget" at bounding box center [169, 252] width 228 height 44
click at [609, 259] on span "Search widget" at bounding box center [685, 251] width 220 height 18
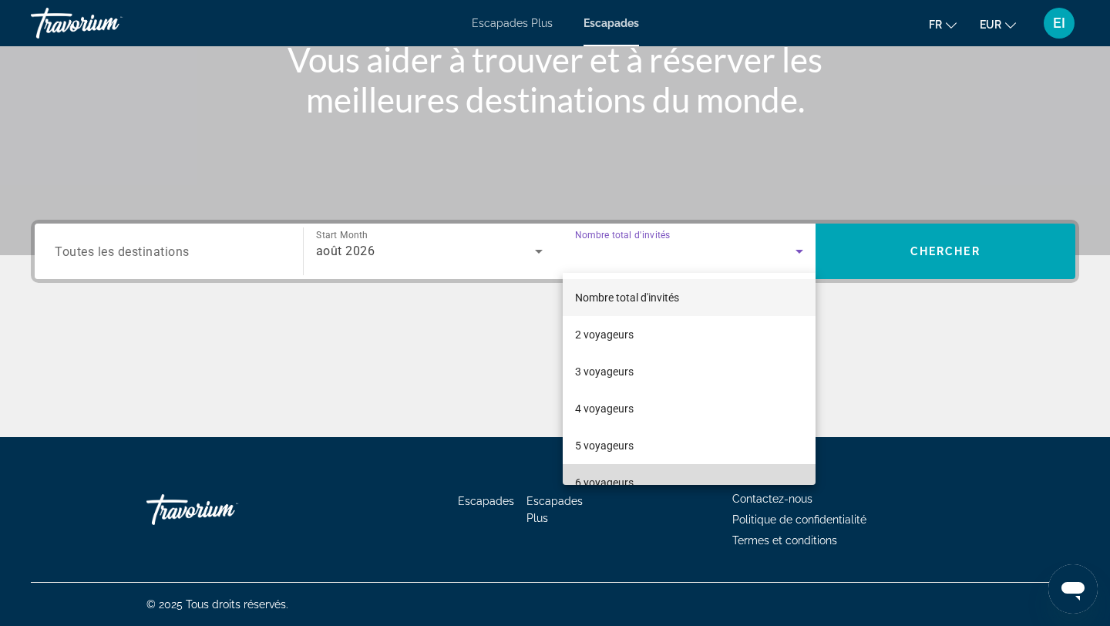
click at [593, 475] on span "6 voyageurs" at bounding box center [604, 482] width 59 height 18
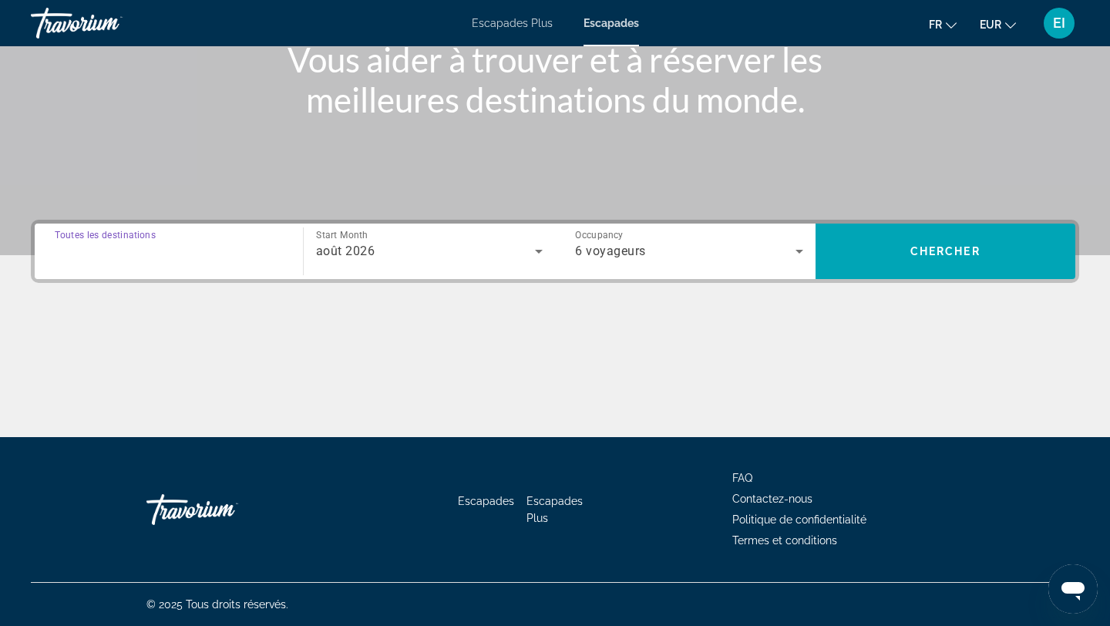
click at [213, 250] on input "Destination Toutes les destinations" at bounding box center [169, 252] width 228 height 18
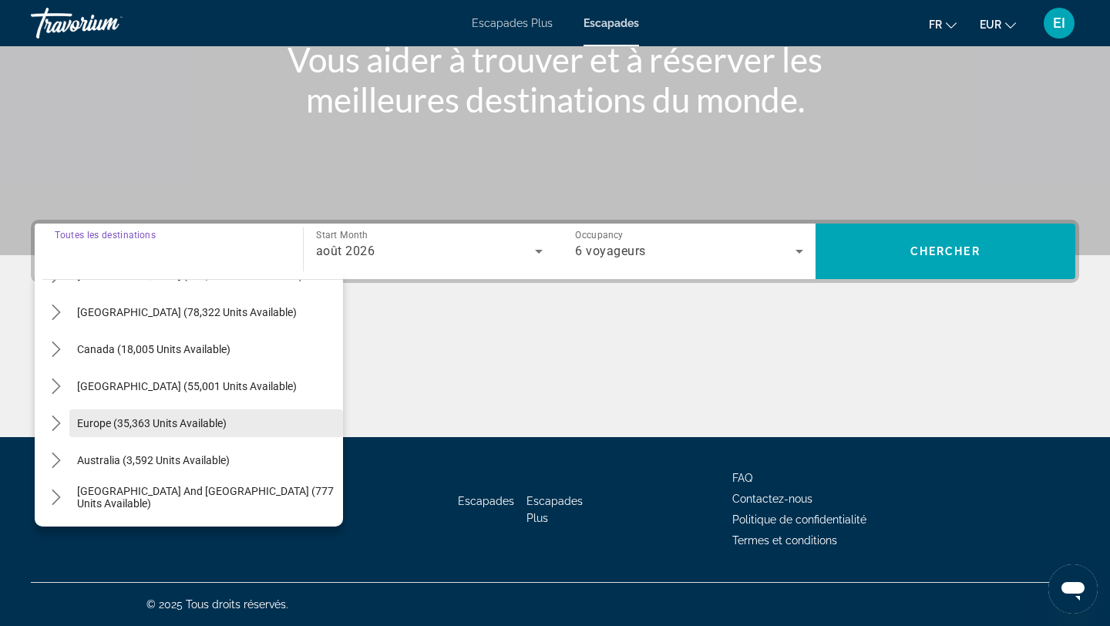
scroll to position [77, 0]
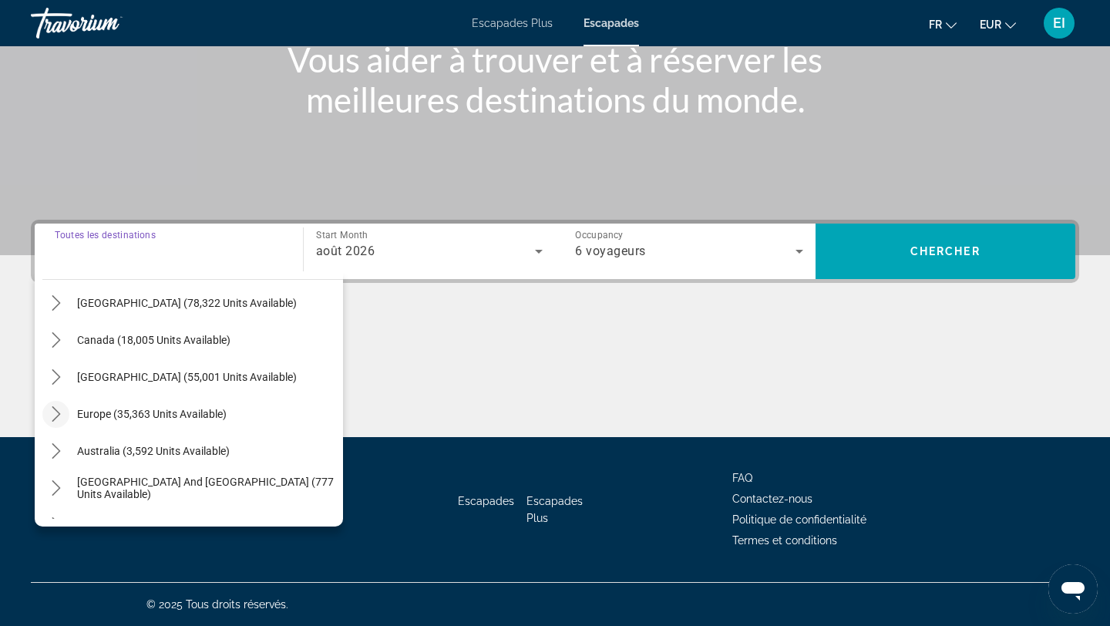
click at [54, 418] on icon "Toggle Europe (35,363 units available) submenu" at bounding box center [56, 413] width 8 height 15
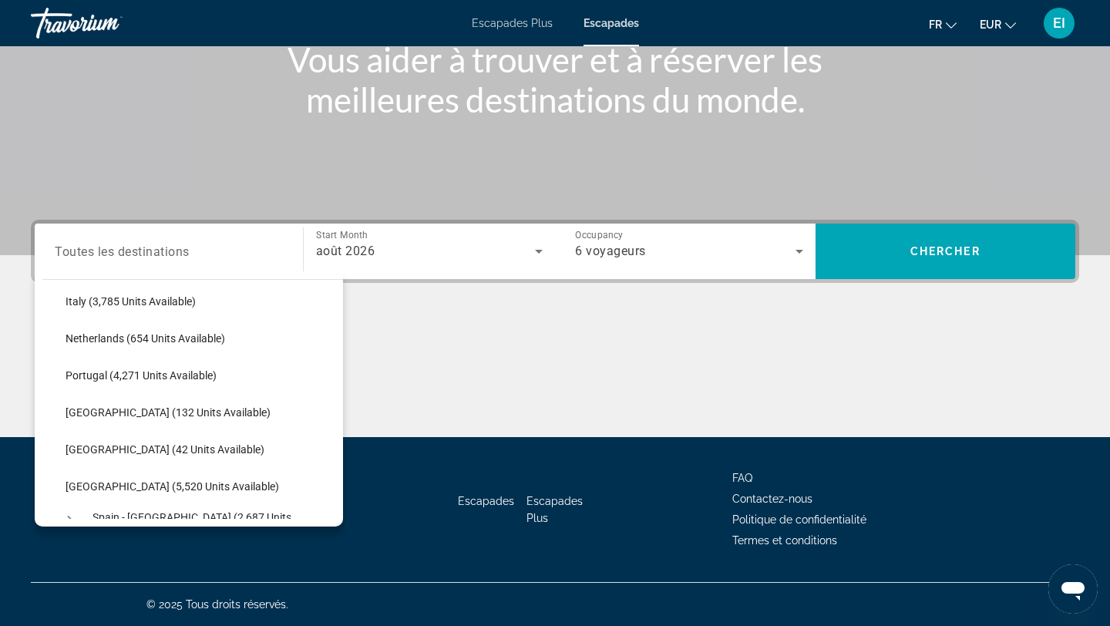
scroll to position [652, 0]
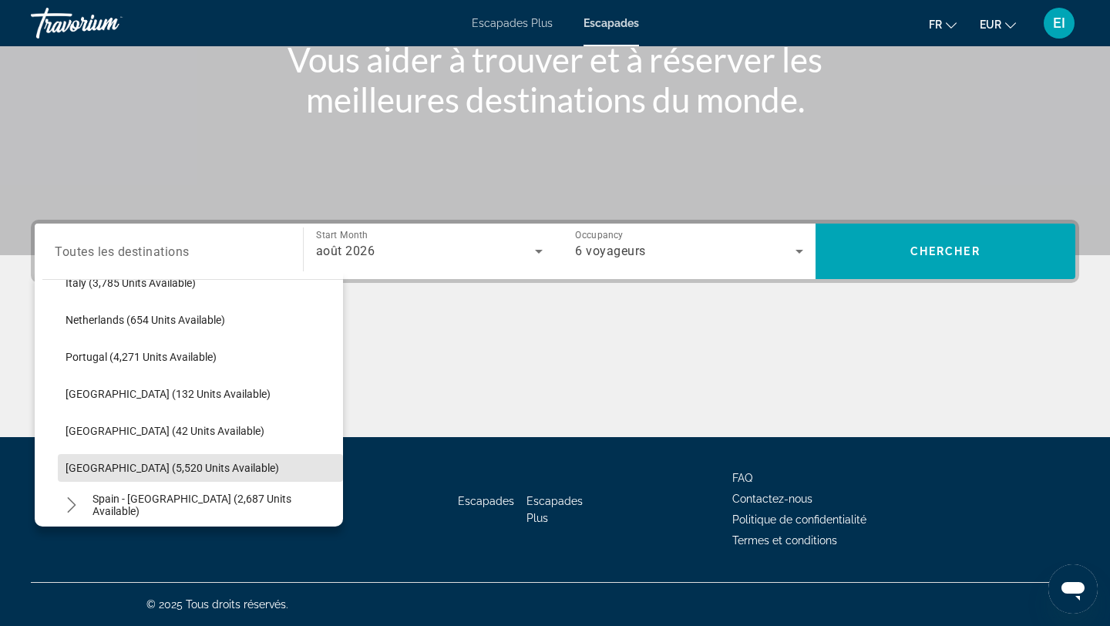
click at [106, 469] on span "Spain (5,520 units available)" at bounding box center [172, 468] width 213 height 12
type input "**********"
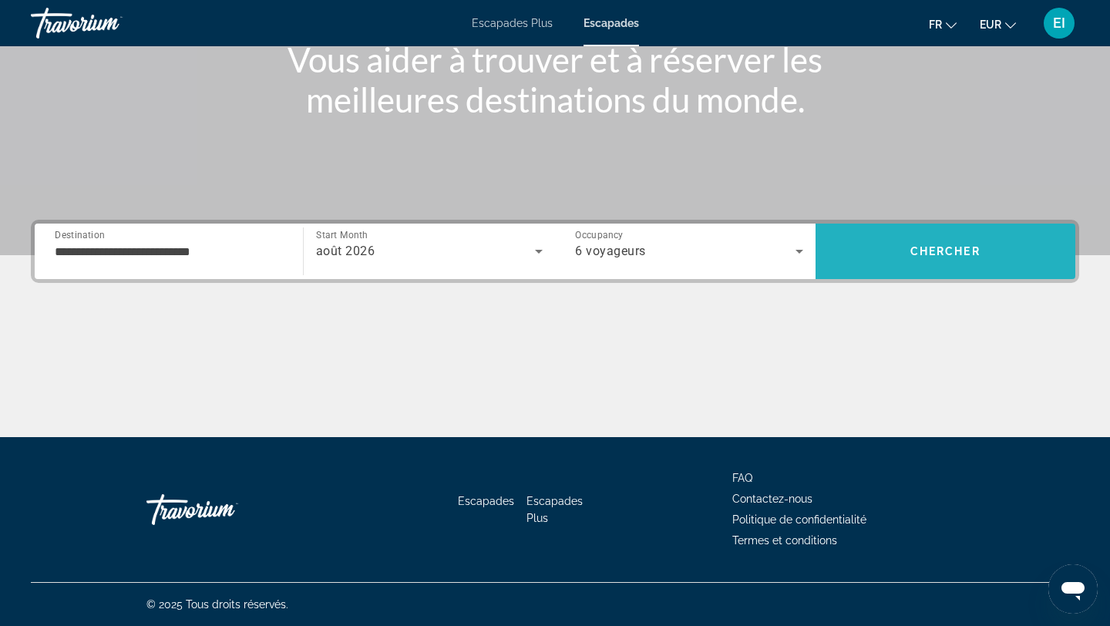
click at [901, 256] on span "Search" at bounding box center [945, 251] width 260 height 37
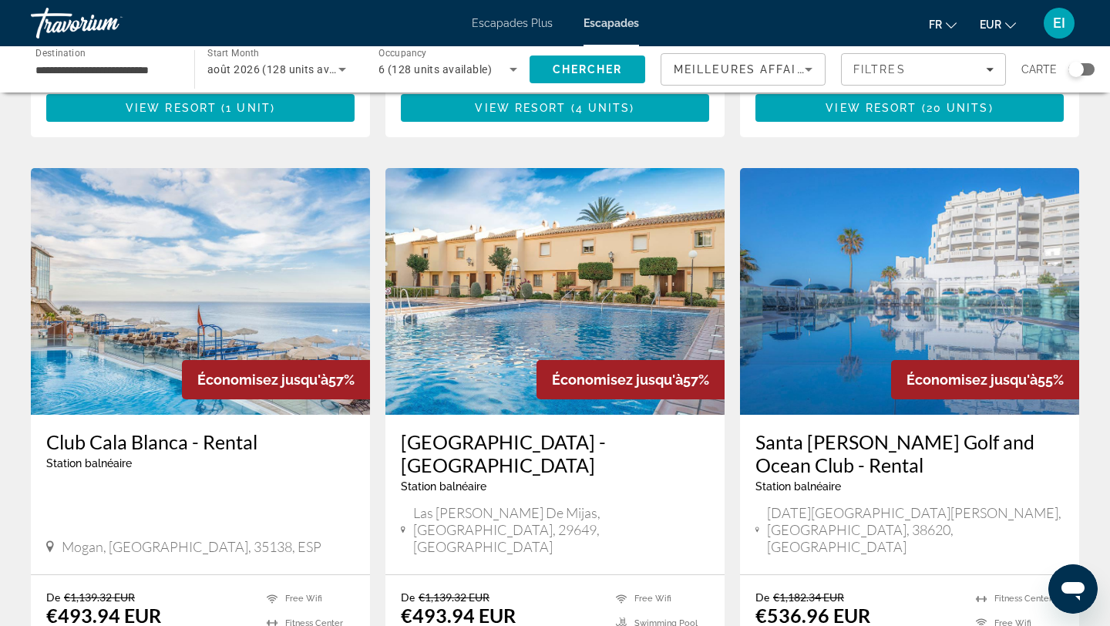
scroll to position [1702, 0]
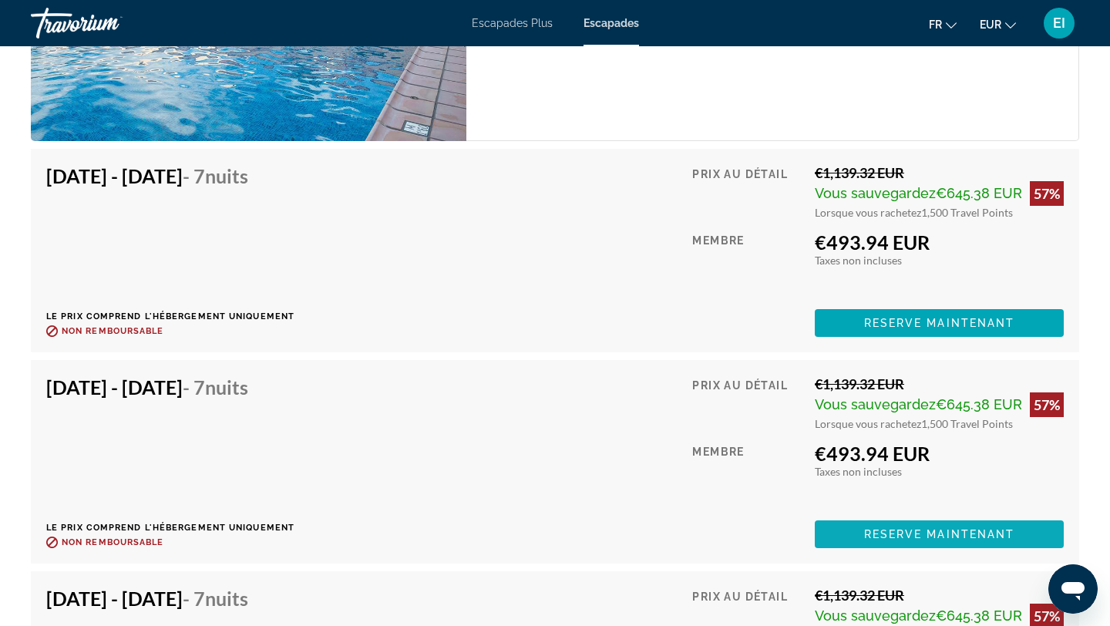
scroll to position [2915, 0]
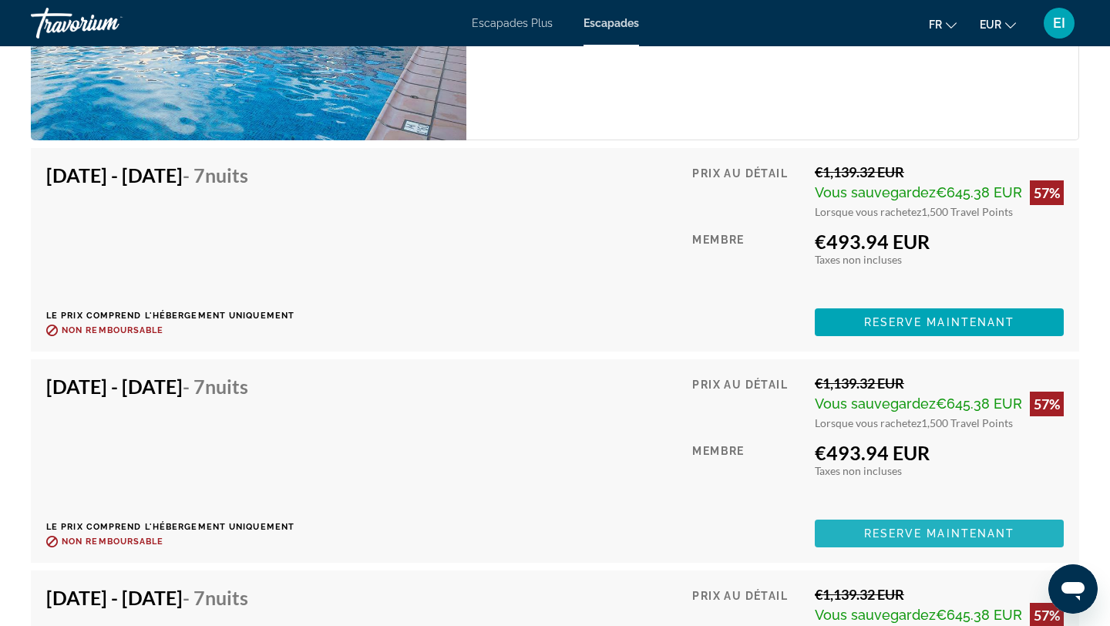
click at [881, 539] on span "Reserve maintenant" at bounding box center [939, 533] width 151 height 12
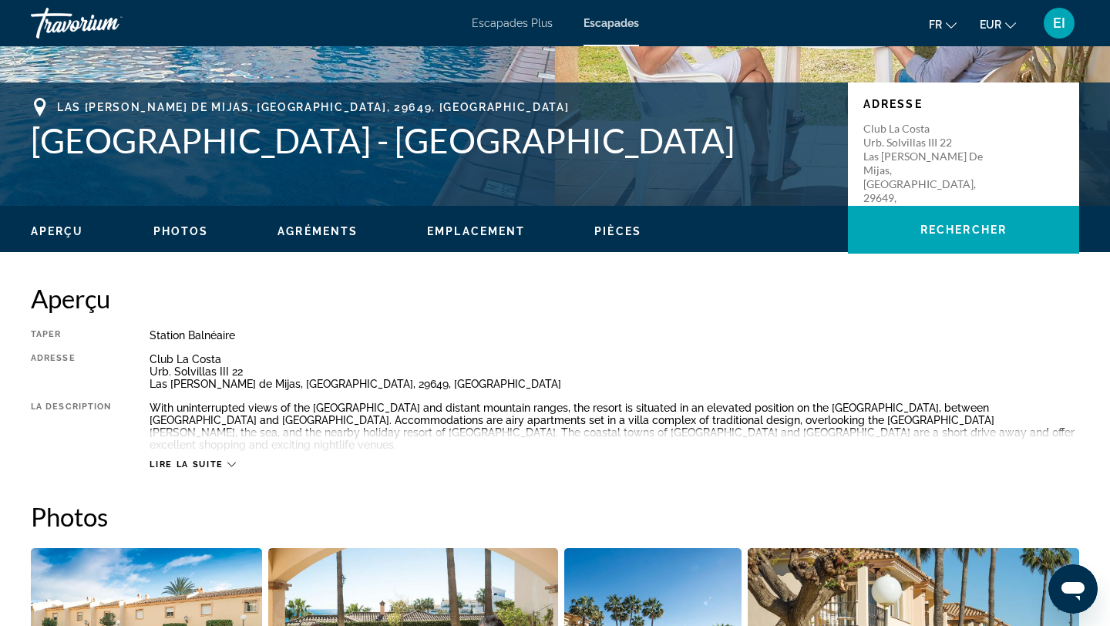
scroll to position [304, 0]
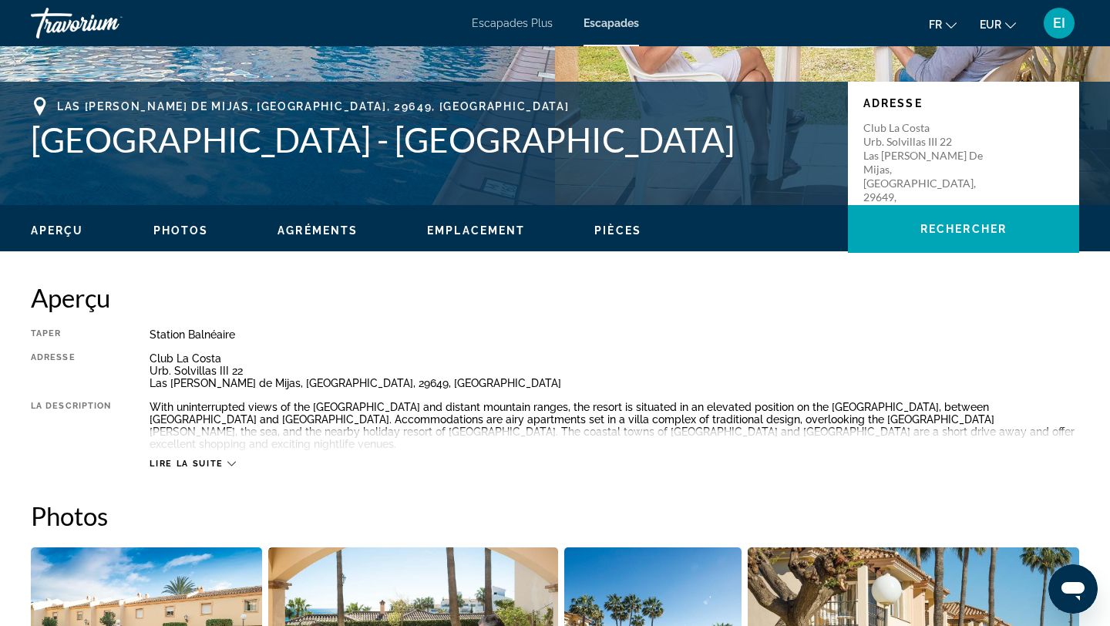
click at [228, 459] on icon "Contenu principal" at bounding box center [231, 463] width 8 height 8
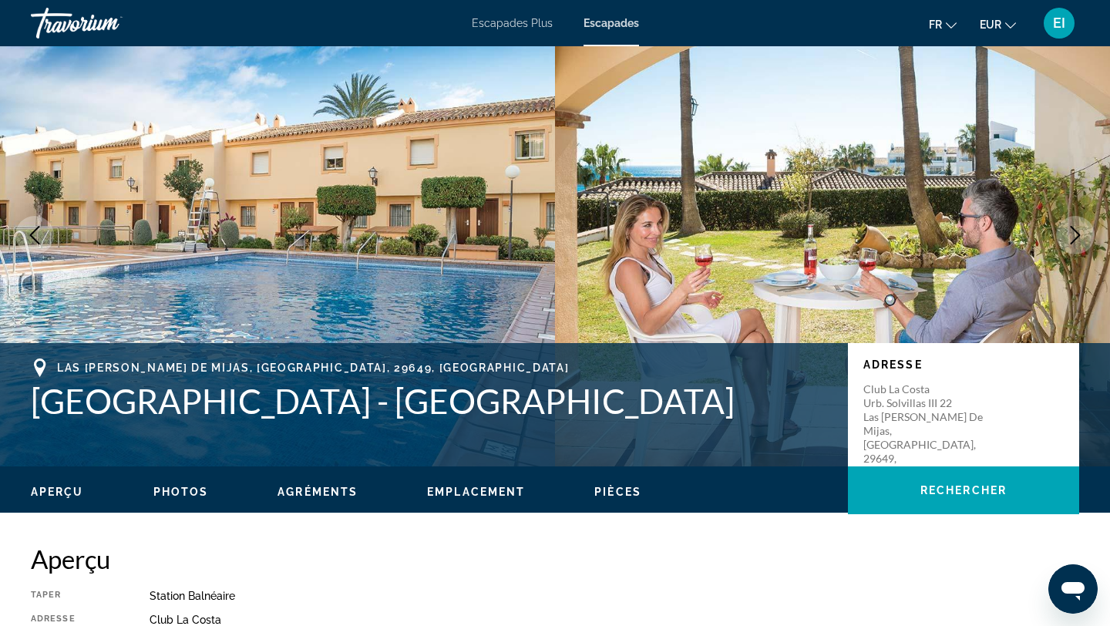
scroll to position [0, 0]
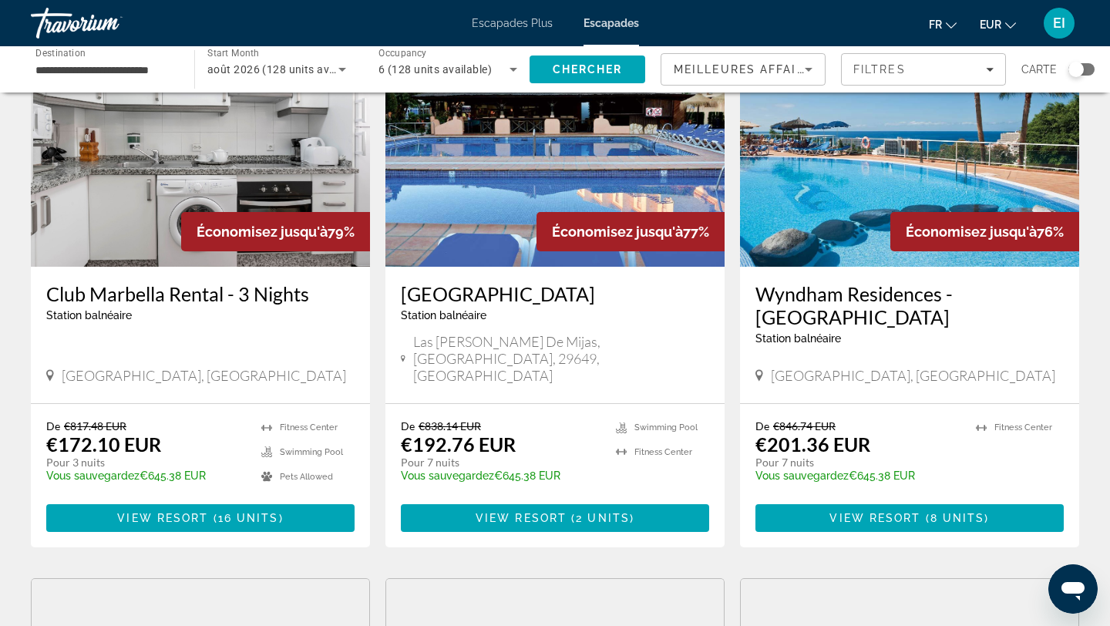
scroll to position [163, 0]
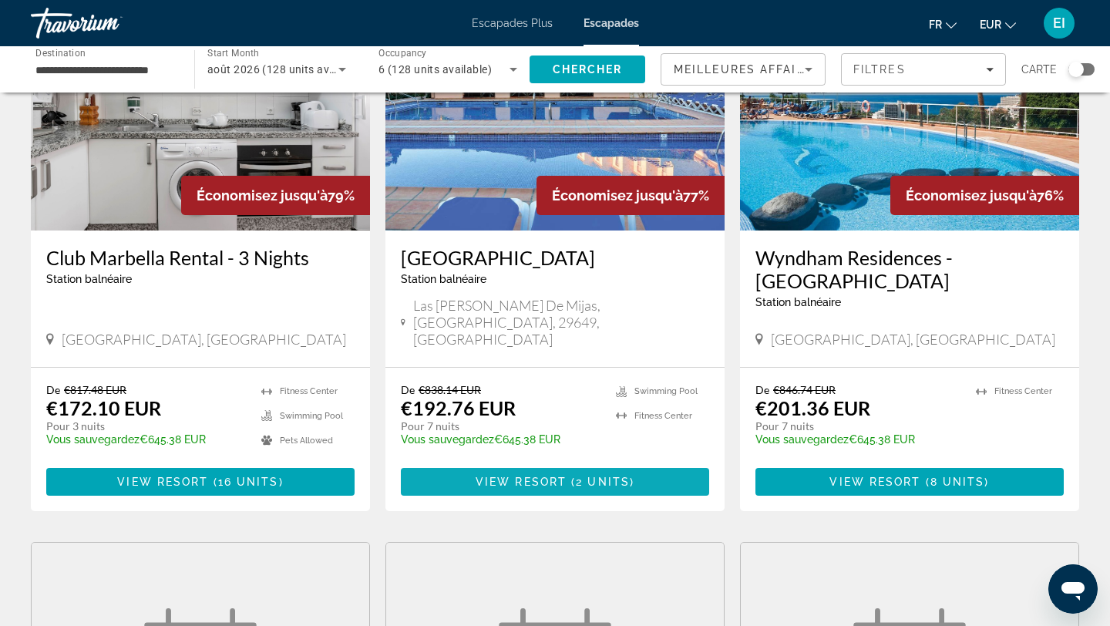
click at [497, 478] on span "Contenu principal" at bounding box center [555, 481] width 308 height 37
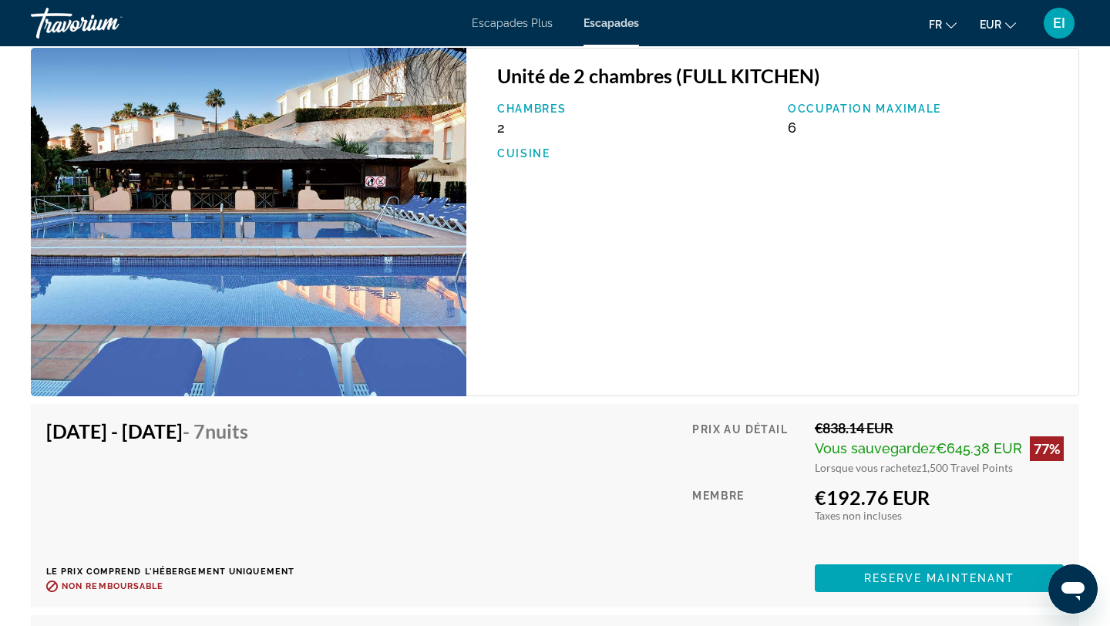
scroll to position [2713, 0]
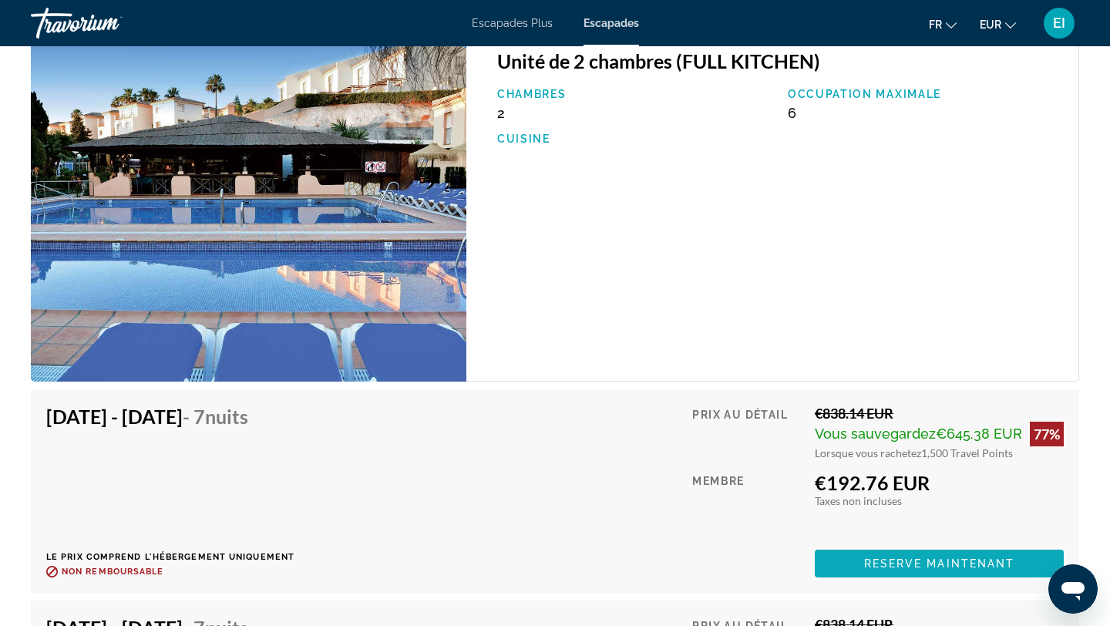
click at [840, 563] on span "Contenu principal" at bounding box center [939, 563] width 249 height 37
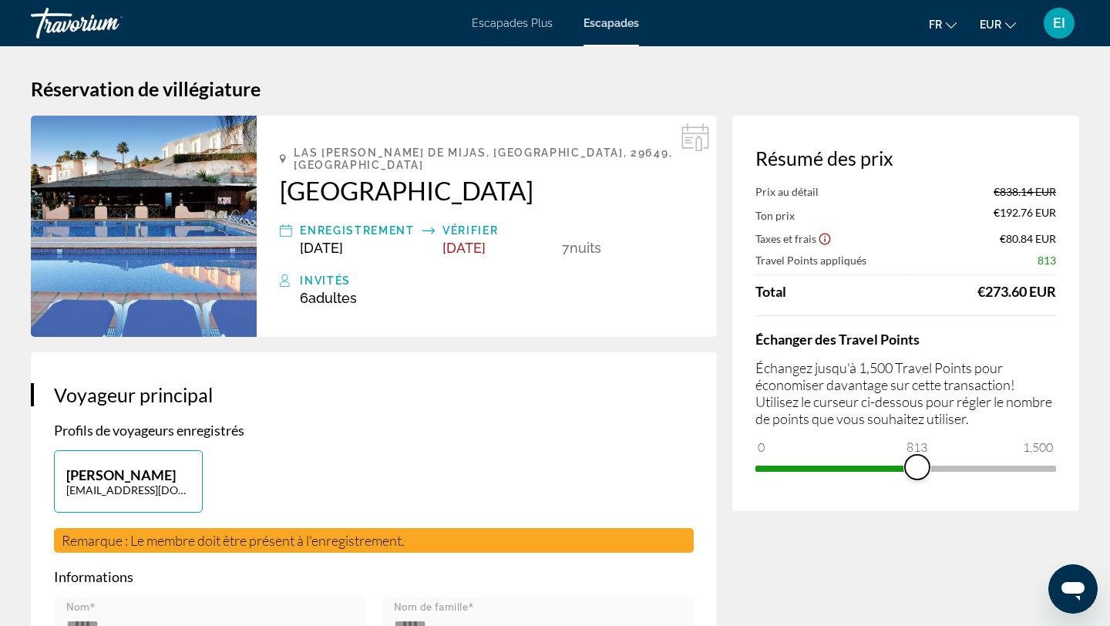
drag, startPoint x: 1036, startPoint y: 463, endPoint x: 917, endPoint y: 465, distance: 118.7
click at [917, 465] on span "ngx-slider" at bounding box center [917, 467] width 25 height 25
drag, startPoint x: 917, startPoint y: 465, endPoint x: 898, endPoint y: 468, distance: 19.5
click at [899, 468] on span "ngx-slider" at bounding box center [899, 467] width 25 height 25
